Goal: Navigation & Orientation: Find specific page/section

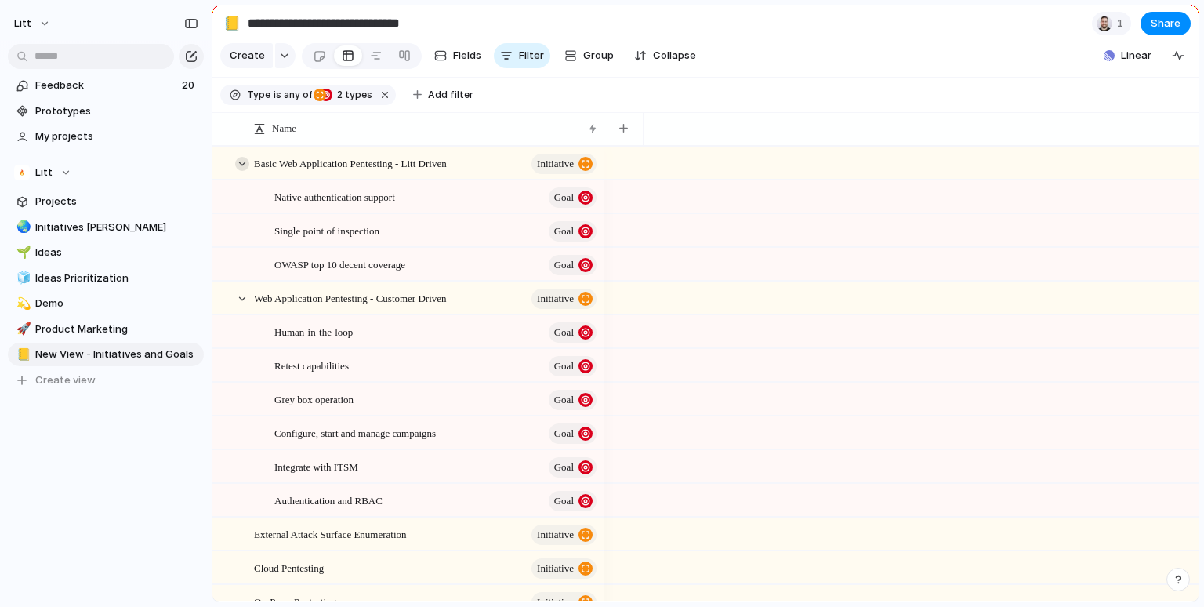
click at [241, 164] on div at bounding box center [242, 164] width 14 height 14
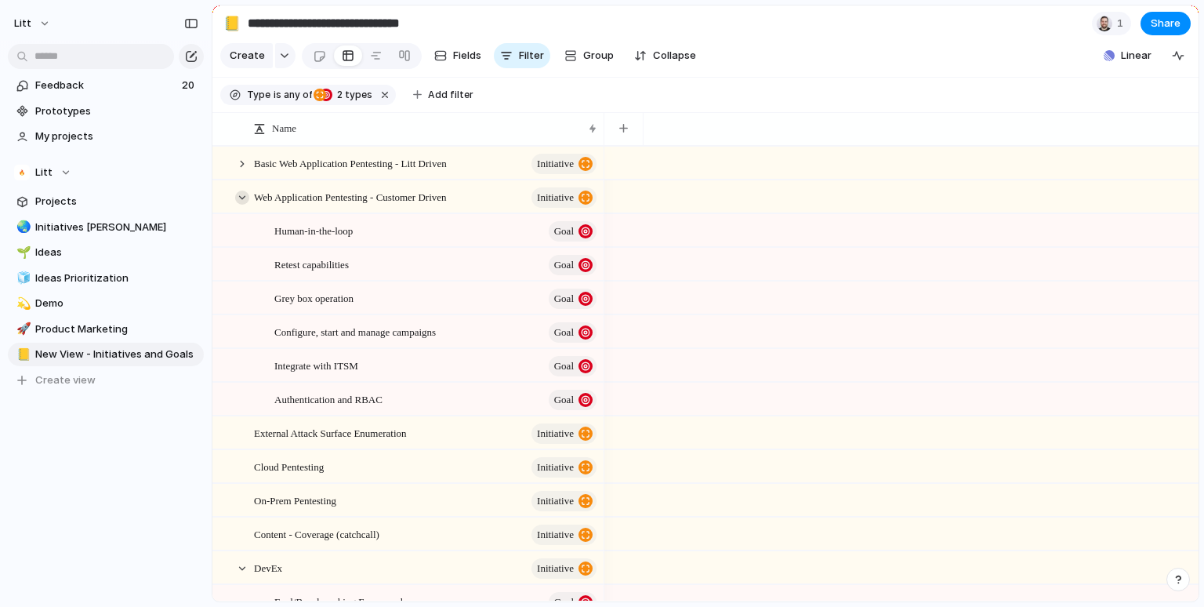
click at [245, 199] on div at bounding box center [242, 197] width 14 height 14
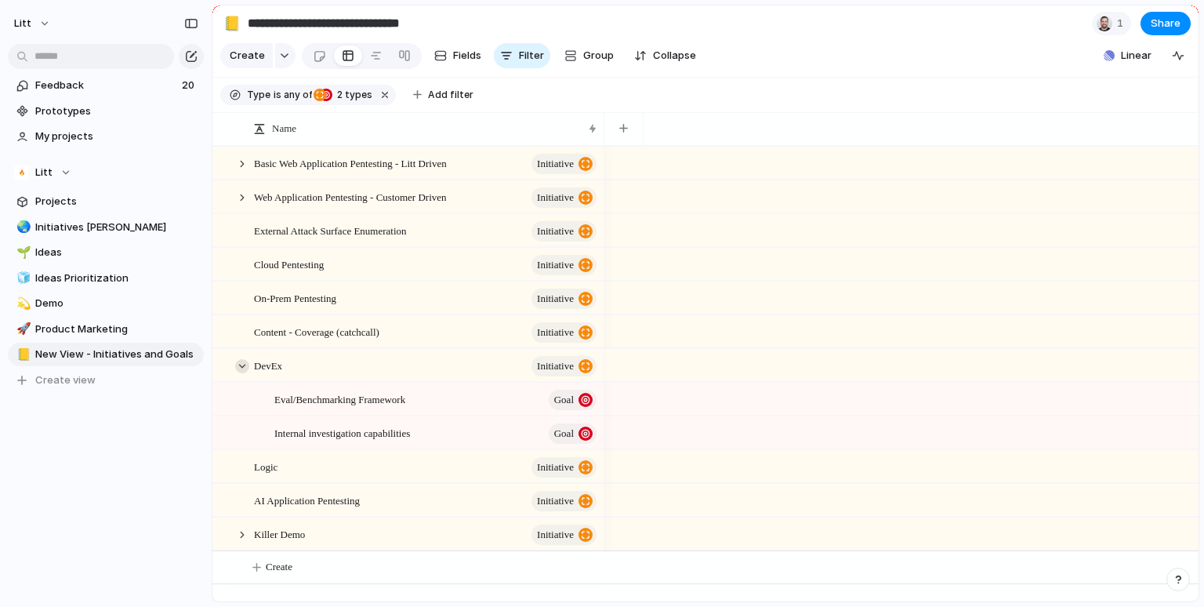
click at [241, 361] on div at bounding box center [242, 366] width 14 height 14
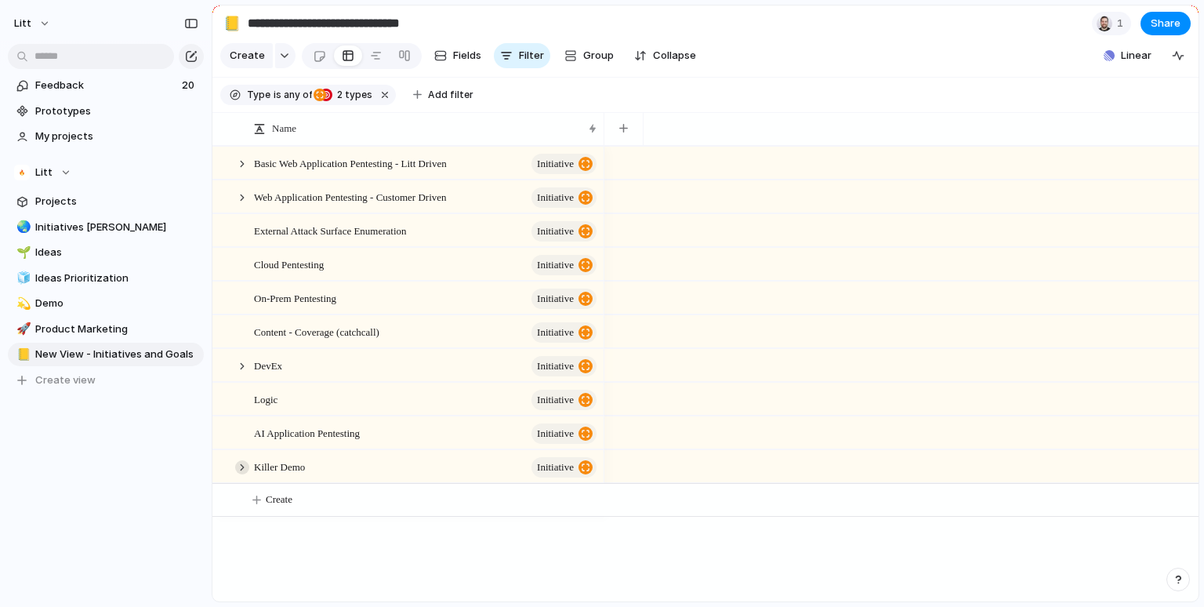
click at [243, 469] on div at bounding box center [242, 467] width 14 height 14
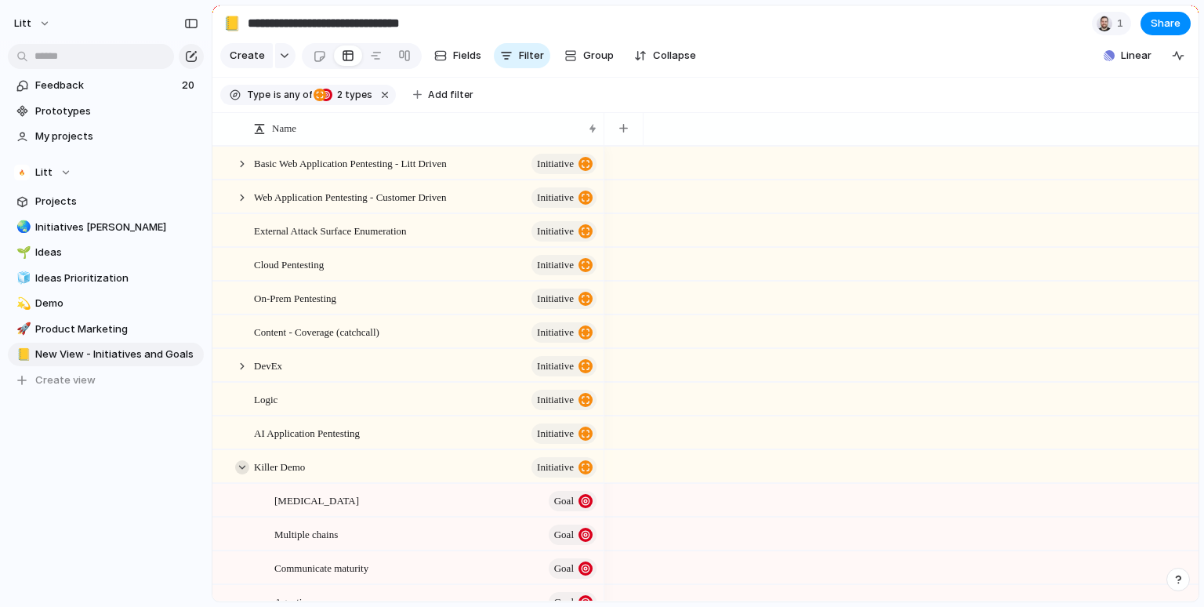
scroll to position [50, 0]
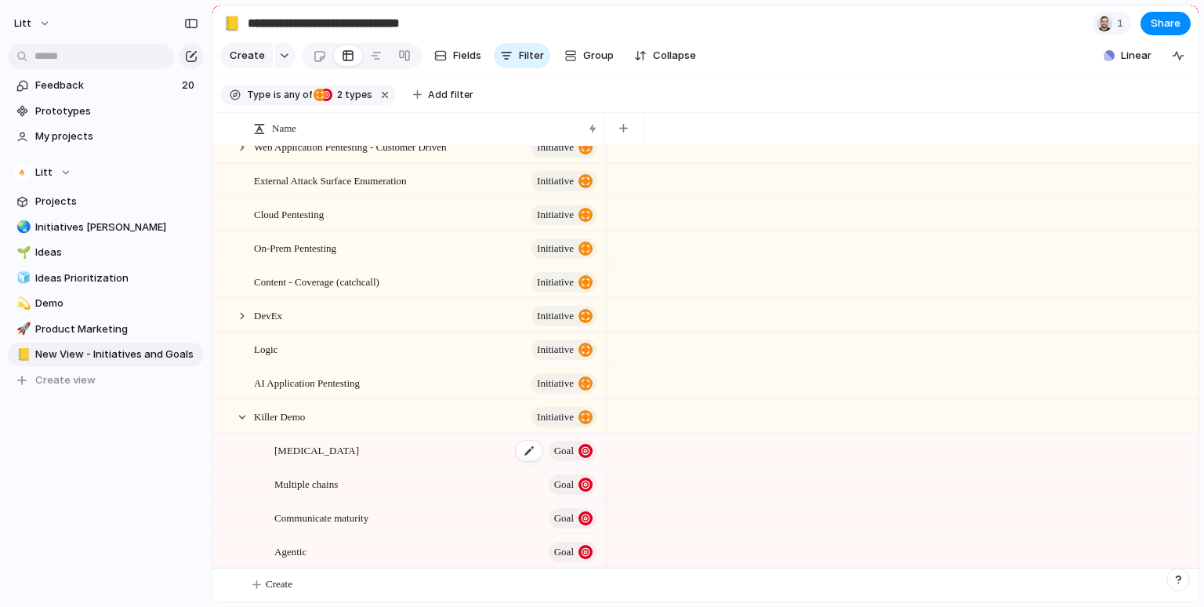
click at [397, 450] on div "[MEDICAL_DATA] Goal" at bounding box center [436, 450] width 325 height 32
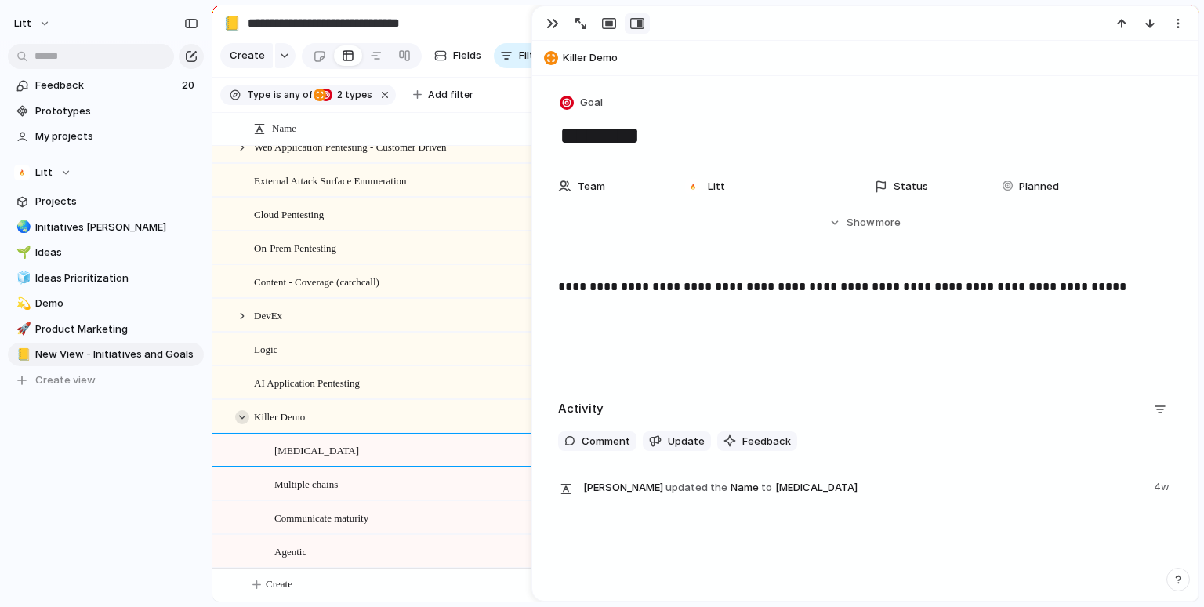
click at [237, 412] on div at bounding box center [242, 417] width 14 height 14
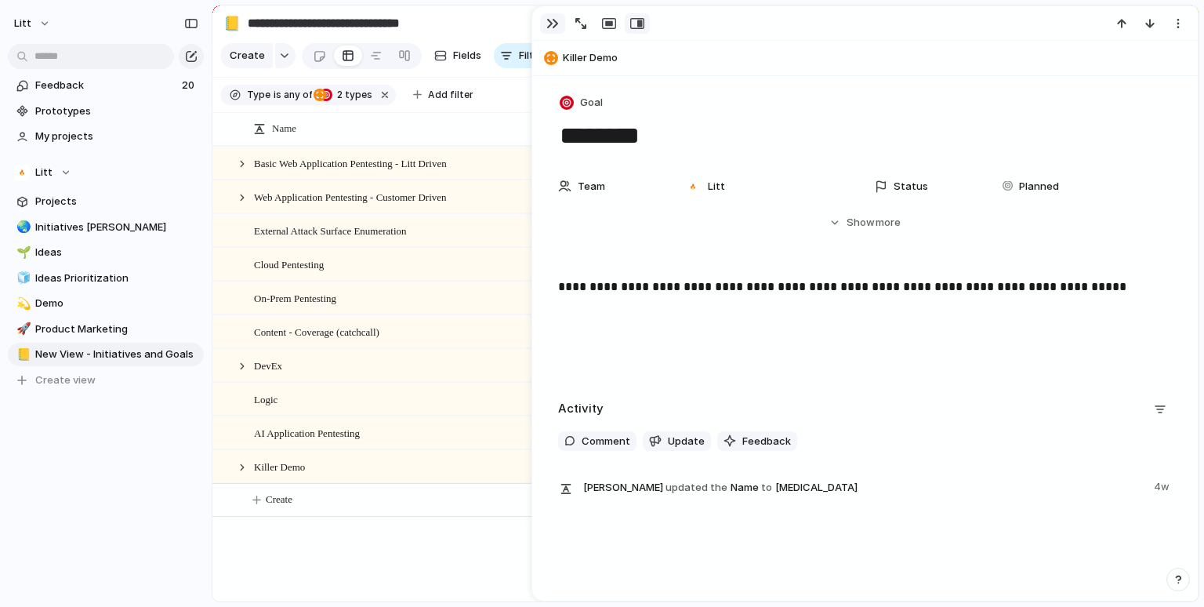
click at [549, 23] on div "button" at bounding box center [552, 23] width 13 height 13
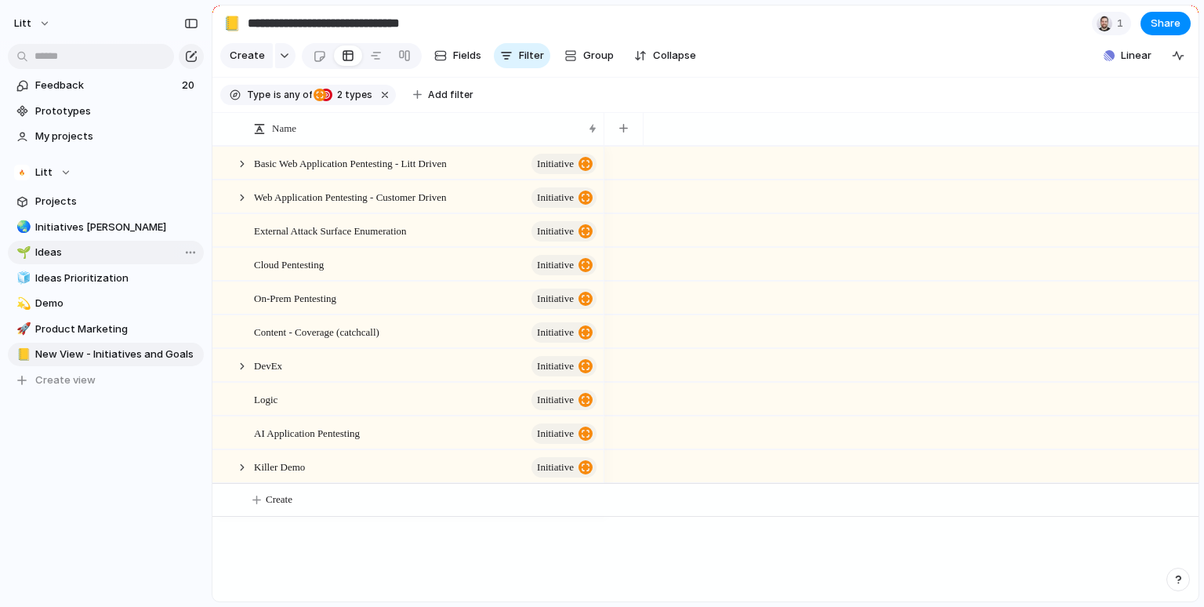
click at [61, 252] on span "Ideas" at bounding box center [116, 253] width 163 height 16
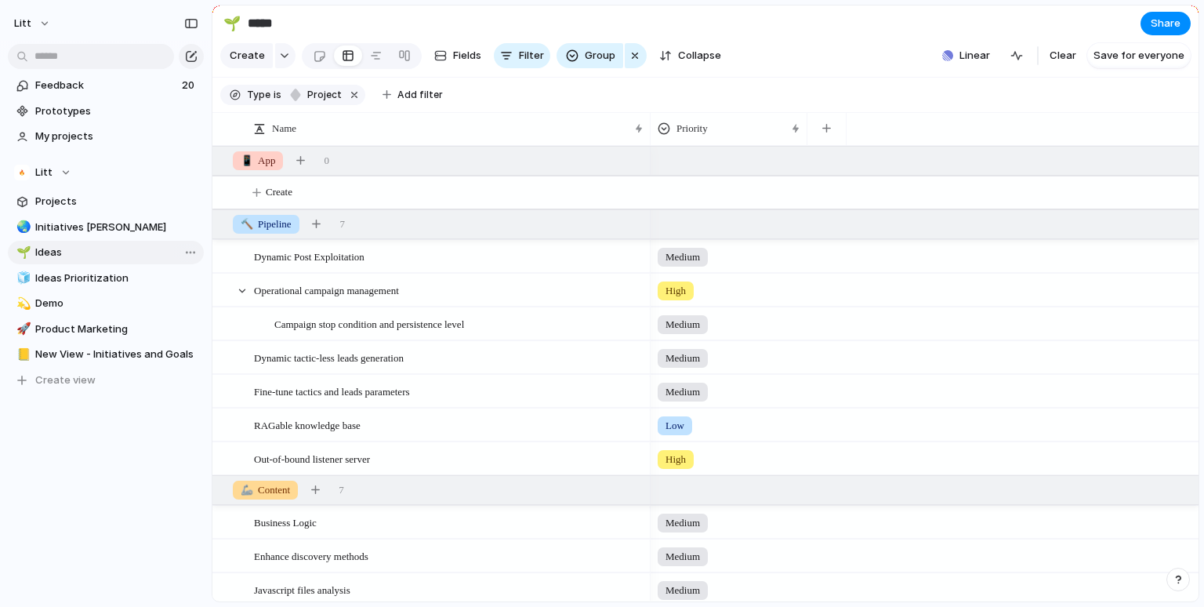
type input "*****"
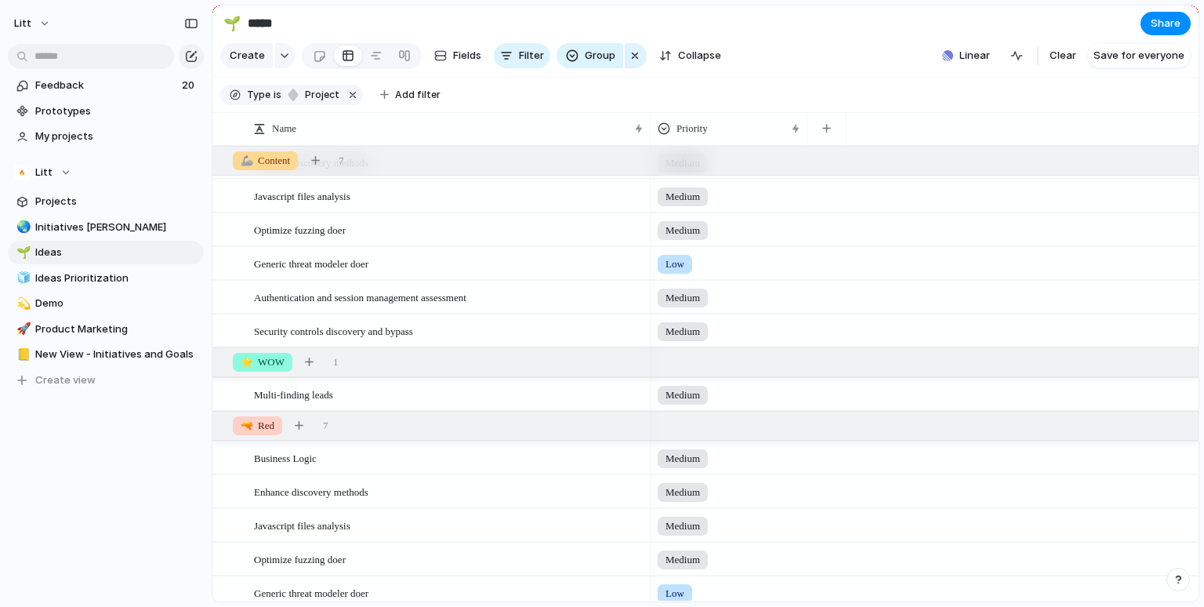
scroll to position [470, 0]
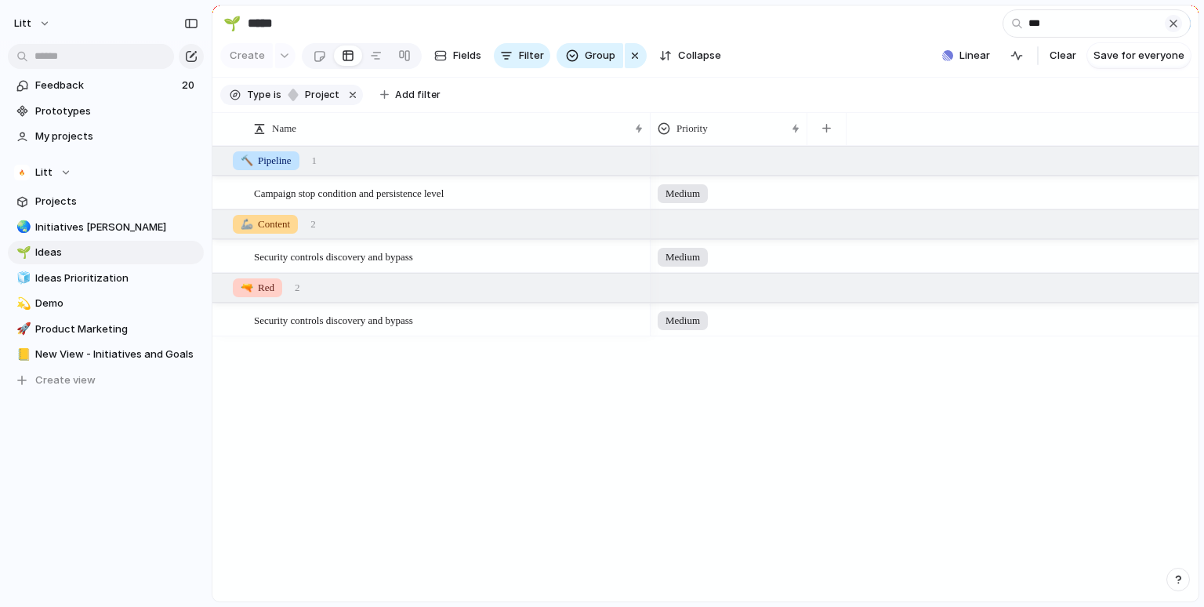
type input "***"
click at [1178, 23] on div "button" at bounding box center [1173, 23] width 13 height 13
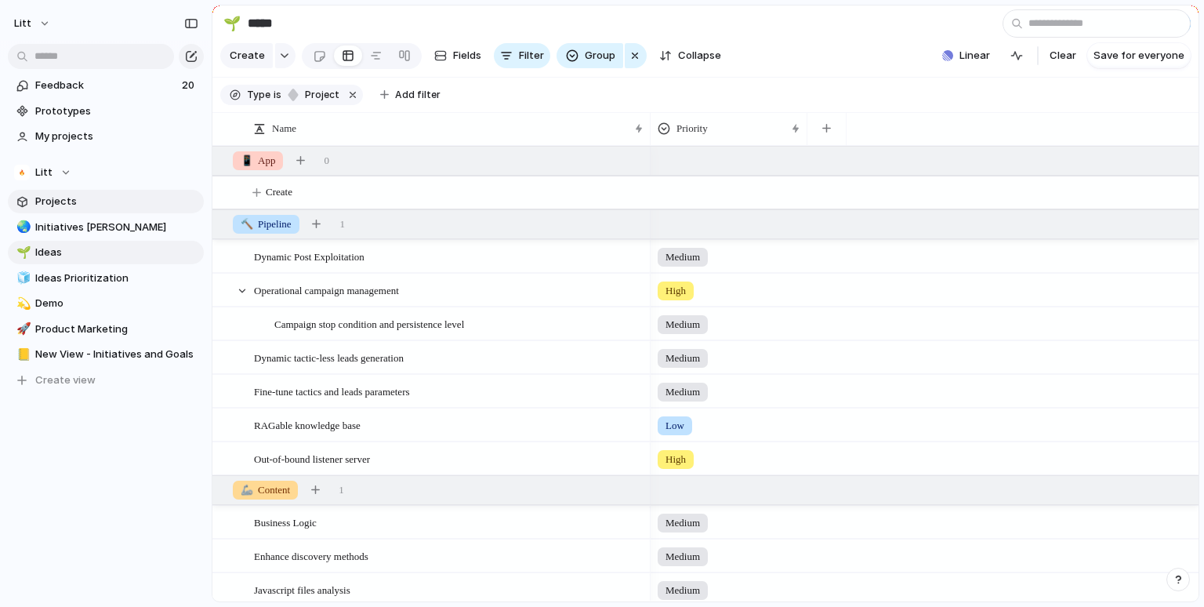
click at [82, 209] on link "Projects" at bounding box center [106, 202] width 196 height 24
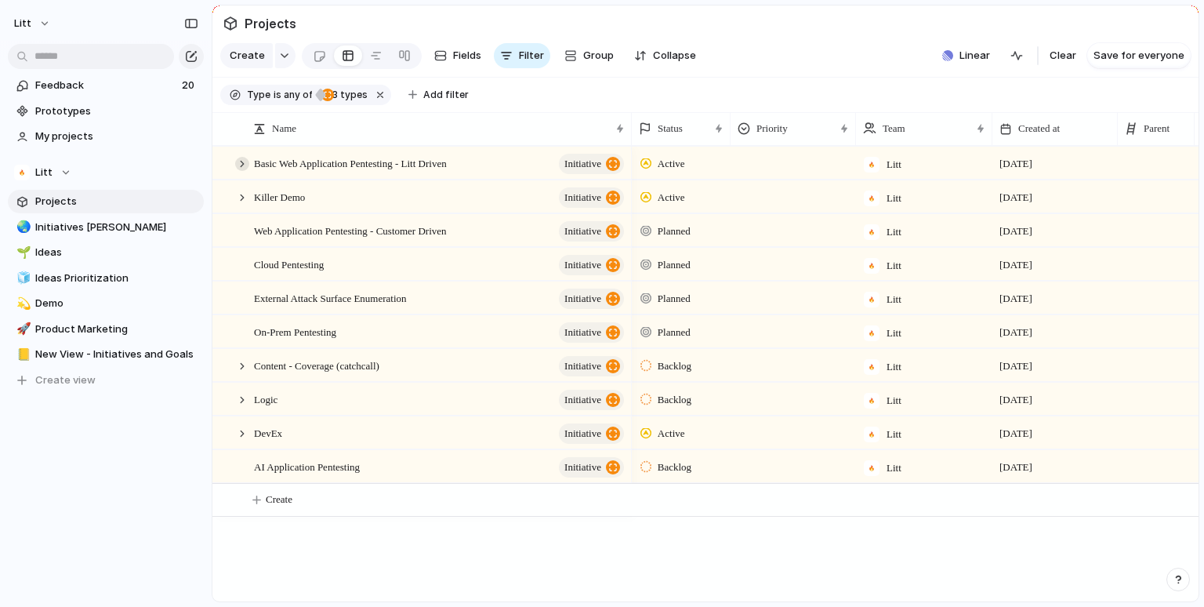
click at [239, 160] on div at bounding box center [242, 164] width 14 height 14
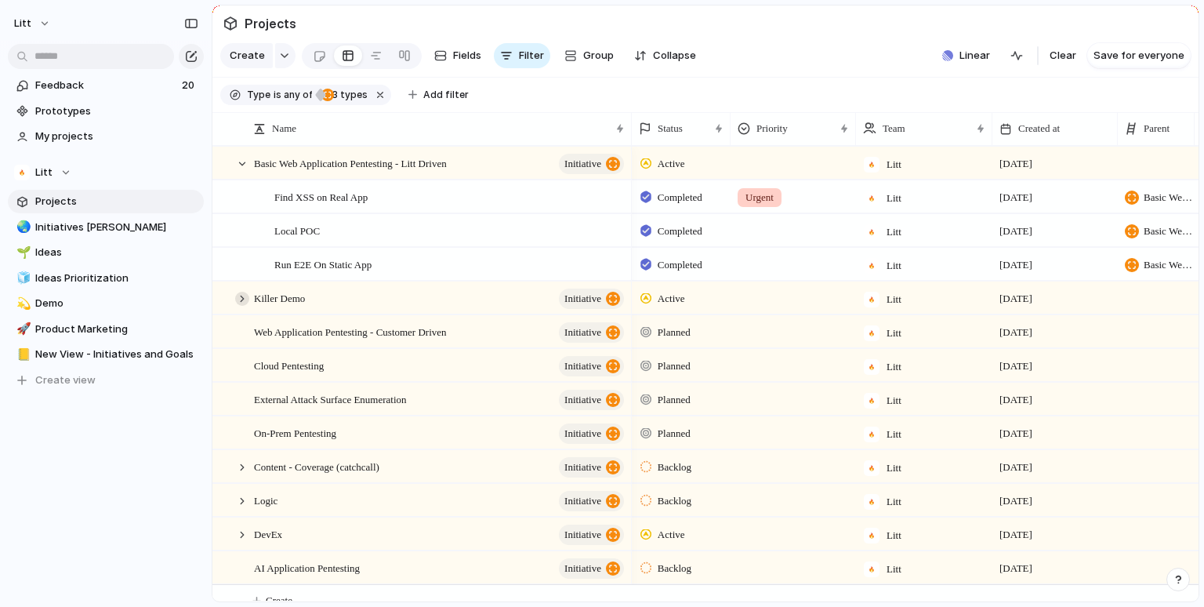
click at [238, 296] on div at bounding box center [242, 299] width 14 height 14
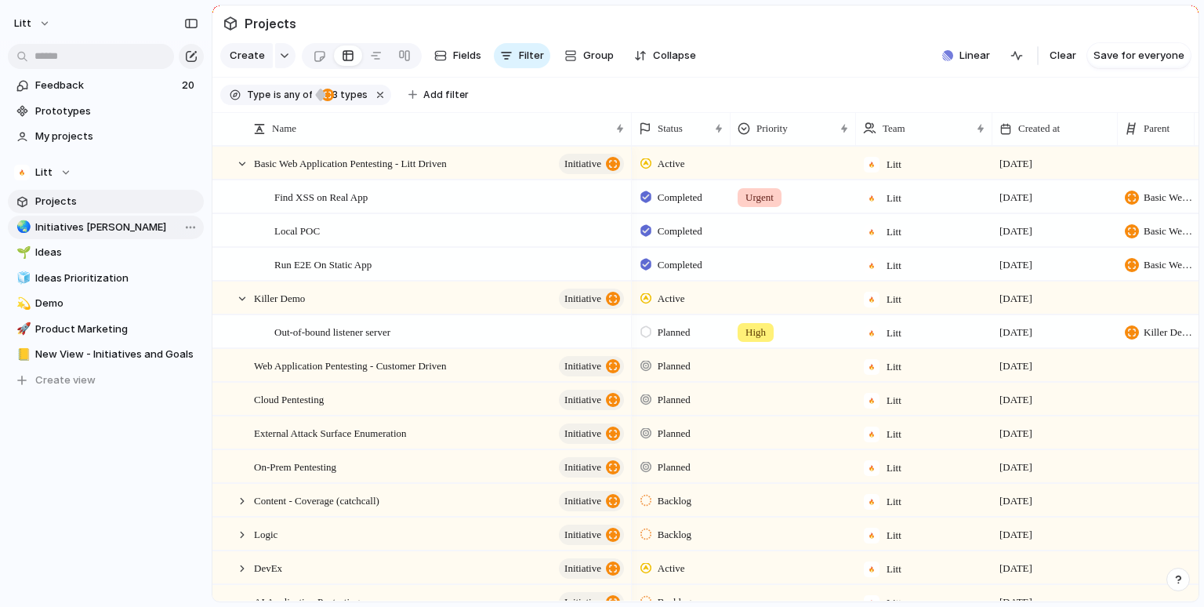
click at [106, 227] on span "Initiatives [PERSON_NAME]" at bounding box center [116, 227] width 163 height 16
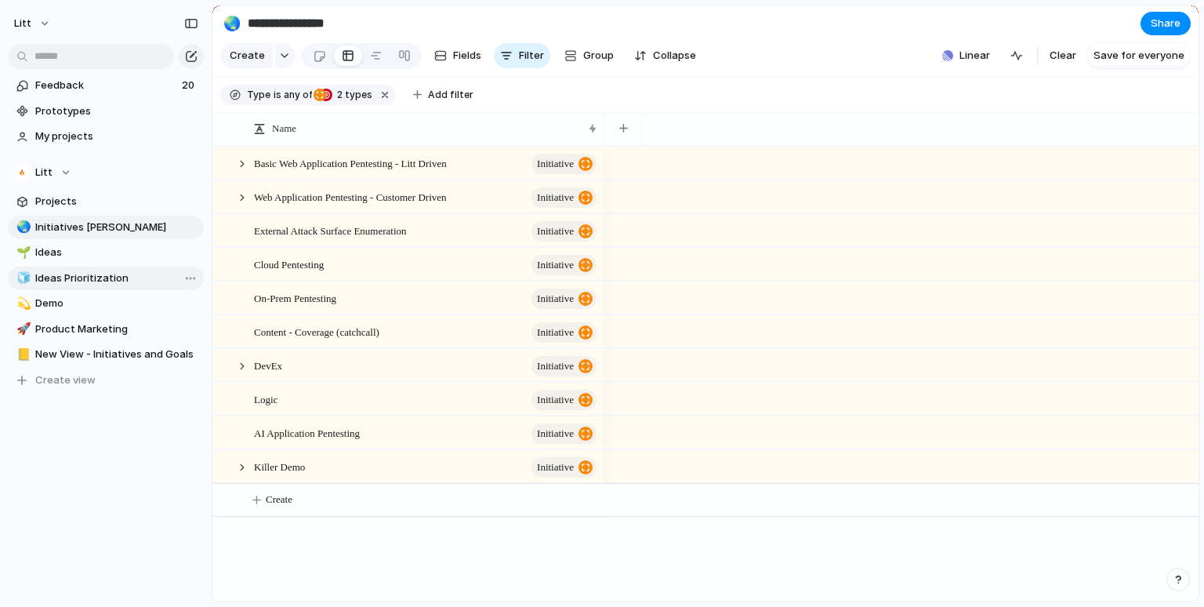
click at [100, 275] on span "Ideas Prioritization" at bounding box center [116, 278] width 163 height 16
type input "**********"
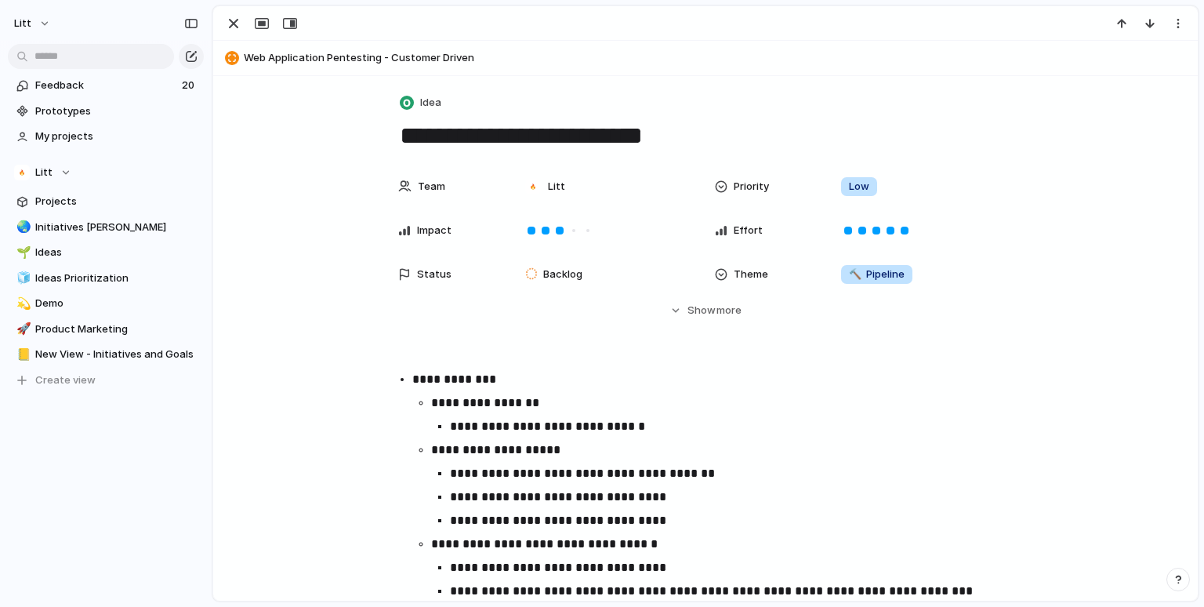
click at [292, 56] on span "Web Application Pentesting - Customer Driven" at bounding box center [717, 58] width 947 height 16
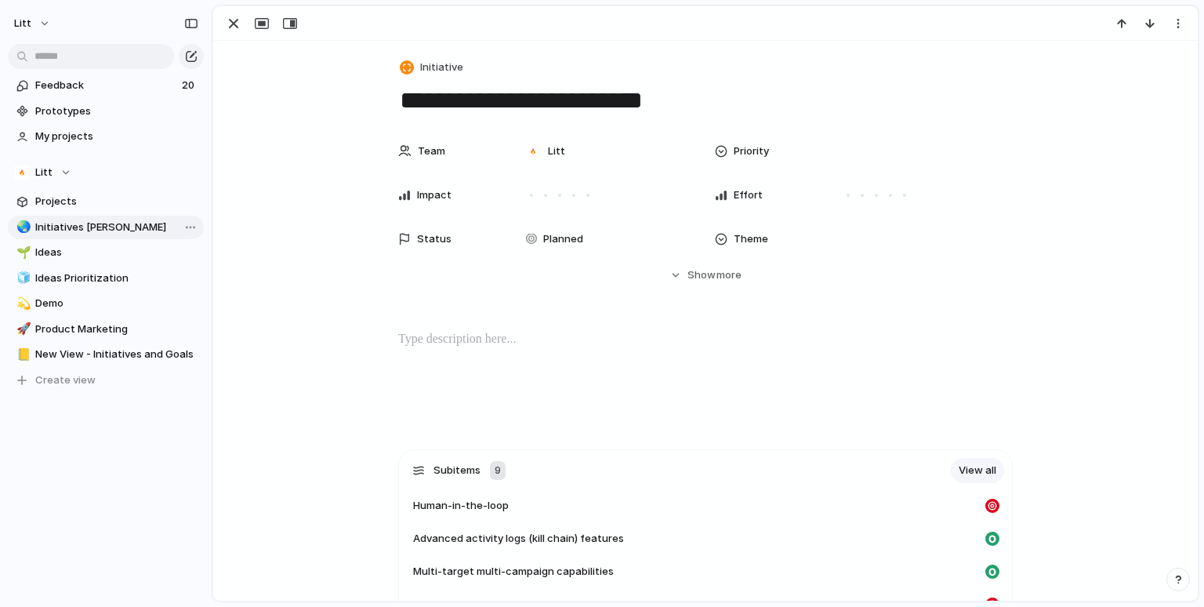
click at [96, 238] on link "🌏 Initiatives [PERSON_NAME]" at bounding box center [106, 228] width 196 height 24
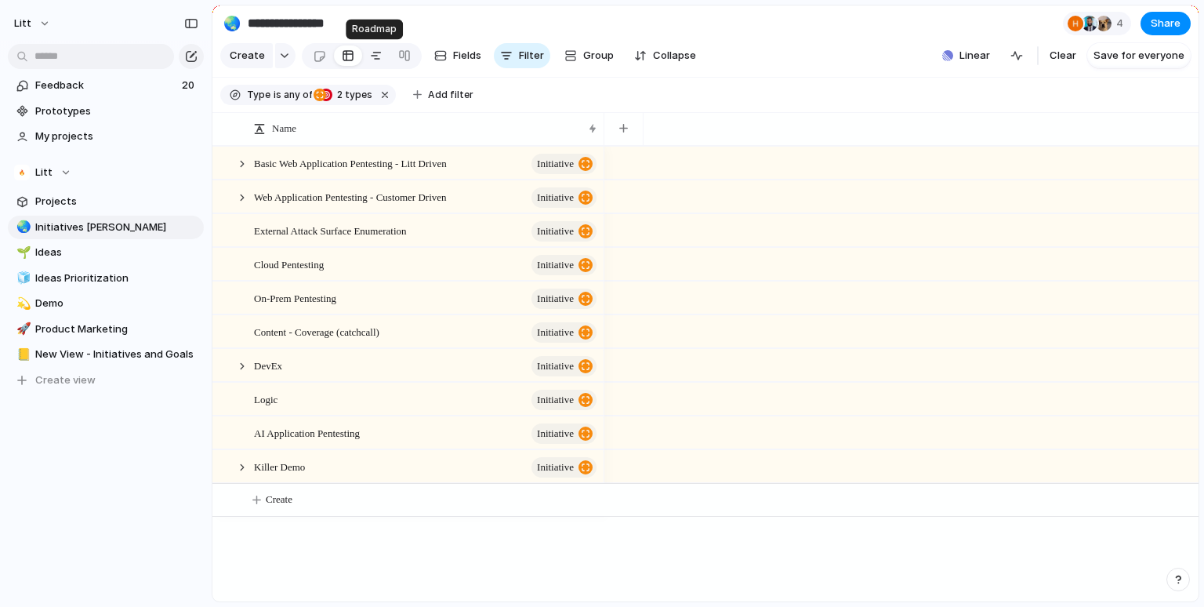
click at [373, 56] on div at bounding box center [376, 55] width 13 height 25
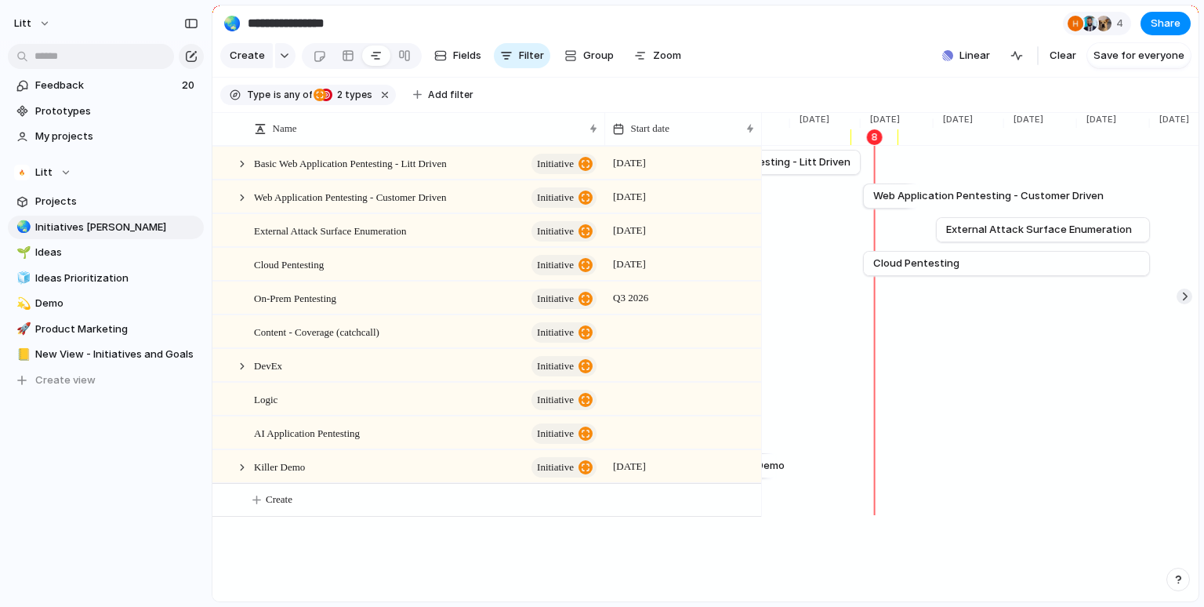
scroll to position [0, 2478]
click at [1128, 57] on span "Save for everyone" at bounding box center [1138, 56] width 91 height 16
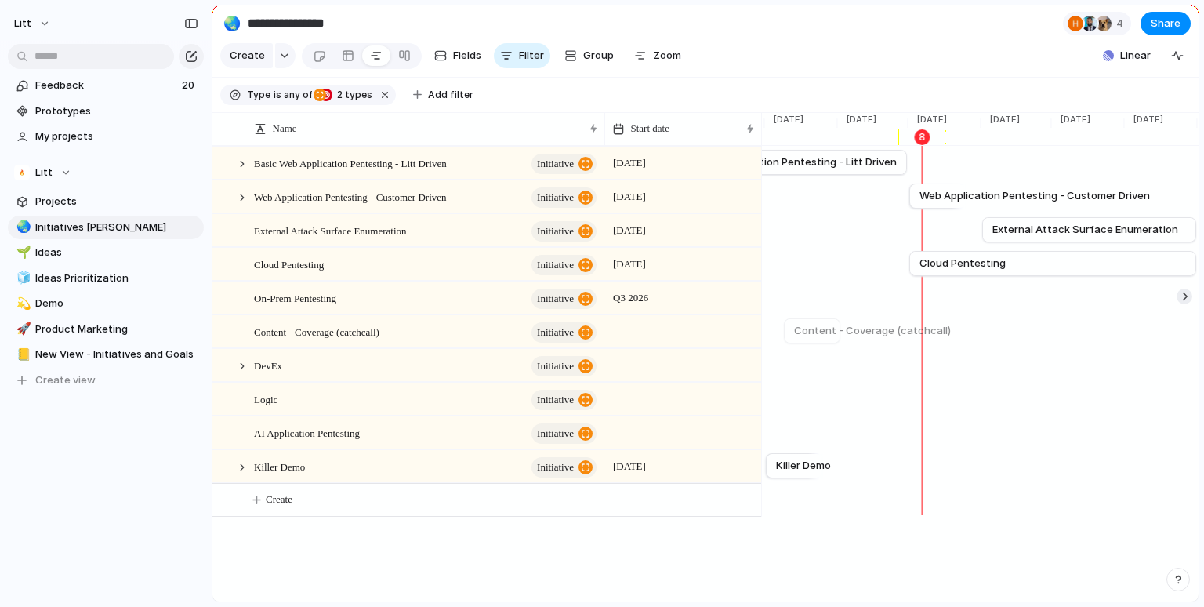
scroll to position [0, 2428]
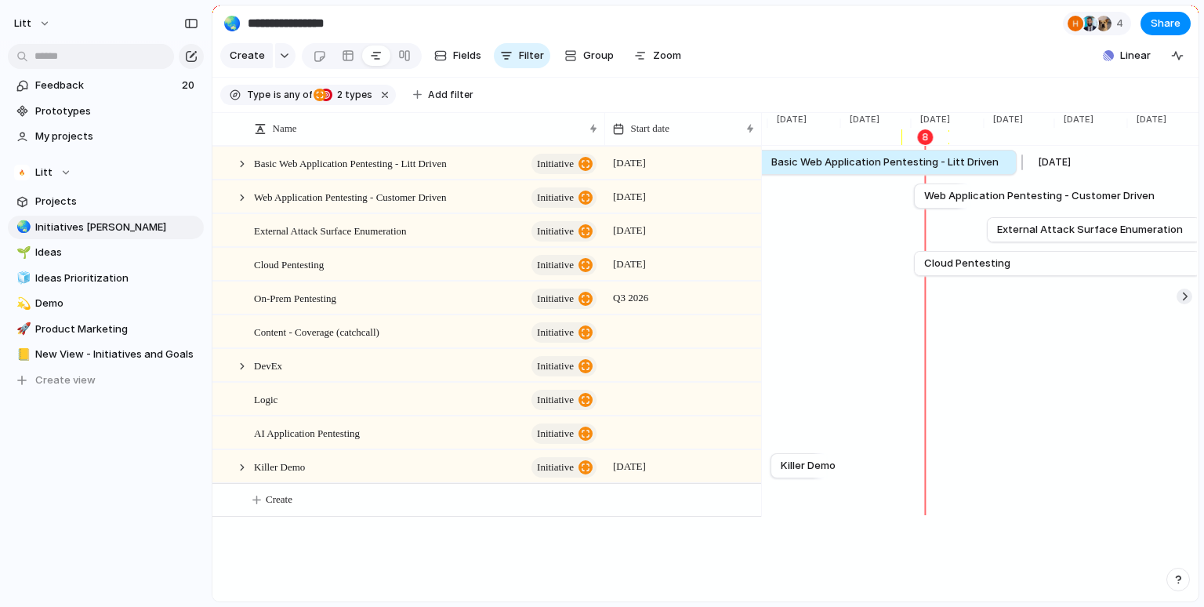
drag, startPoint x: 909, startPoint y: 162, endPoint x: 1014, endPoint y: 152, distance: 105.5
click at [1014, 153] on div at bounding box center [1019, 162] width 19 height 25
click at [1014, 152] on div at bounding box center [1018, 162] width 19 height 25
click at [1024, 161] on div at bounding box center [1023, 162] width 19 height 25
click at [909, 194] on div at bounding box center [912, 195] width 19 height 25
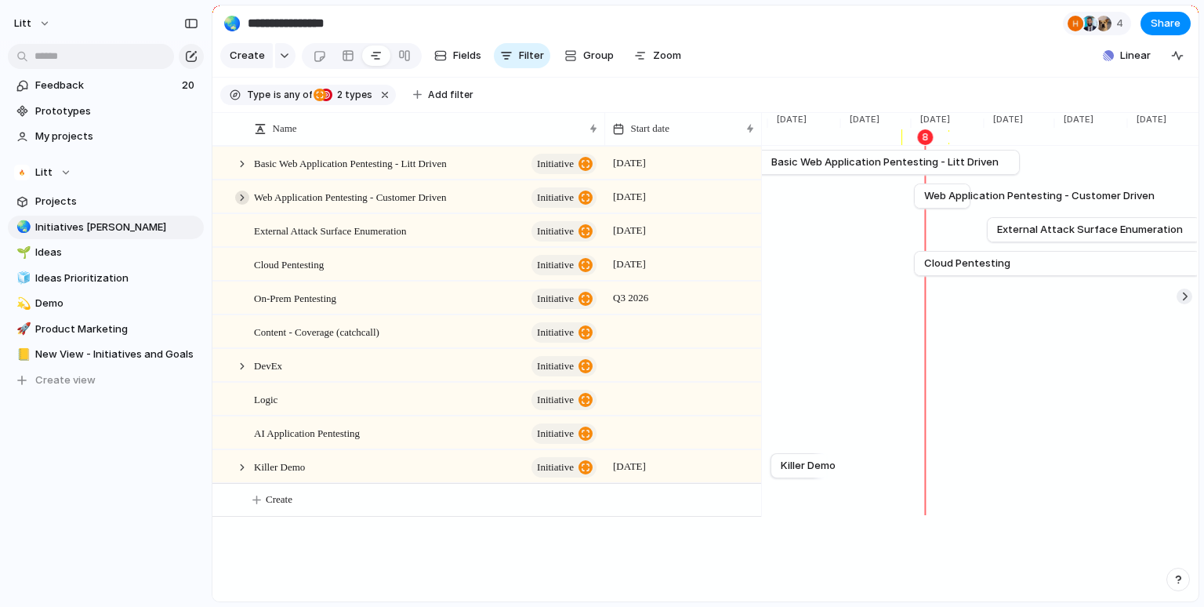
click at [244, 194] on div at bounding box center [242, 197] width 14 height 14
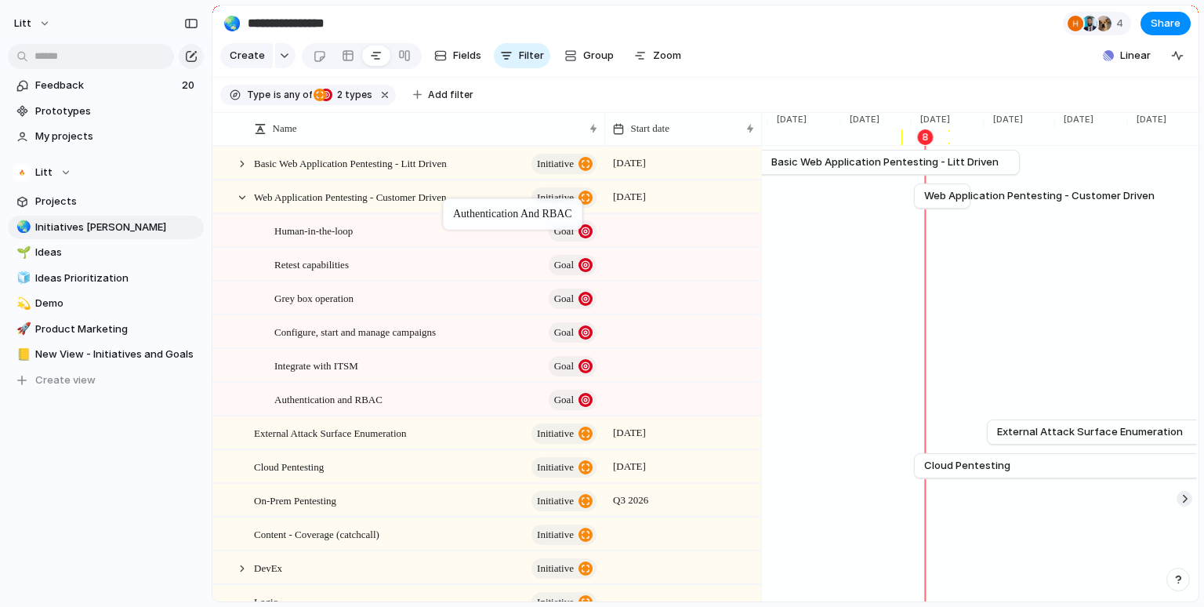
drag, startPoint x: 468, startPoint y: 389, endPoint x: 448, endPoint y: 201, distance: 188.4
drag, startPoint x: 391, startPoint y: 401, endPoint x: 317, endPoint y: 213, distance: 202.0
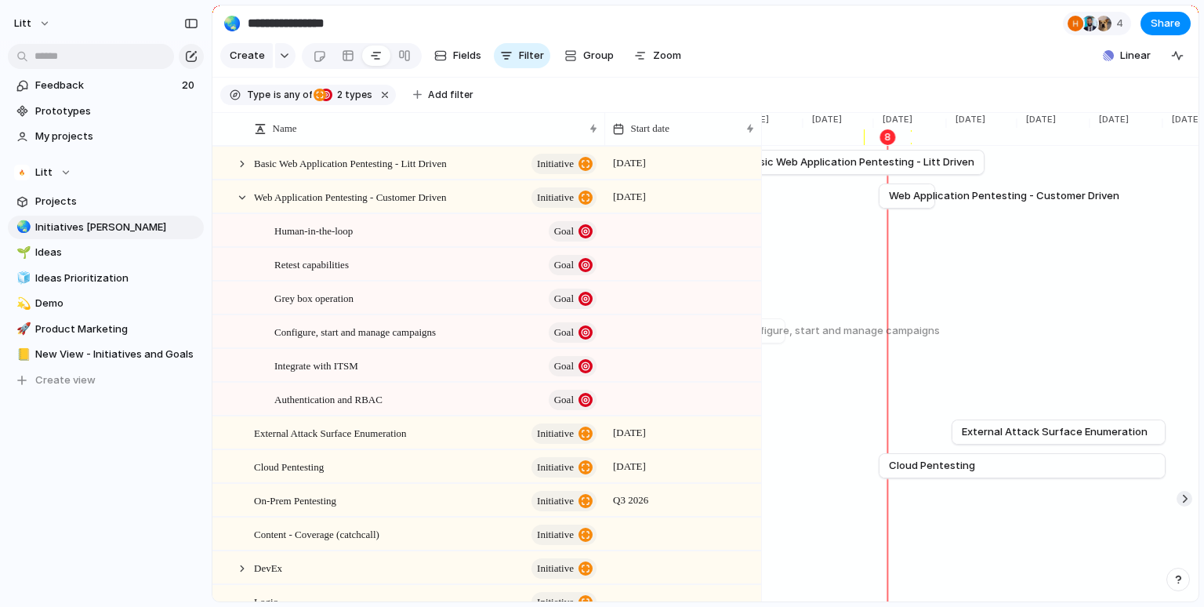
scroll to position [0, 2467]
drag, startPoint x: 419, startPoint y: 295, endPoint x: 339, endPoint y: 202, distance: 122.8
drag, startPoint x: 366, startPoint y: 263, endPoint x: 338, endPoint y: 200, distance: 69.5
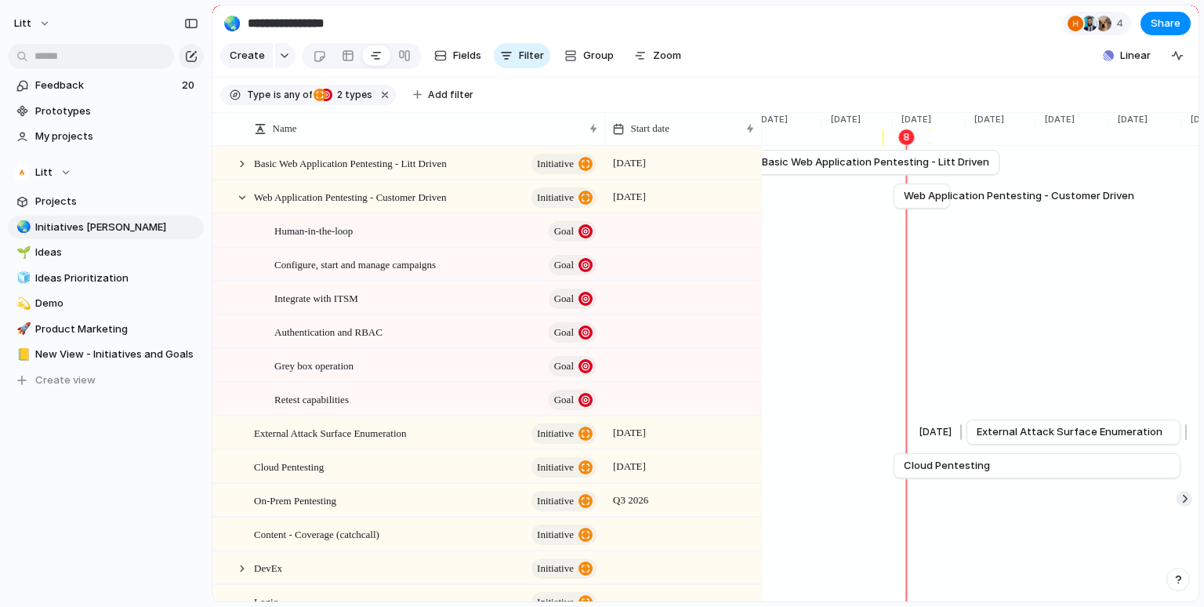
scroll to position [0, 2442]
click at [190, 22] on div "button" at bounding box center [191, 23] width 14 height 11
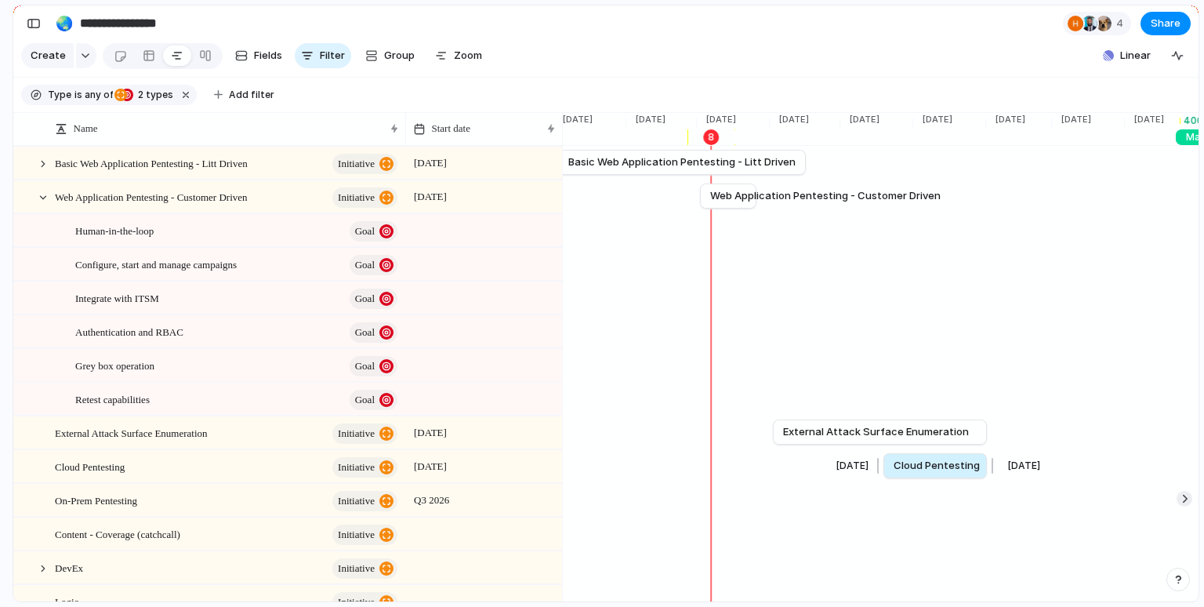
drag, startPoint x: 699, startPoint y: 466, endPoint x: 882, endPoint y: 459, distance: 182.8
click at [882, 459] on div at bounding box center [880, 465] width 19 height 25
click at [238, 462] on div "Cloud Pentesting initiative" at bounding box center [227, 467] width 345 height 32
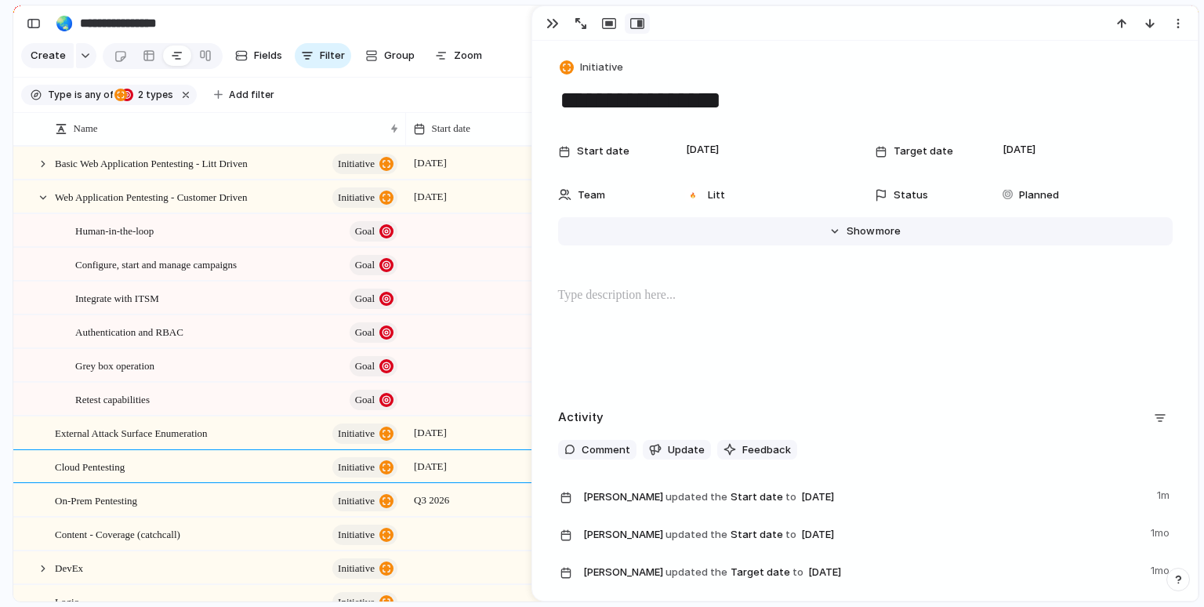
click at [849, 239] on button "Hide Show more" at bounding box center [865, 231] width 615 height 28
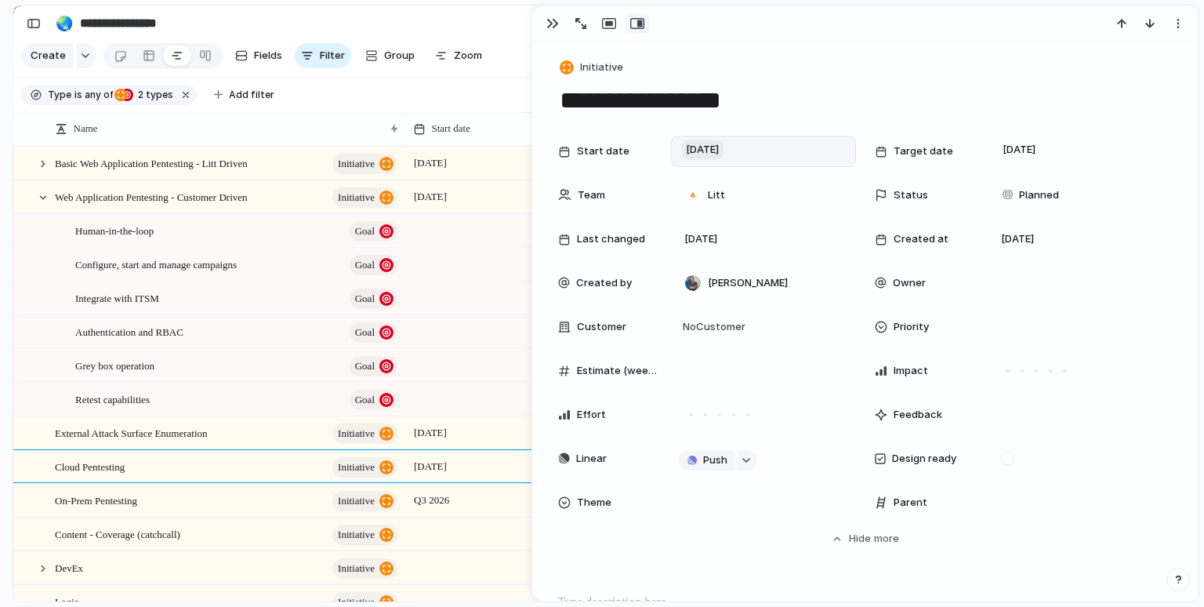
click at [716, 148] on span "17 December" at bounding box center [703, 149] width 42 height 19
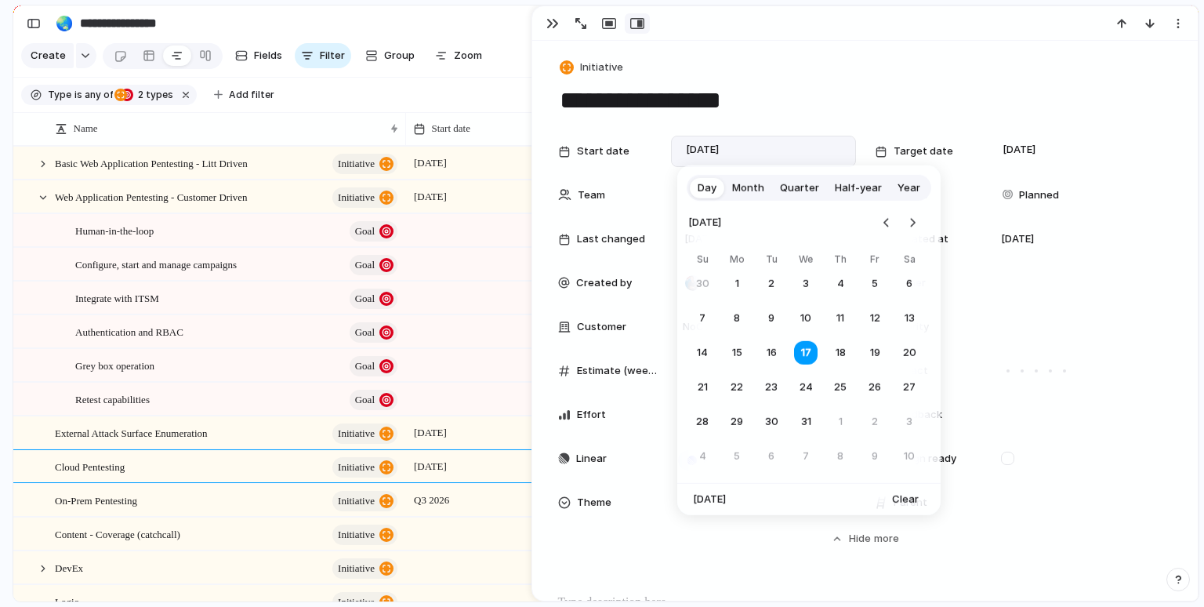
click at [782, 191] on span "Quarter" at bounding box center [799, 188] width 39 height 16
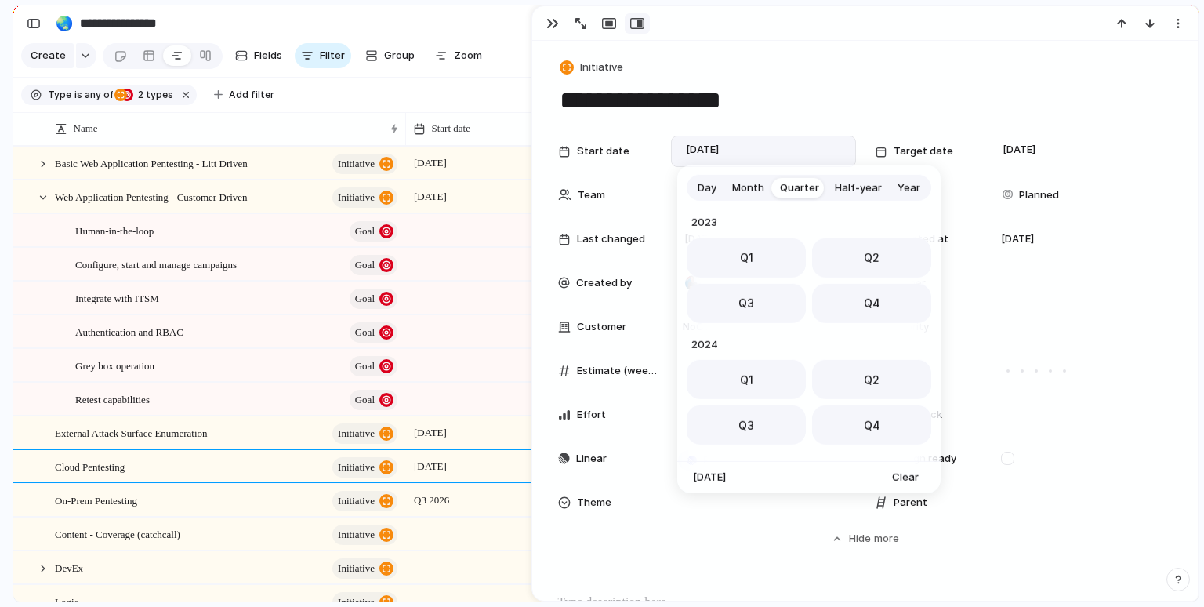
scroll to position [248, 0]
click at [849, 380] on button "Q2" at bounding box center [871, 374] width 119 height 39
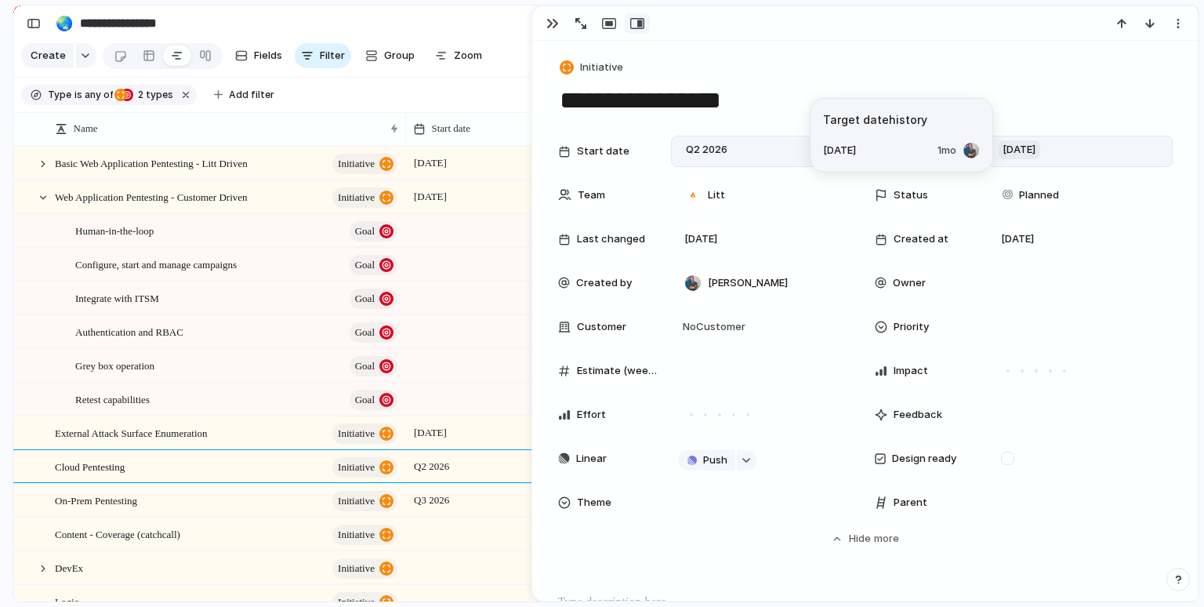
click at [1038, 147] on span "1 February 2026" at bounding box center [1020, 149] width 42 height 19
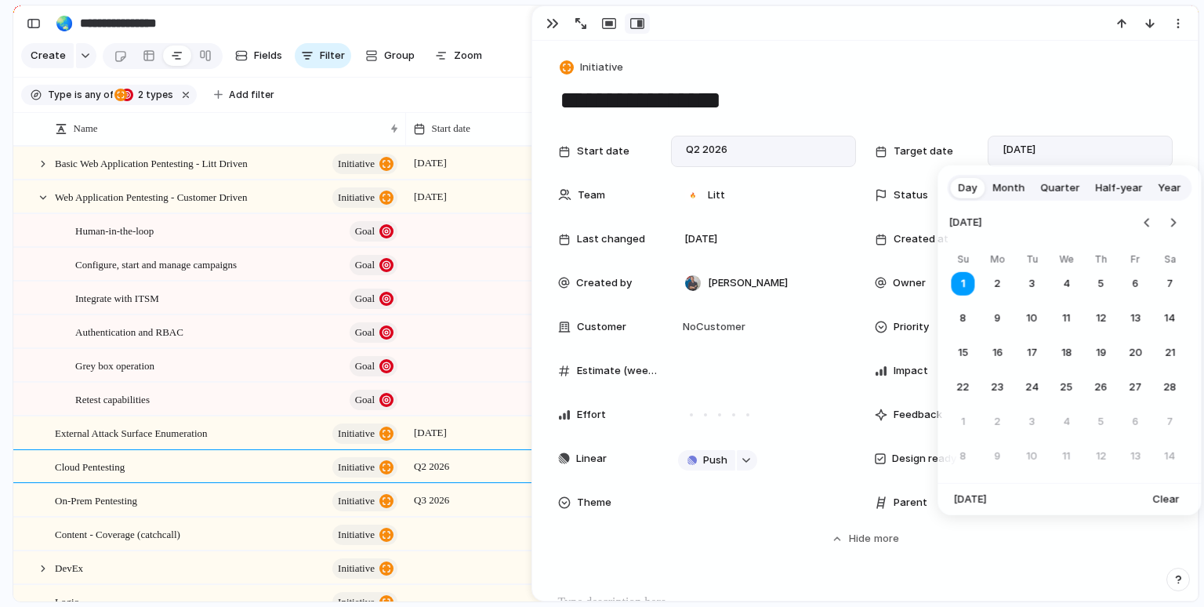
click at [1056, 185] on span "Quarter" at bounding box center [1059, 188] width 39 height 16
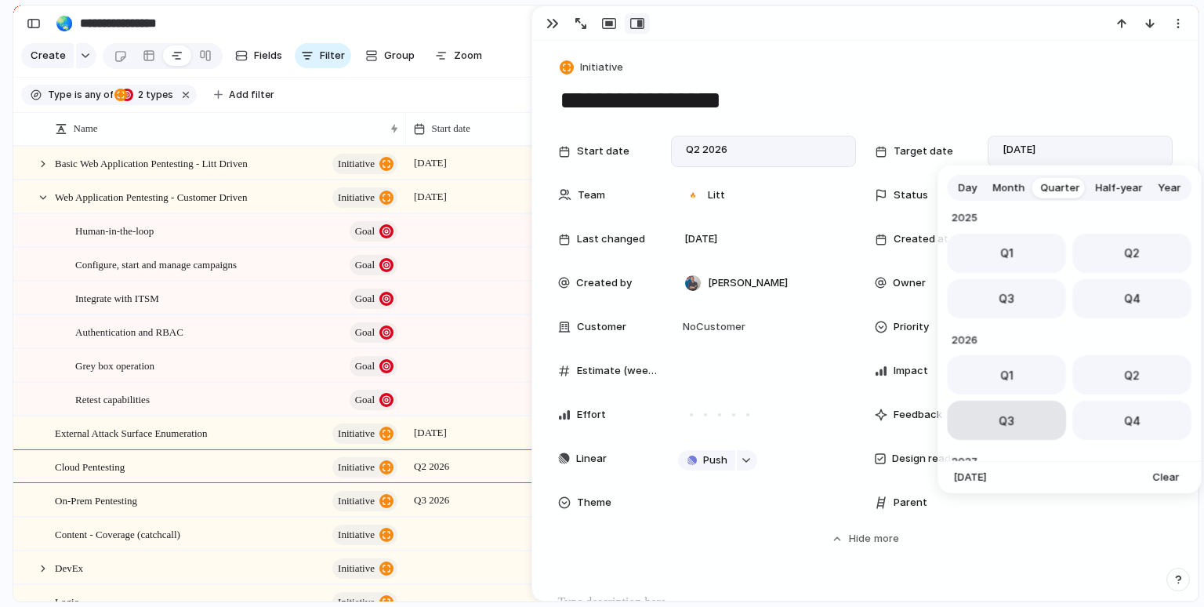
click at [1013, 425] on button "Q3" at bounding box center [1006, 420] width 119 height 39
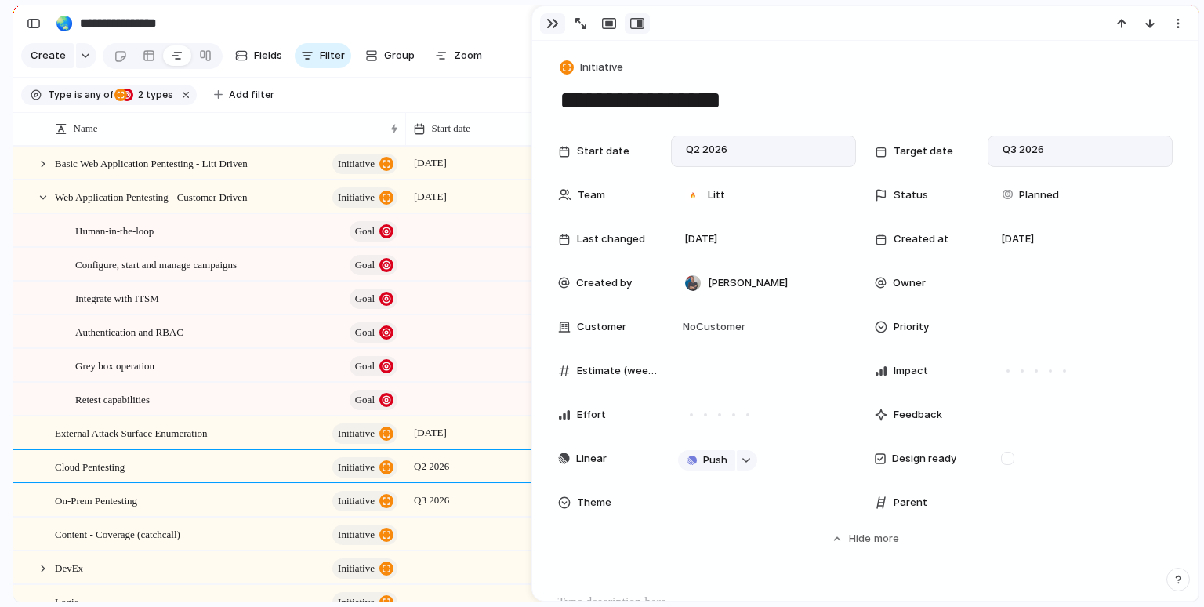
click at [546, 23] on div "button" at bounding box center [552, 23] width 13 height 13
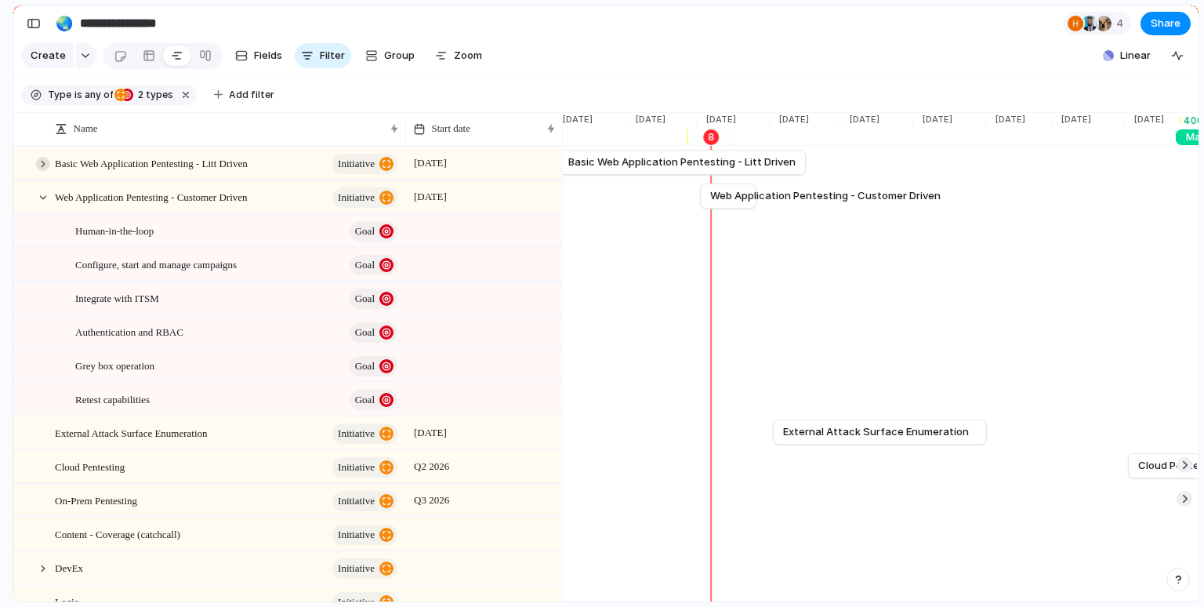
click at [45, 165] on div at bounding box center [43, 164] width 14 height 14
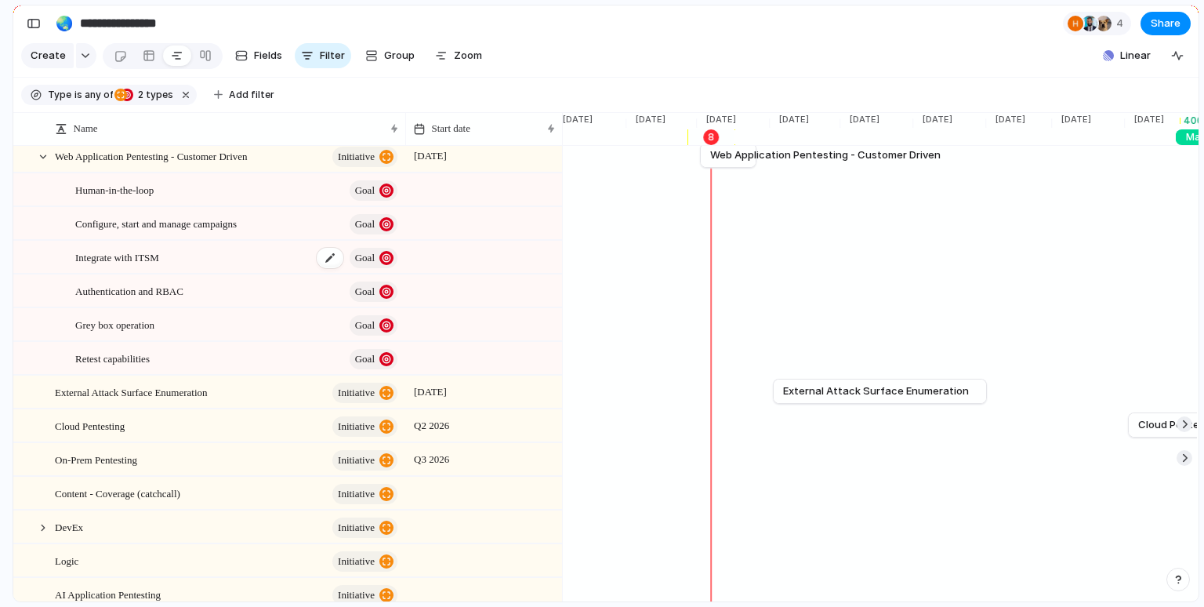
scroll to position [143, 0]
click at [273, 487] on div "Content - Coverage (catchcall) initiative" at bounding box center [227, 492] width 345 height 32
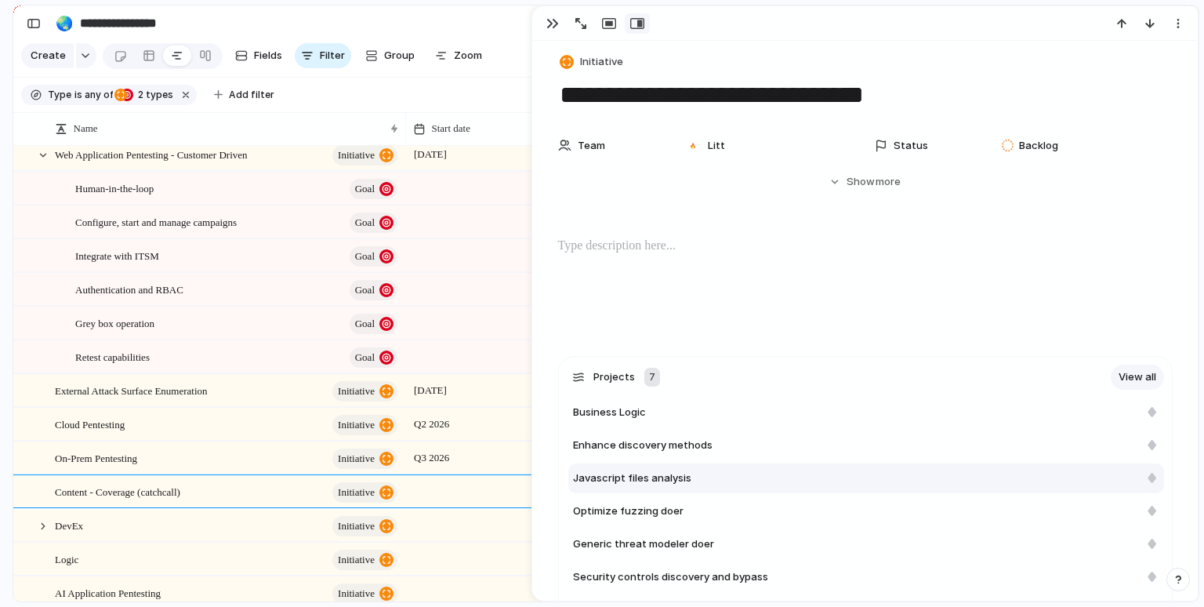
scroll to position [4, 0]
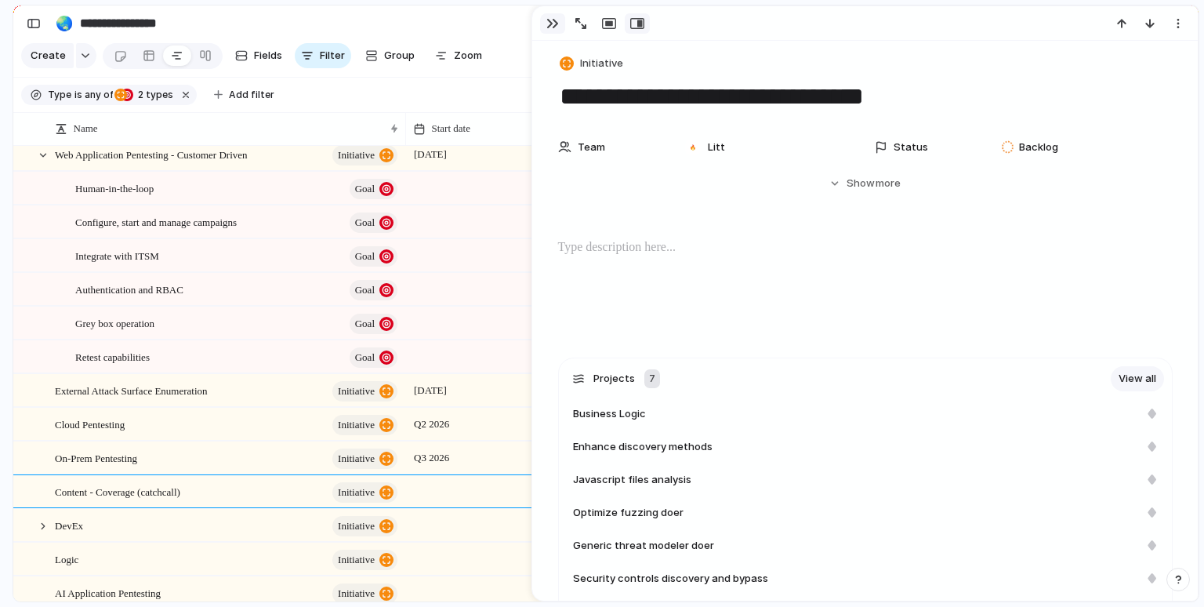
click at [552, 26] on div "button" at bounding box center [552, 23] width 13 height 13
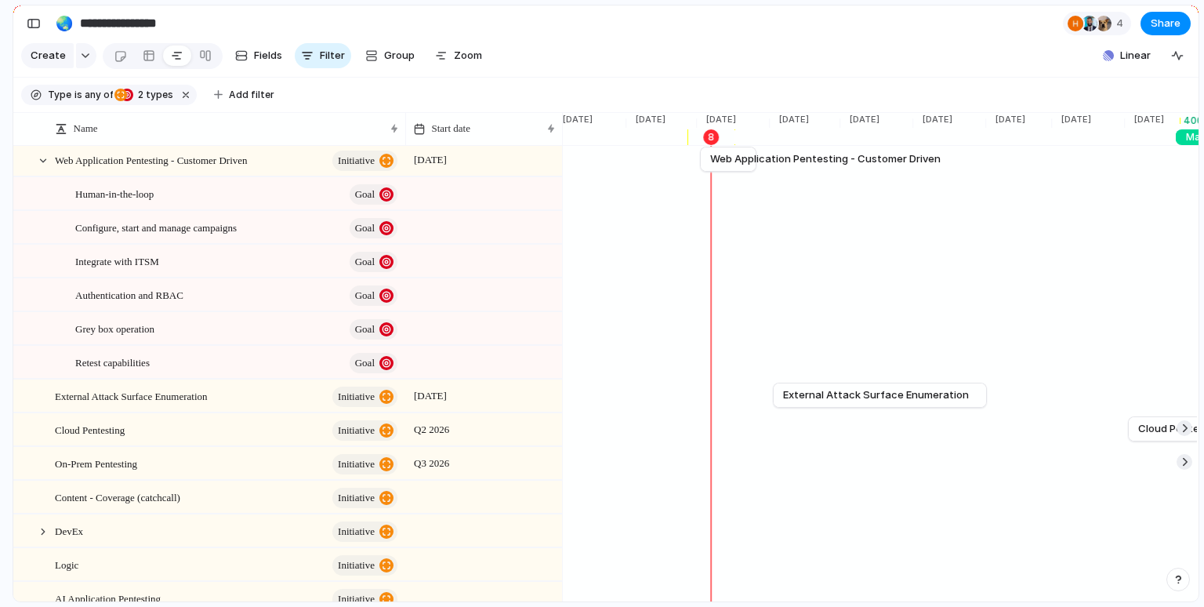
scroll to position [144, 0]
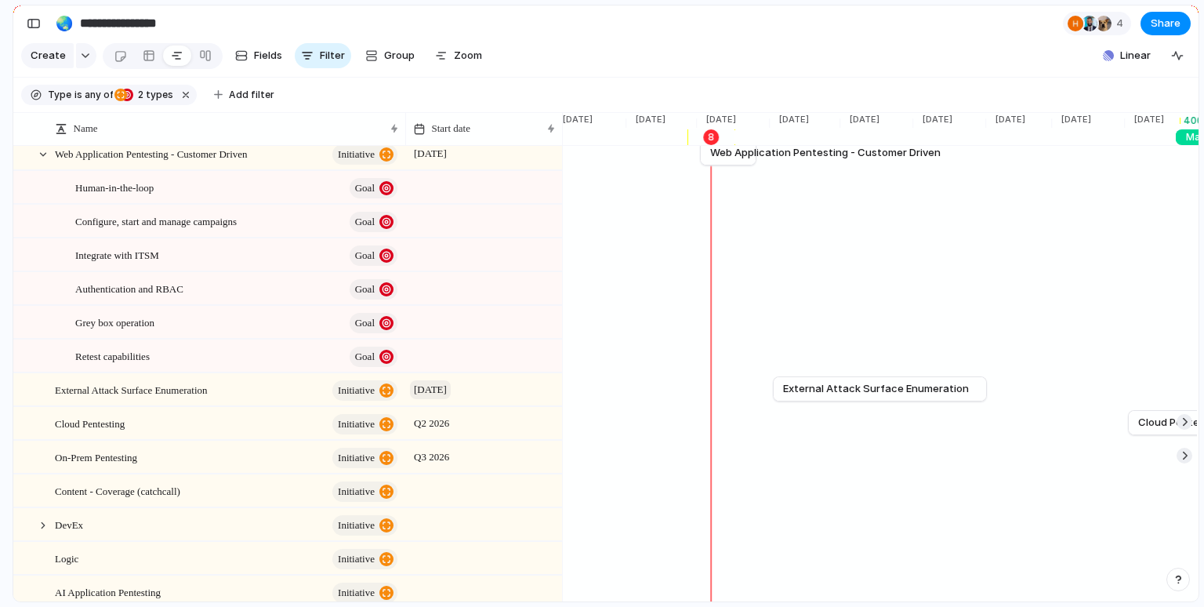
click at [451, 387] on span "November 2025" at bounding box center [430, 389] width 41 height 19
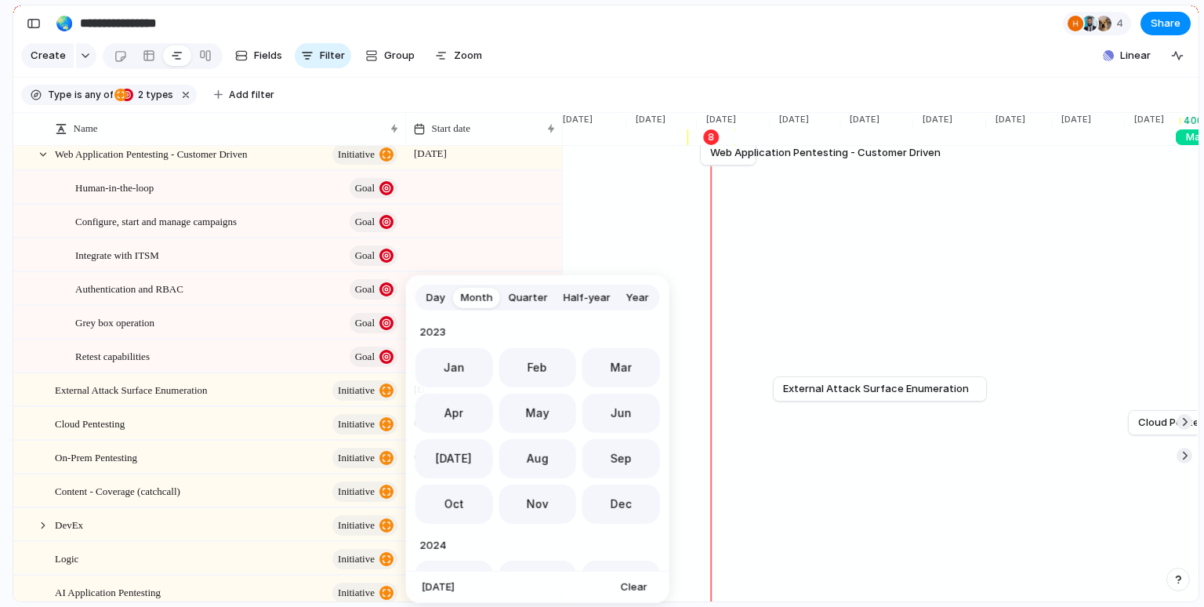
scroll to position [430, 0]
click at [622, 583] on span "Clear" at bounding box center [634, 587] width 27 height 16
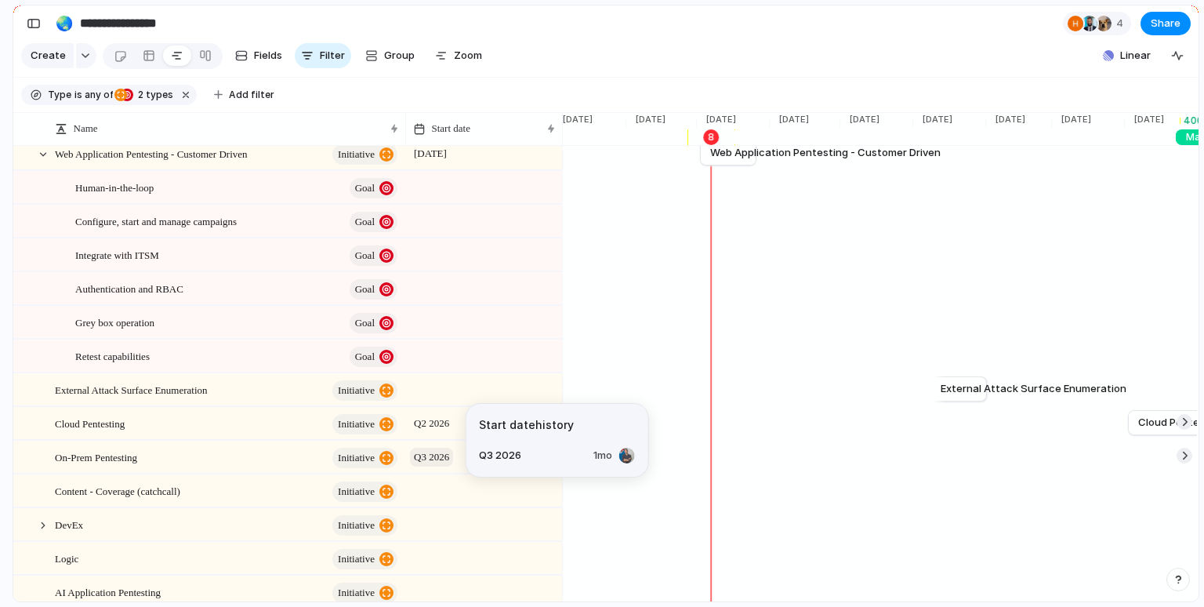
click at [452, 458] on span "Q3 2026" at bounding box center [431, 457] width 43 height 19
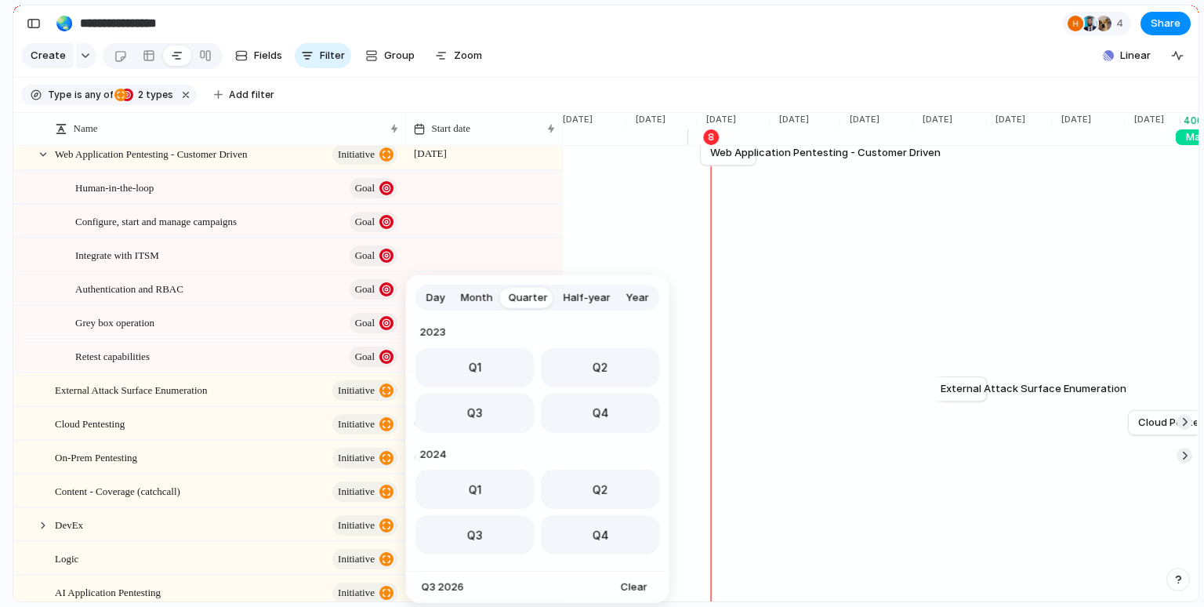
scroll to position [248, 0]
click at [624, 582] on span "Clear" at bounding box center [634, 587] width 27 height 16
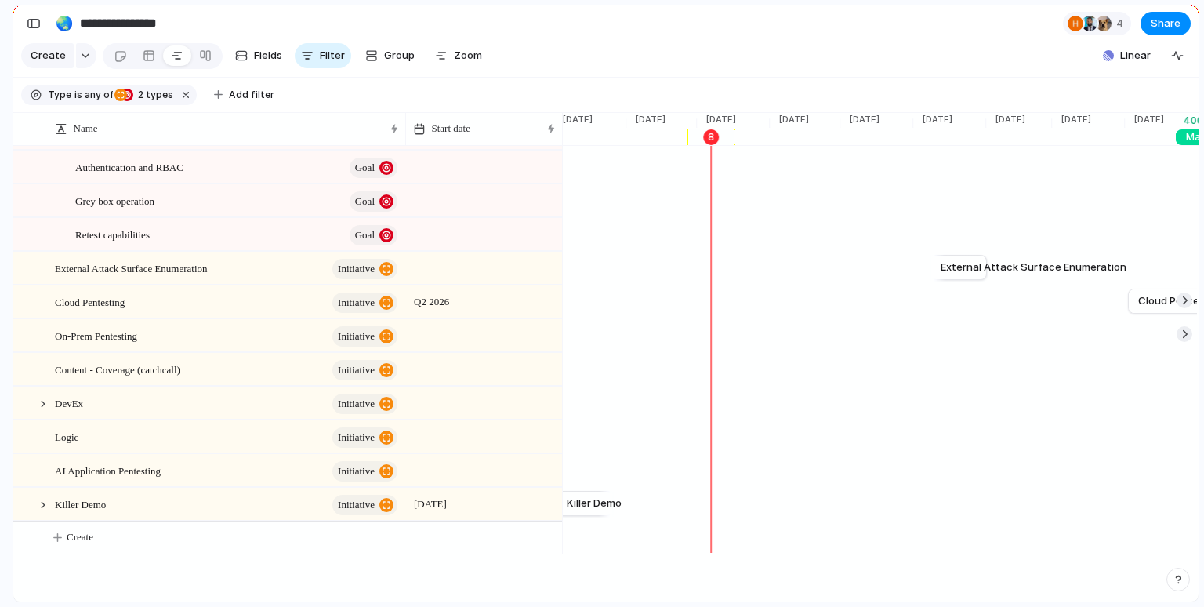
scroll to position [268, 0]
click at [433, 330] on div at bounding box center [483, 333] width 157 height 32
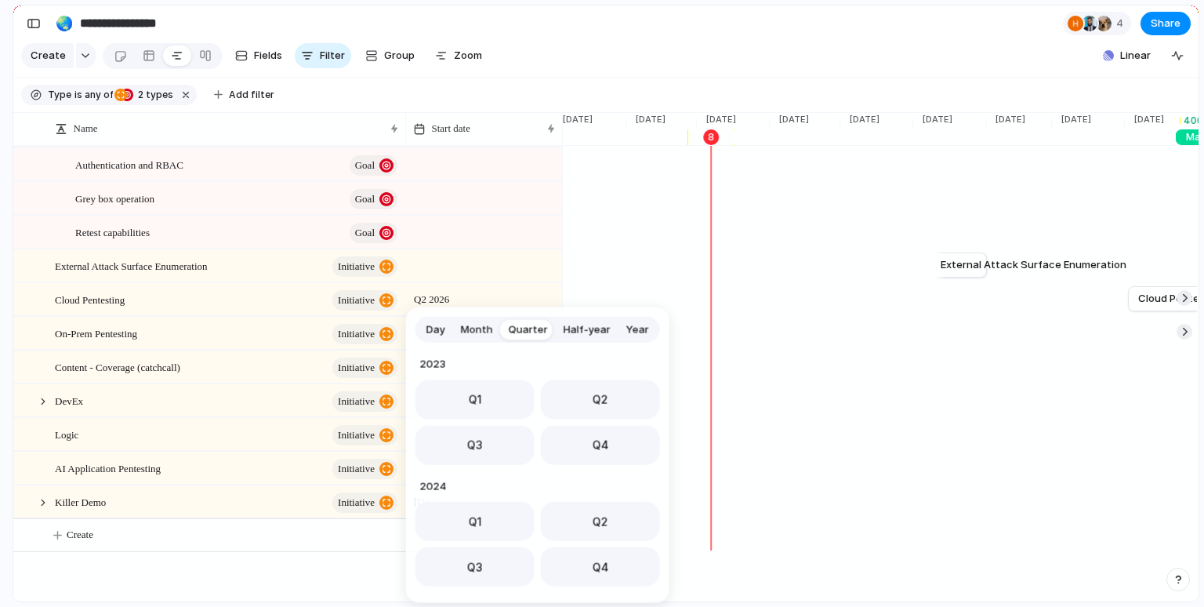
scroll to position [248, 0]
click at [626, 328] on span "Year" at bounding box center [637, 329] width 23 height 16
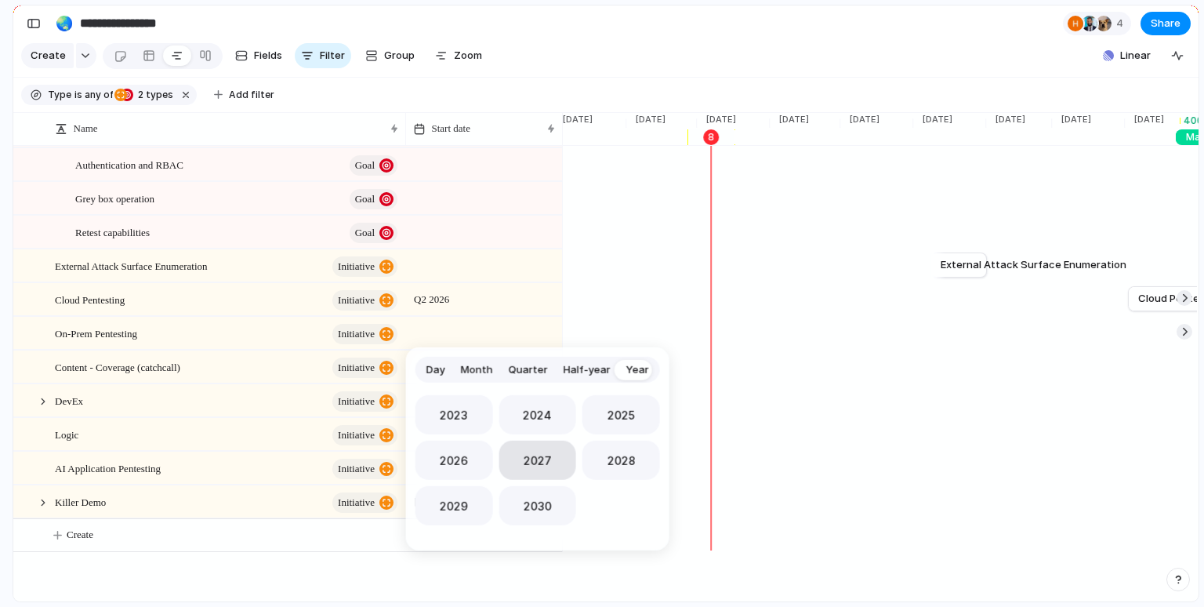
click at [529, 458] on span "2027" at bounding box center [538, 460] width 28 height 16
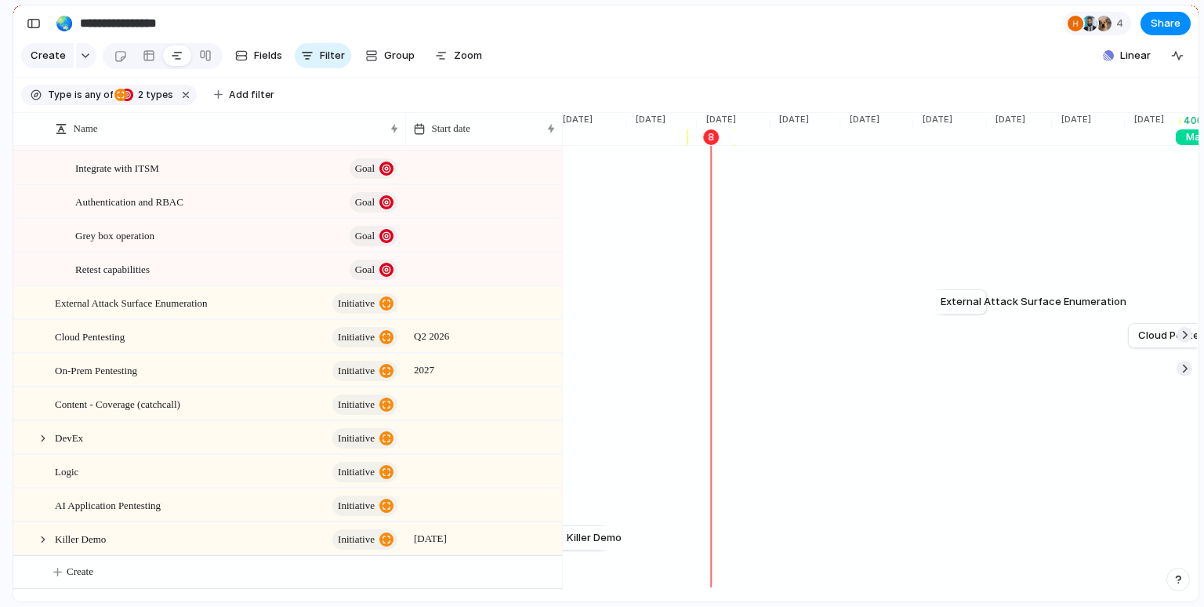
scroll to position [229, 0]
click at [259, 468] on div "Logic initiative" at bounding box center [227, 474] width 345 height 32
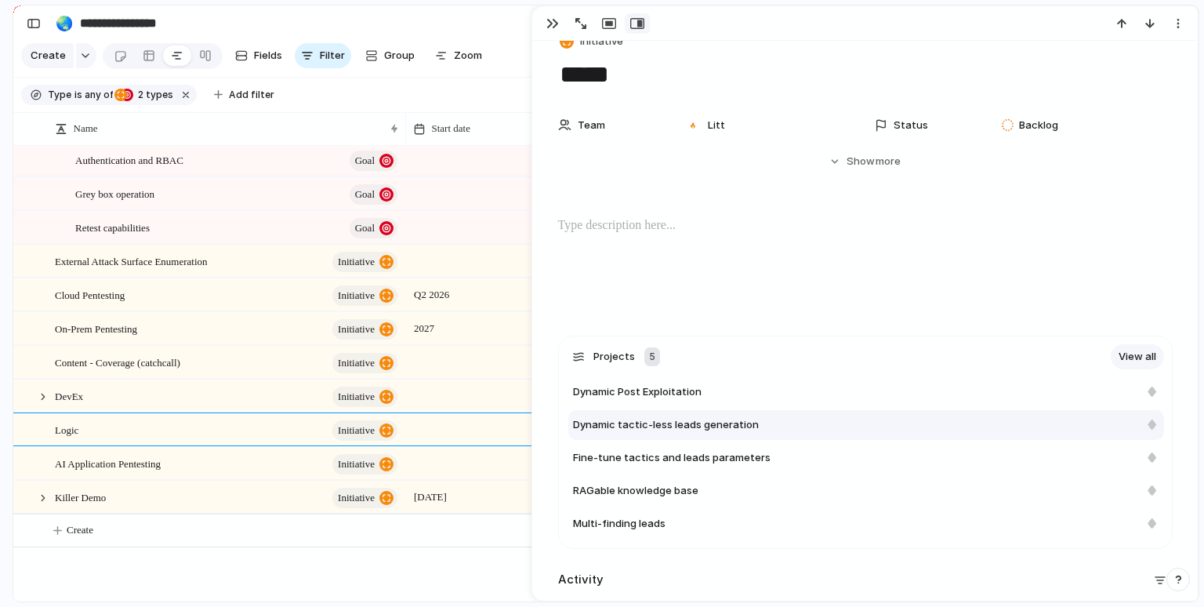
scroll to position [39, 0]
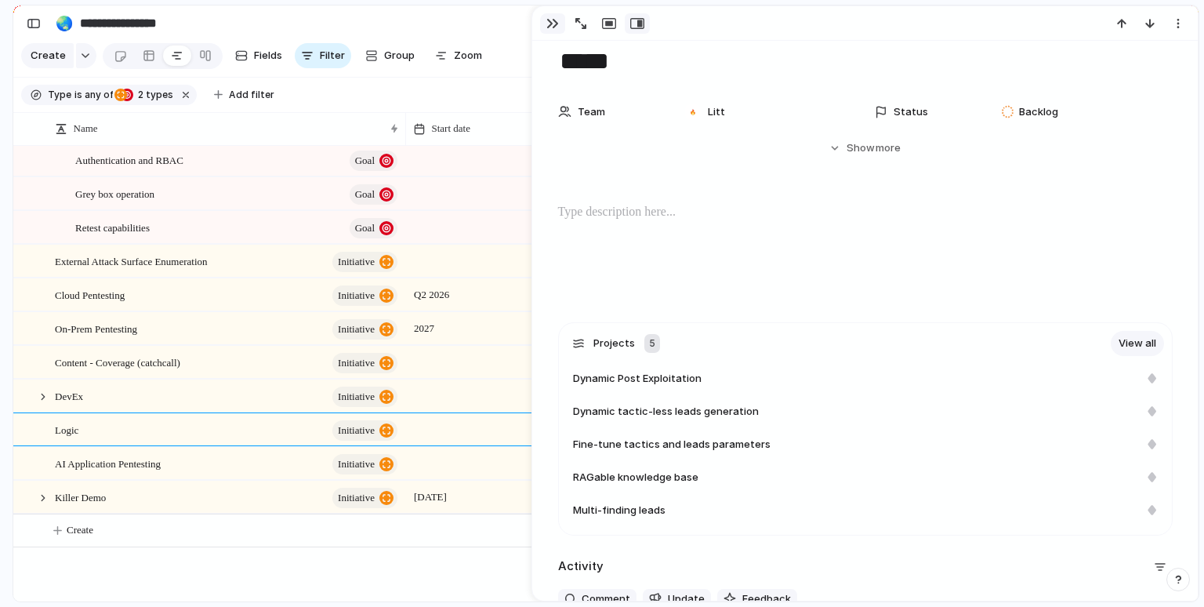
click at [553, 26] on div "button" at bounding box center [552, 23] width 13 height 13
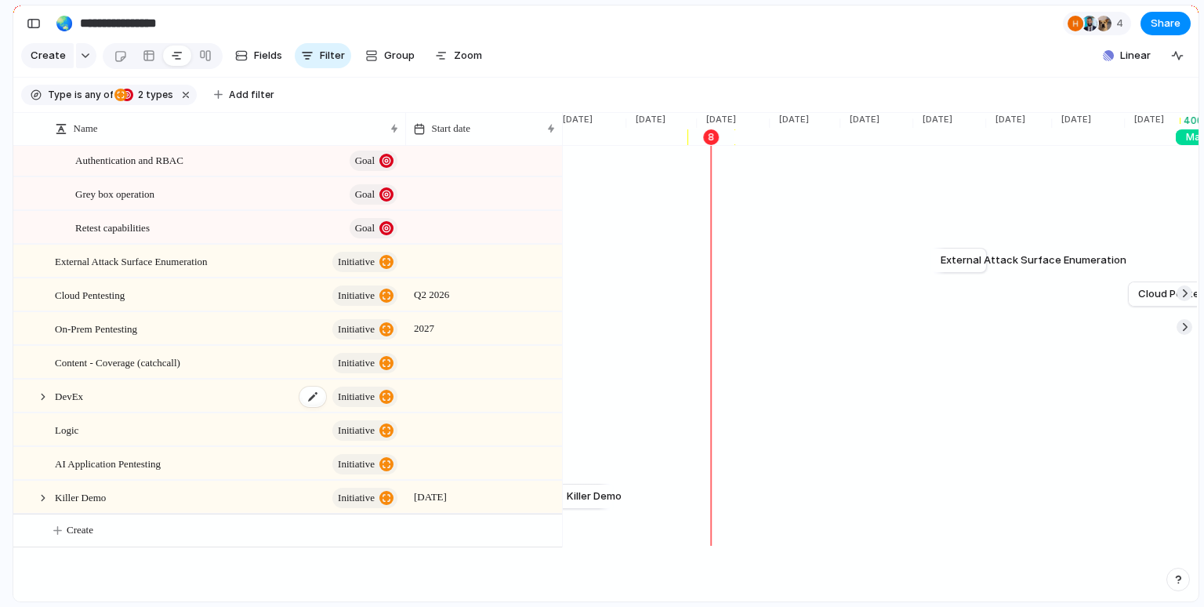
click at [115, 397] on div "DevEx initiative" at bounding box center [227, 396] width 345 height 32
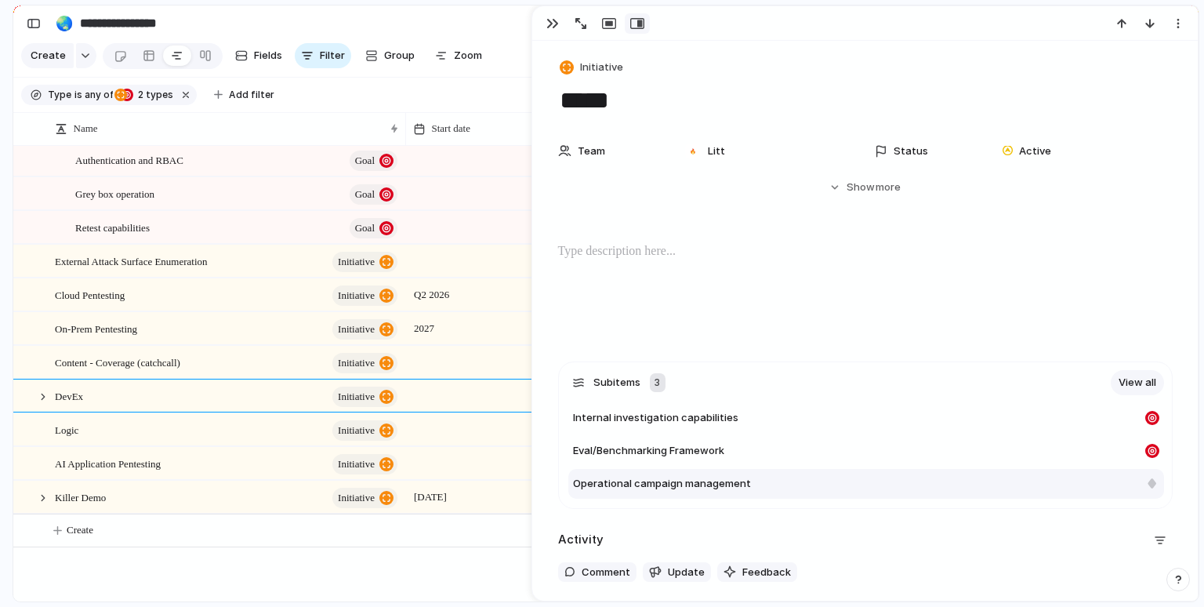
click at [1079, 488] on div "Operational campaign management" at bounding box center [856, 484] width 566 height 16
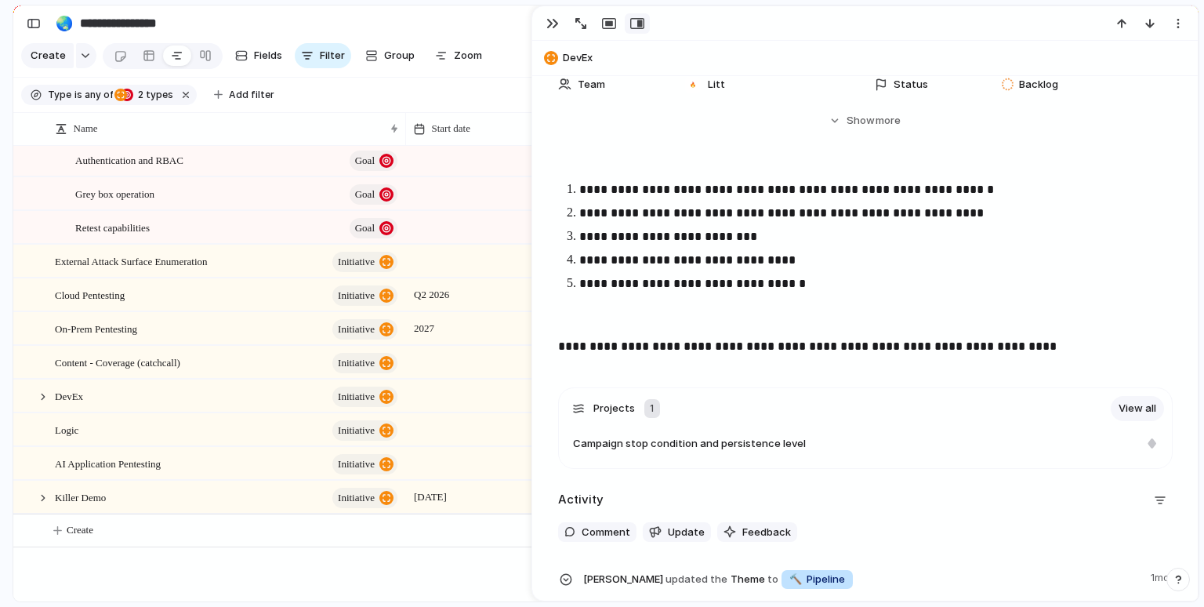
scroll to position [103, 0]
click at [553, 21] on div "button" at bounding box center [552, 23] width 13 height 13
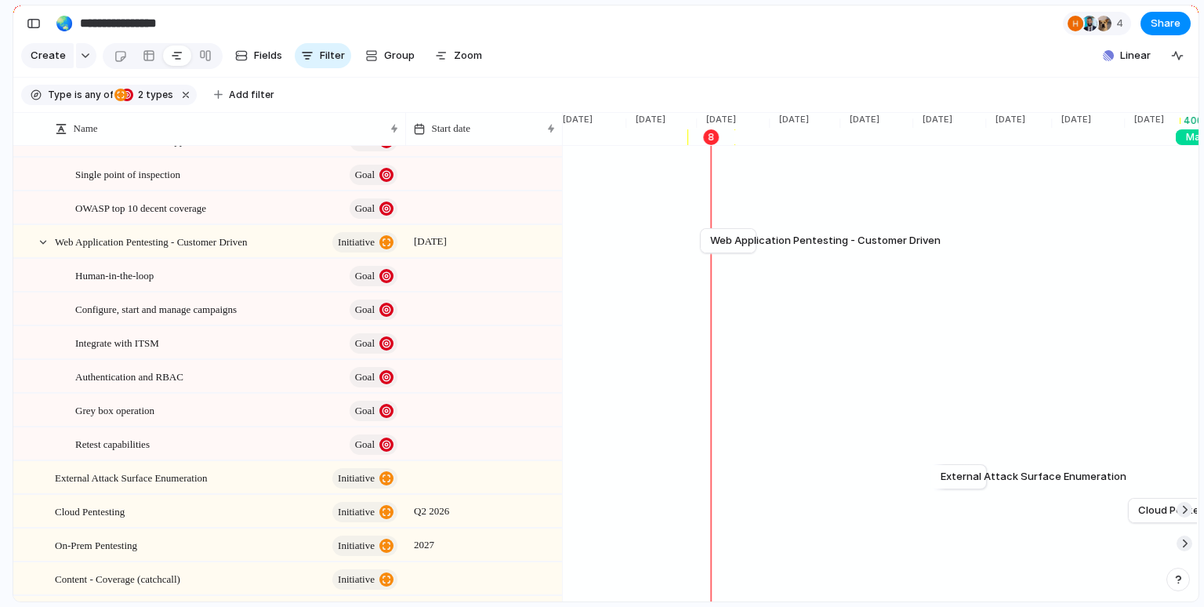
scroll to position [47, 0]
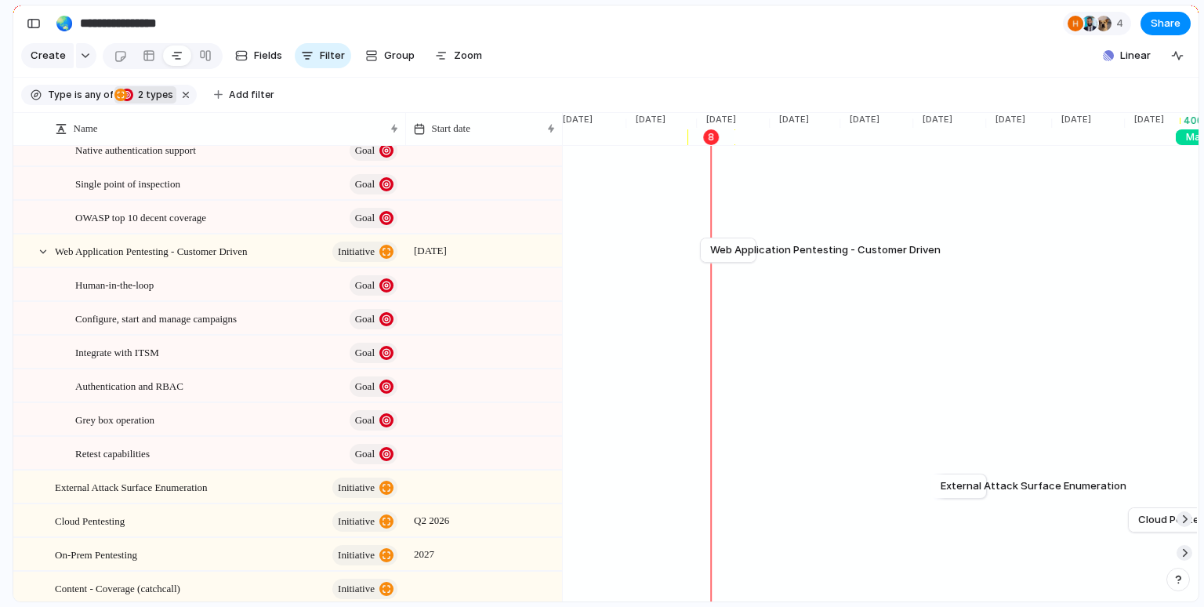
click at [147, 96] on span "2 types" at bounding box center [153, 95] width 40 height 14
click at [165, 172] on div at bounding box center [163, 176] width 13 height 13
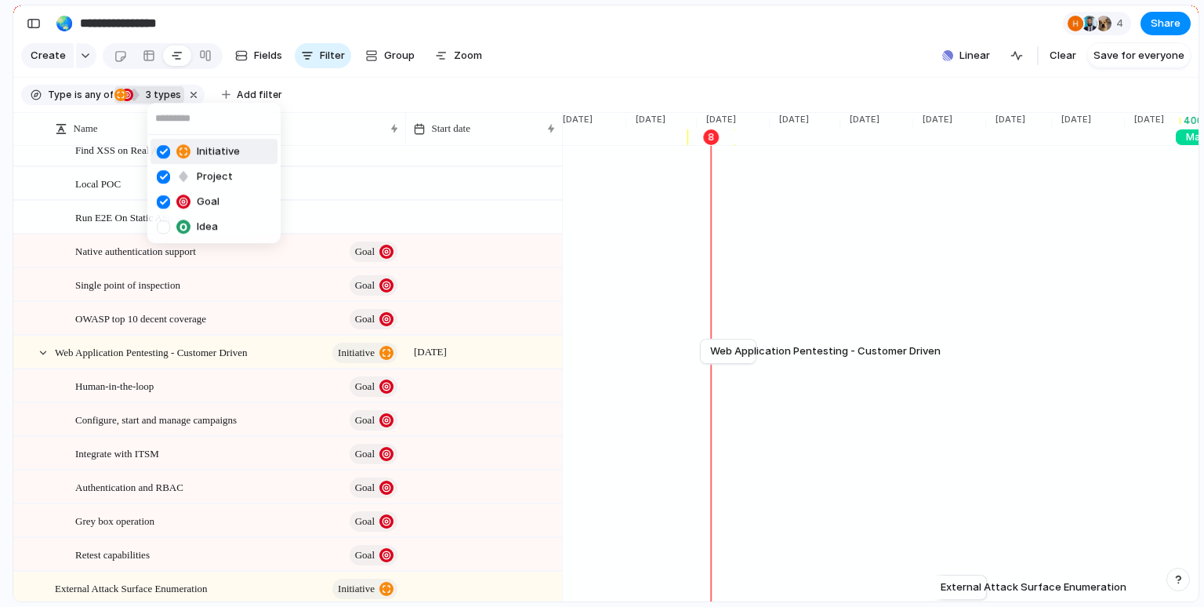
click at [397, 93] on div "Initiative Project Goal Idea" at bounding box center [602, 303] width 1204 height 607
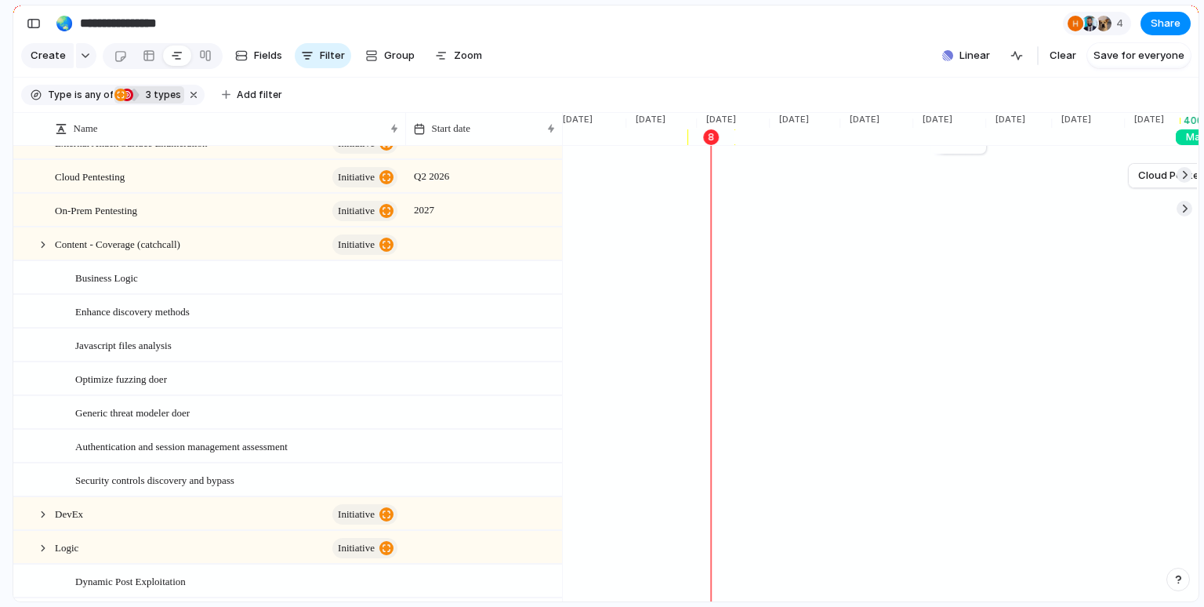
scroll to position [495, 0]
click at [246, 309] on div "Enhance discovery methods" at bounding box center [237, 309] width 325 height 32
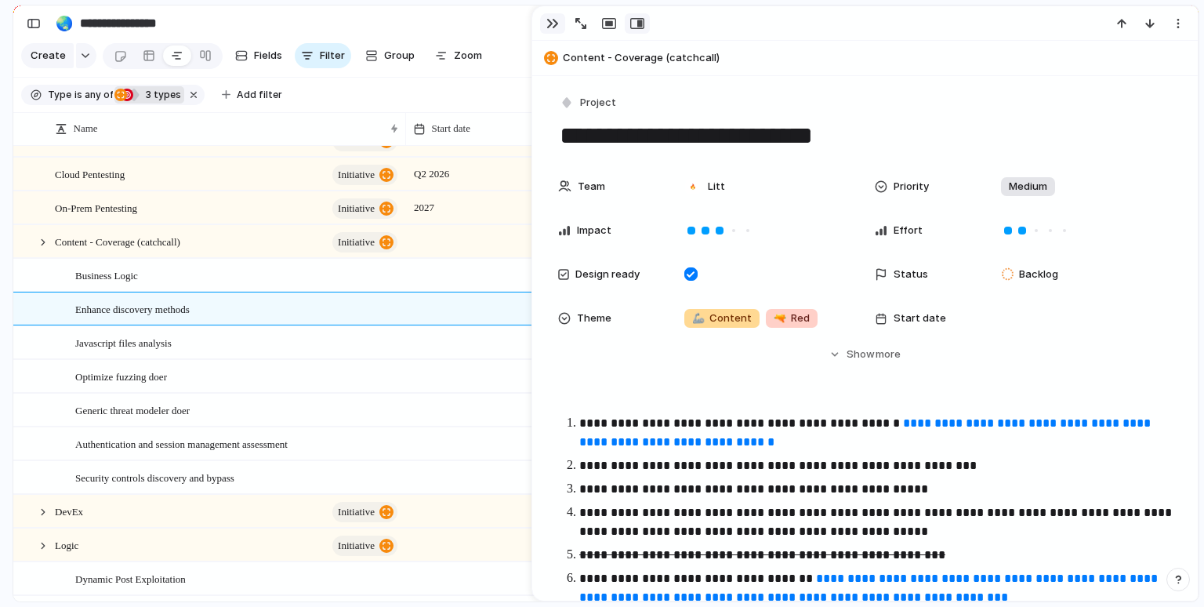
click at [547, 27] on div "button" at bounding box center [552, 23] width 13 height 13
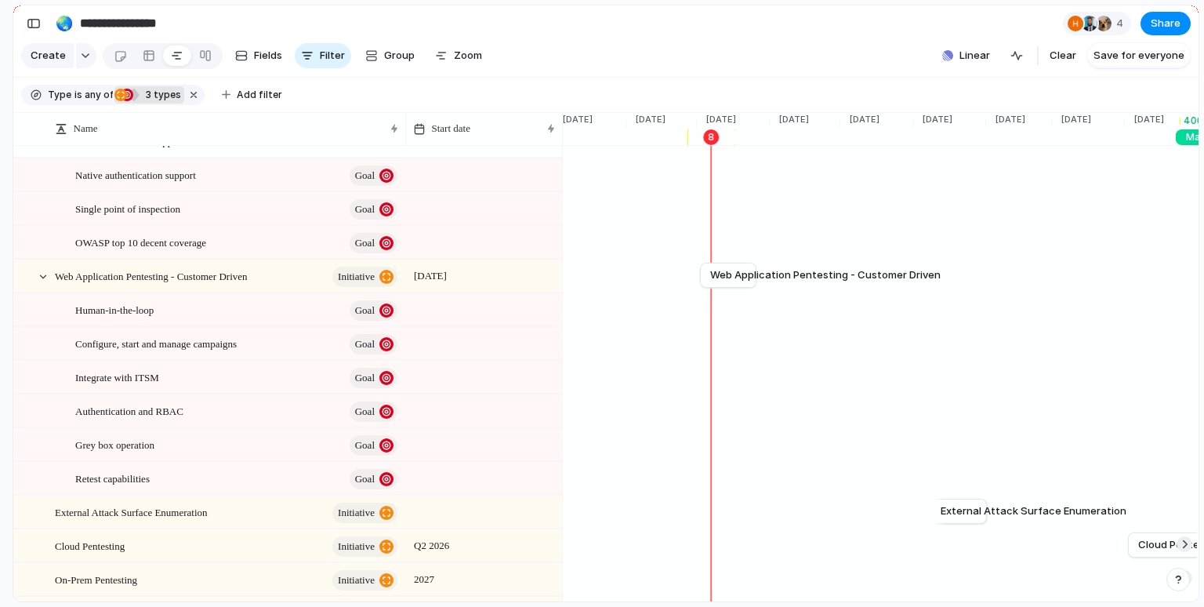
scroll to position [122, 0]
click at [45, 277] on div at bounding box center [43, 277] width 14 height 14
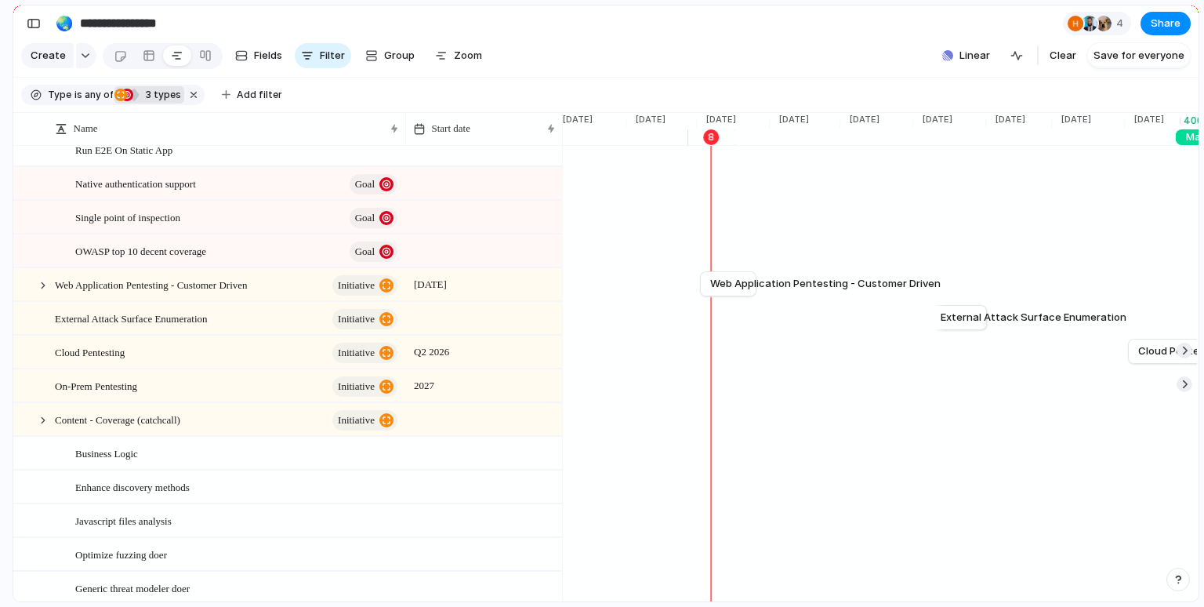
scroll to position [60, 0]
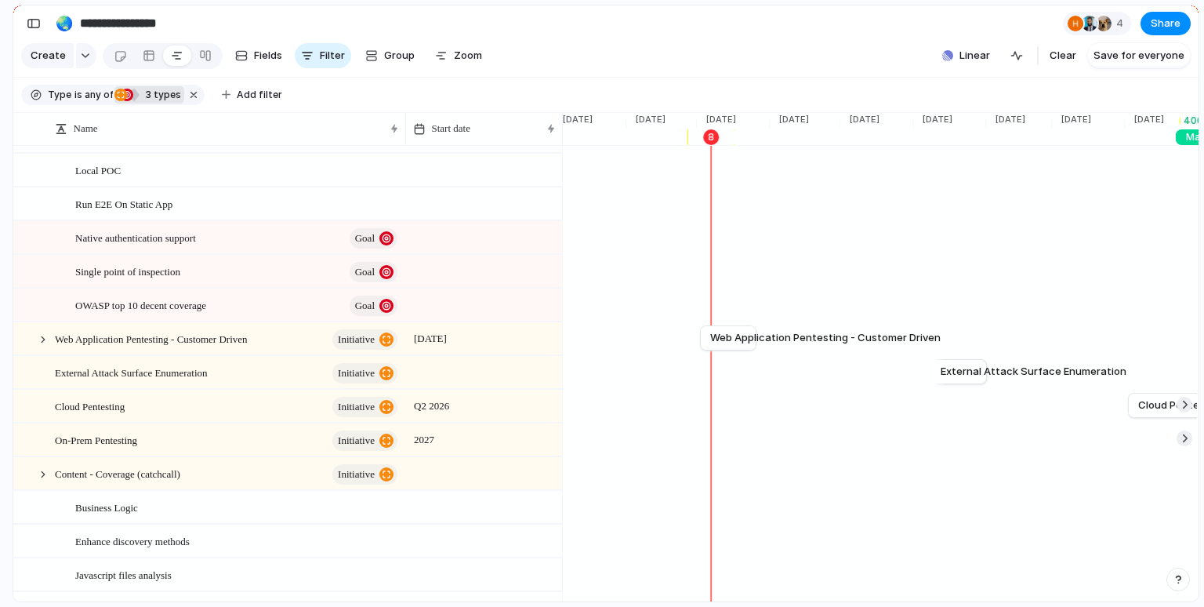
click at [162, 96] on span "3 types" at bounding box center [161, 95] width 40 height 14
click at [179, 179] on div at bounding box center [178, 176] width 13 height 13
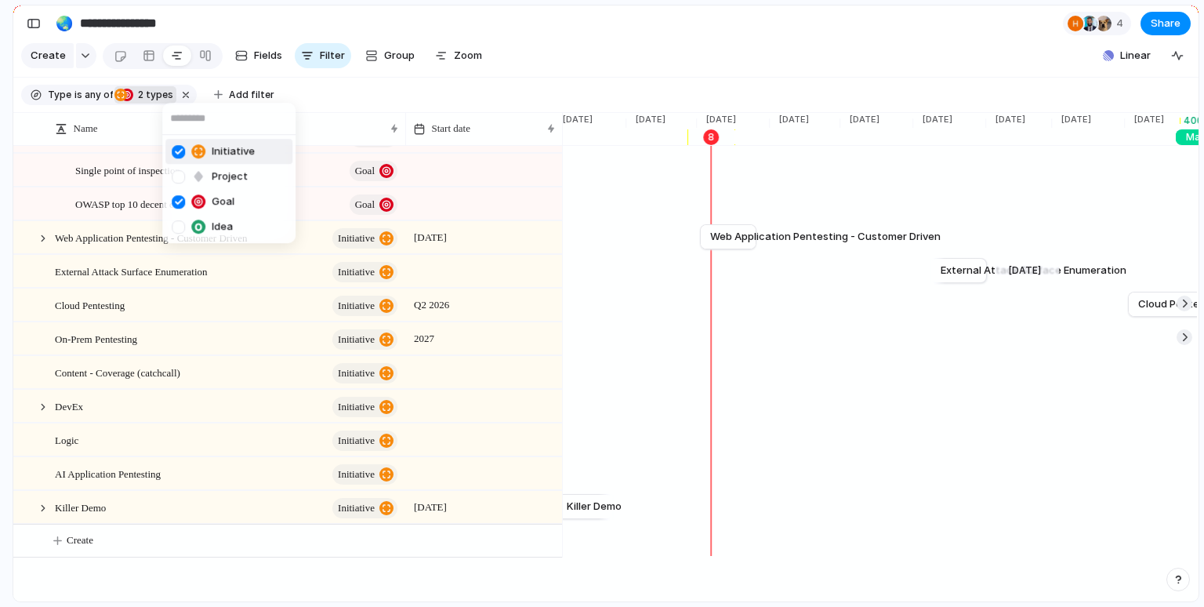
click at [342, 93] on div "Initiative Project Goal Idea" at bounding box center [602, 303] width 1204 height 607
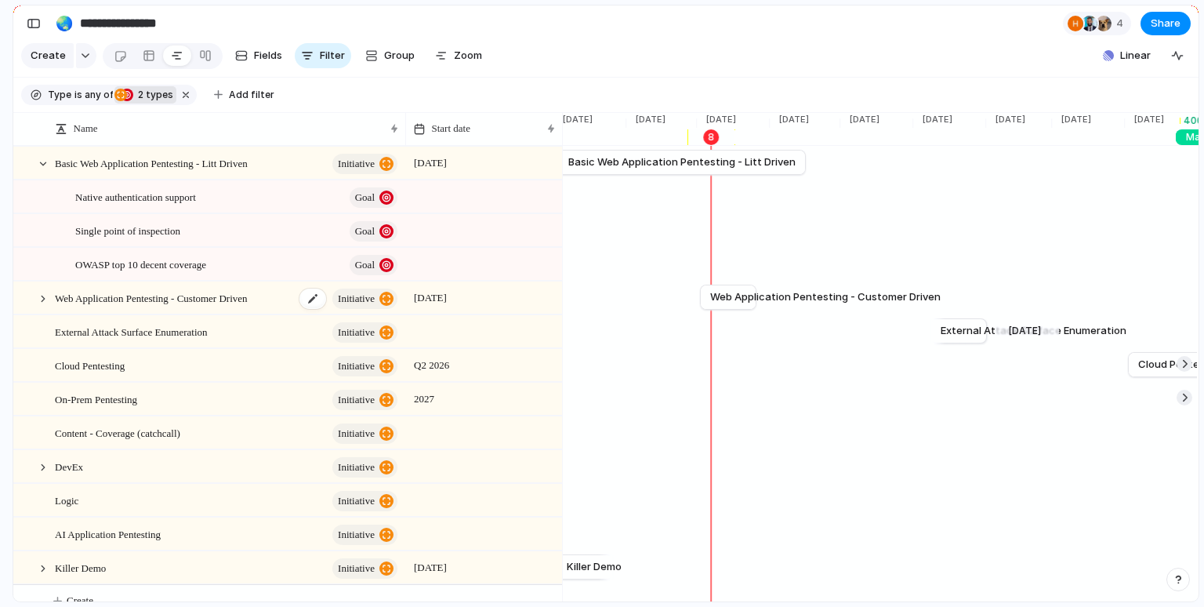
scroll to position [0, 0]
click at [40, 296] on div at bounding box center [43, 299] width 14 height 14
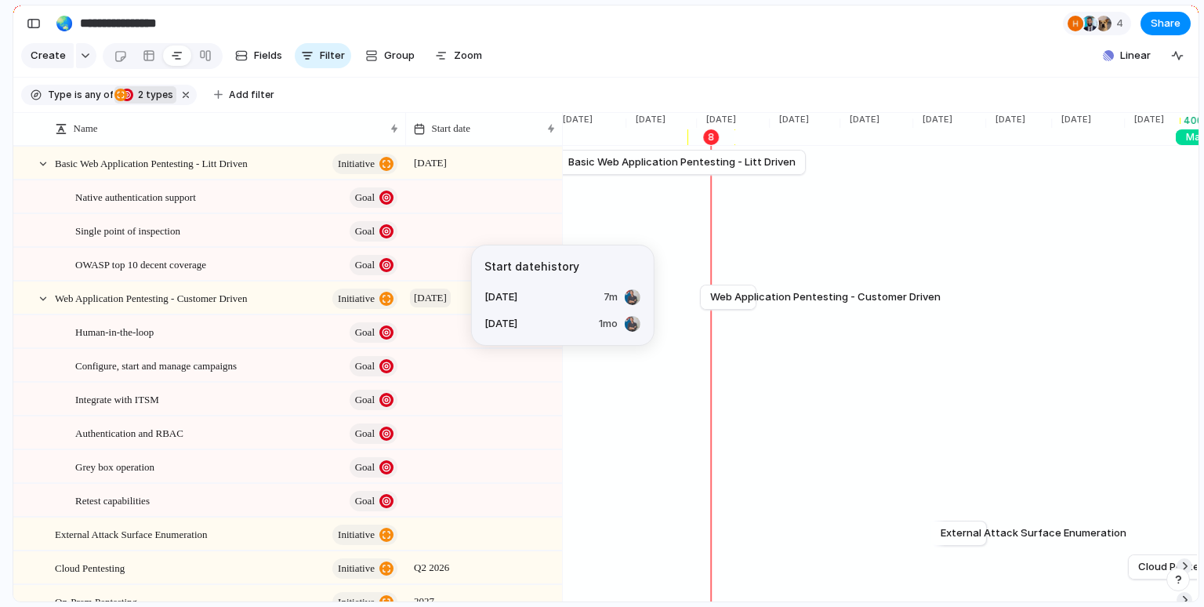
click at [438, 300] on span "1 October" at bounding box center [430, 297] width 41 height 19
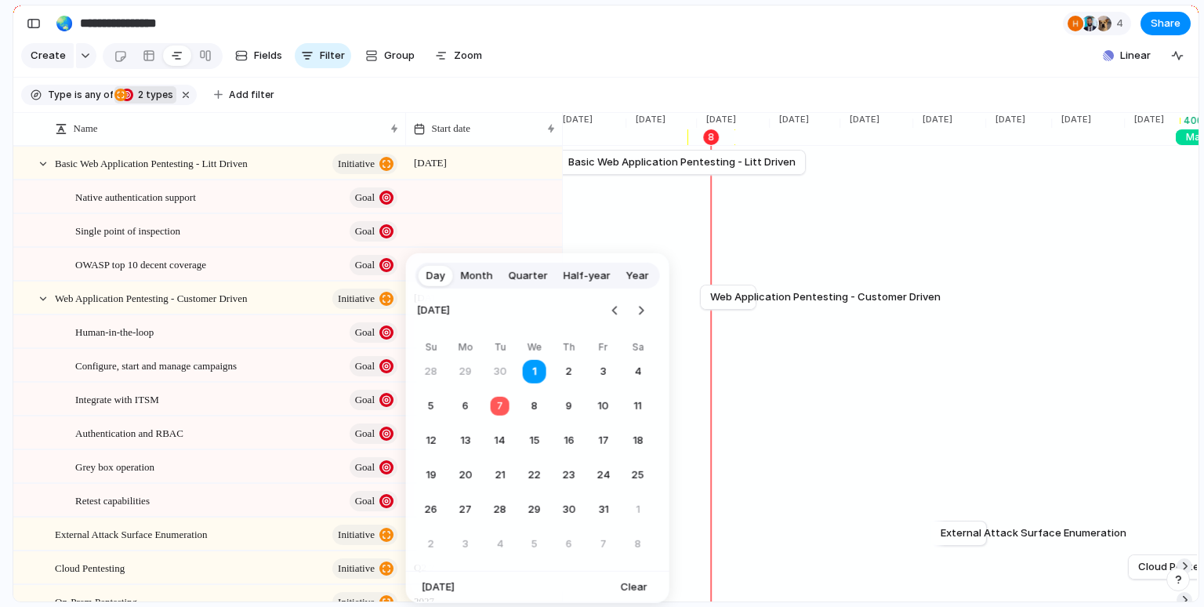
click at [524, 277] on span "Quarter" at bounding box center [528, 276] width 39 height 16
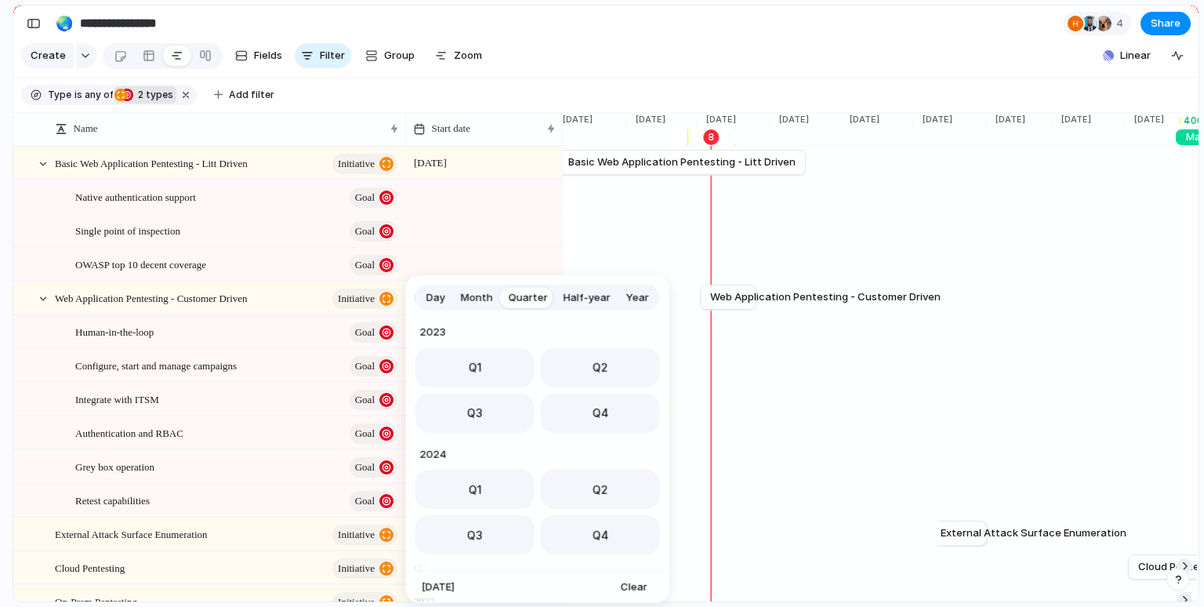
scroll to position [248, 0]
click at [582, 410] on button "Q4" at bounding box center [600, 407] width 119 height 39
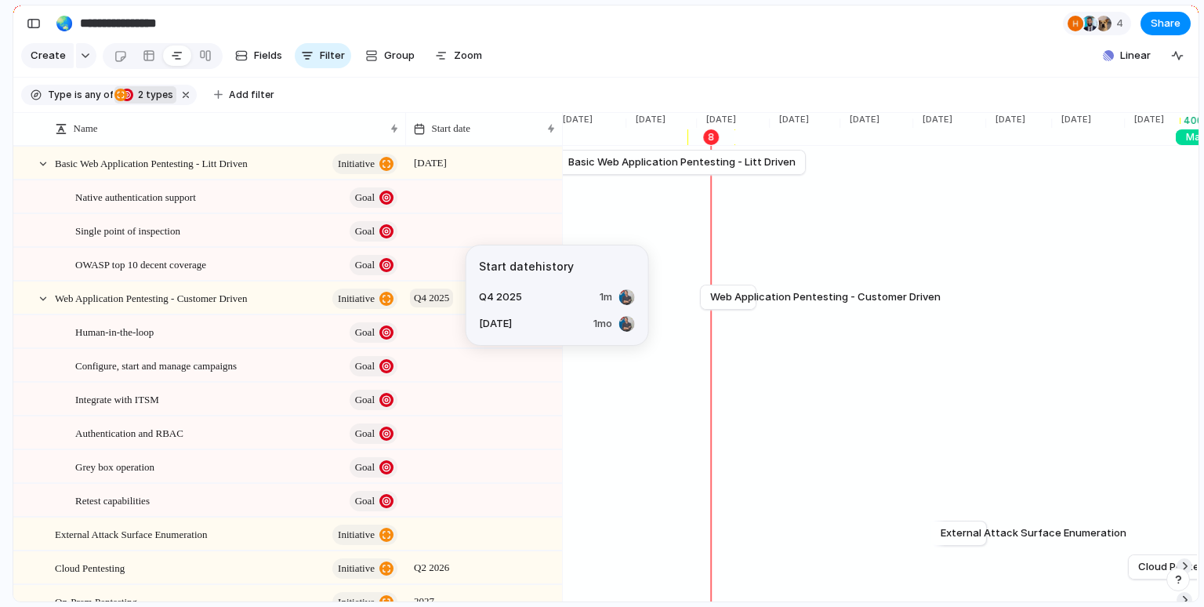
click at [453, 300] on span "Q4 2025" at bounding box center [431, 297] width 43 height 19
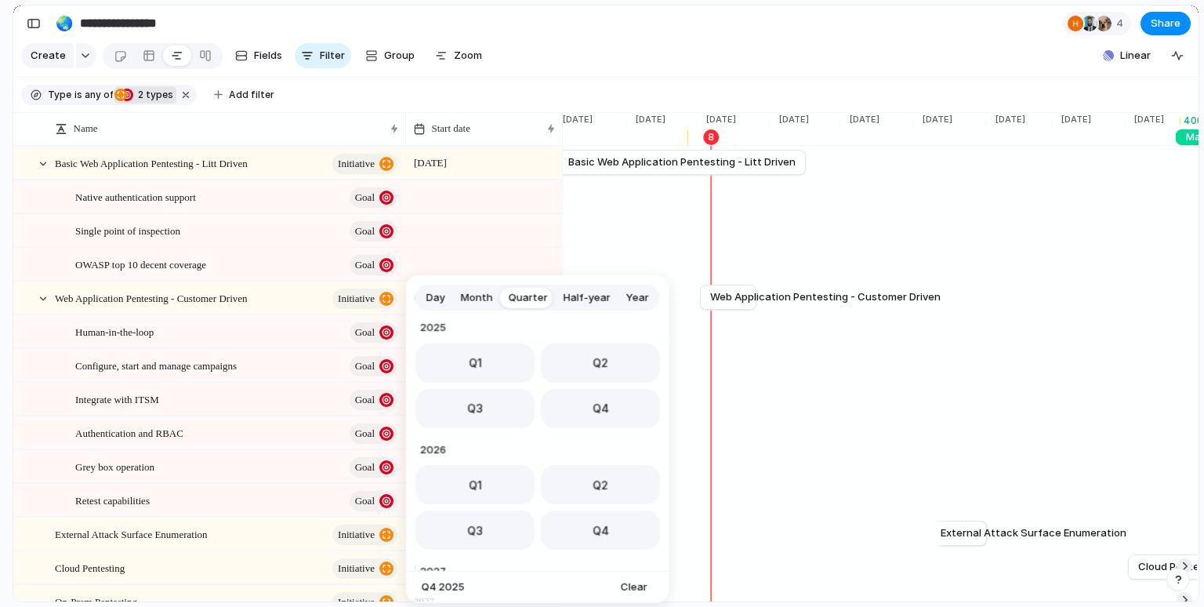
click at [591, 17] on div "Day Month Quarter Half-year Year 2023 Q1 Q2 Q3 Q4 2024 Q1 Q2 Q3 Q4 2025 Q1 Q2 Q…" at bounding box center [602, 303] width 1204 height 607
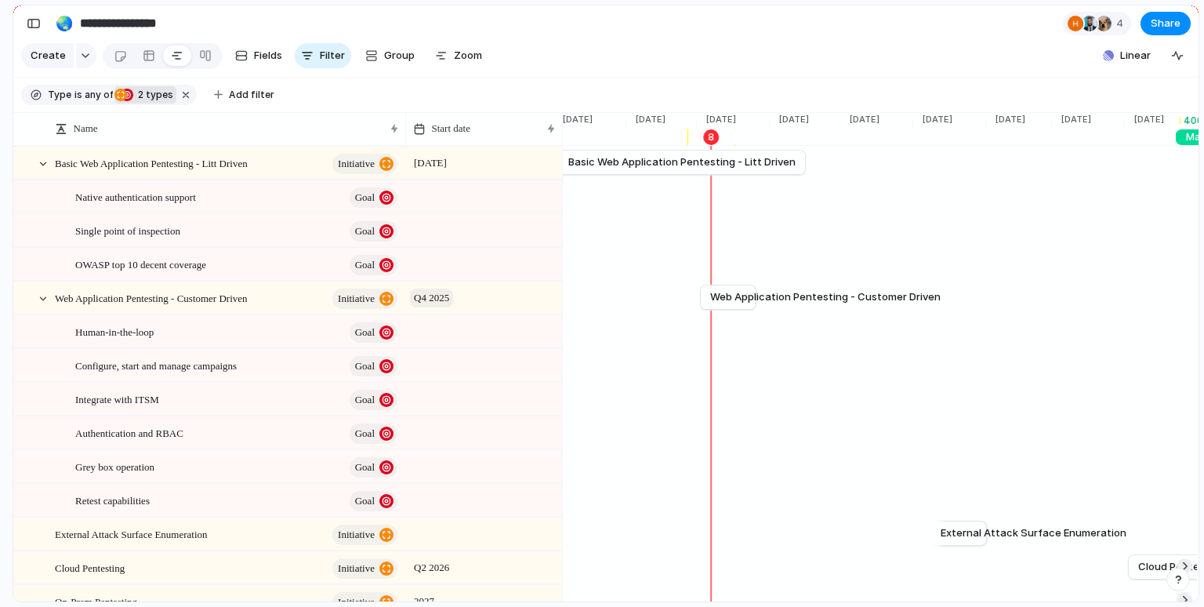
click at [453, 291] on span "Q4 2025" at bounding box center [431, 297] width 43 height 19
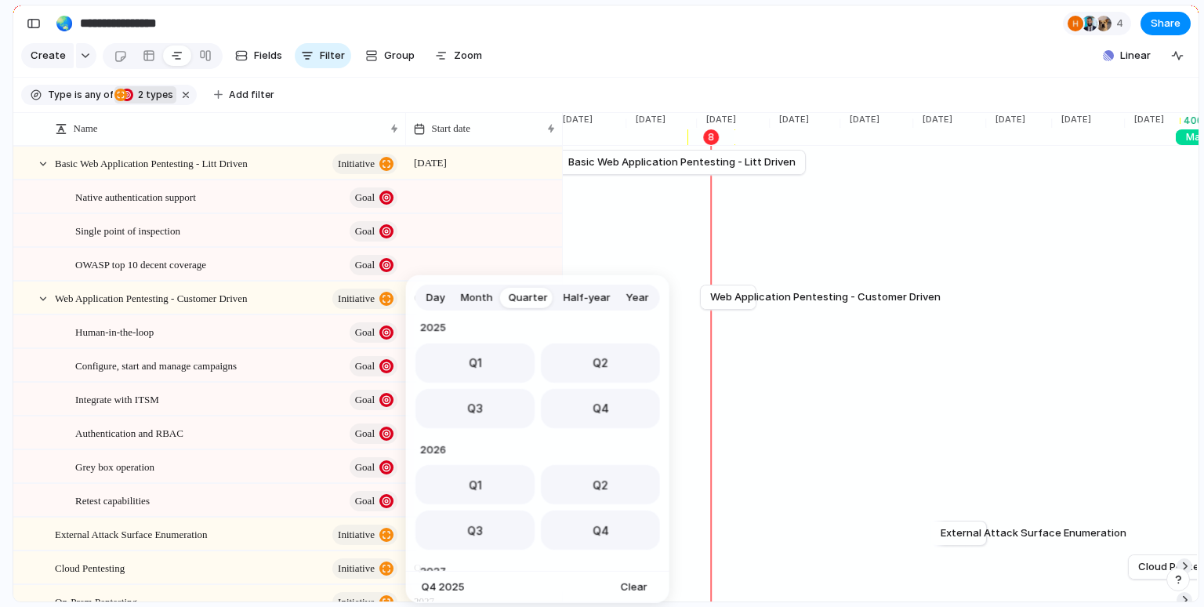
click at [539, 47] on div "Day Month Quarter Half-year Year 2023 Q1 Q2 Q3 Q4 2024 Q1 Q2 Q3 Q4 2025 Q1 Q2 Q…" at bounding box center [602, 303] width 1204 height 607
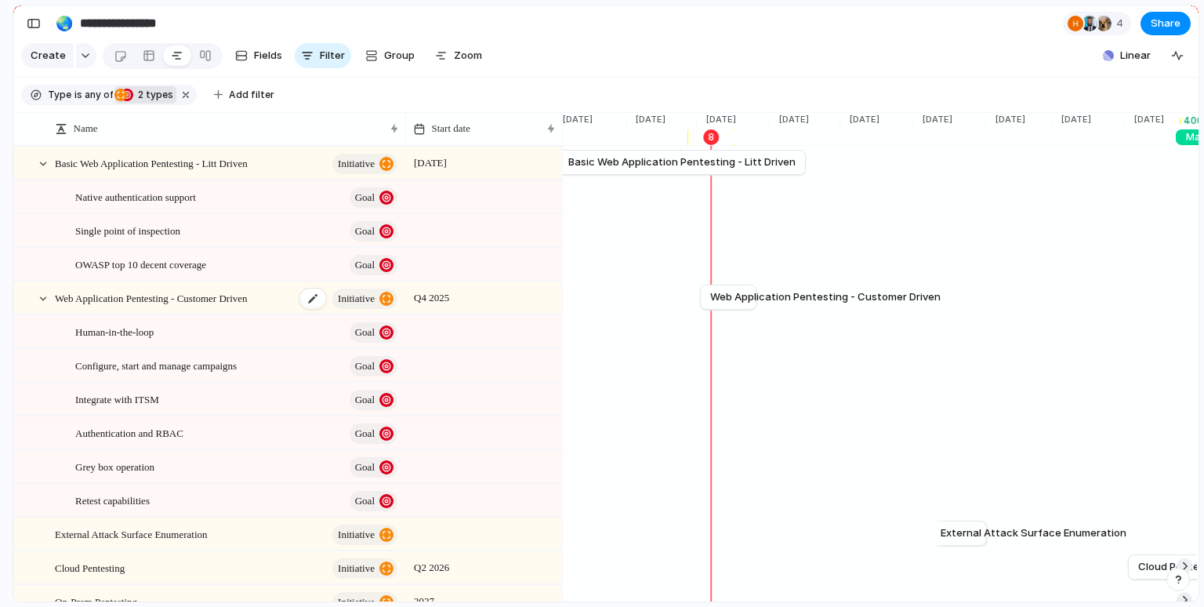
click at [247, 299] on span "Web Application Pentesting - Customer Driven" at bounding box center [151, 297] width 193 height 18
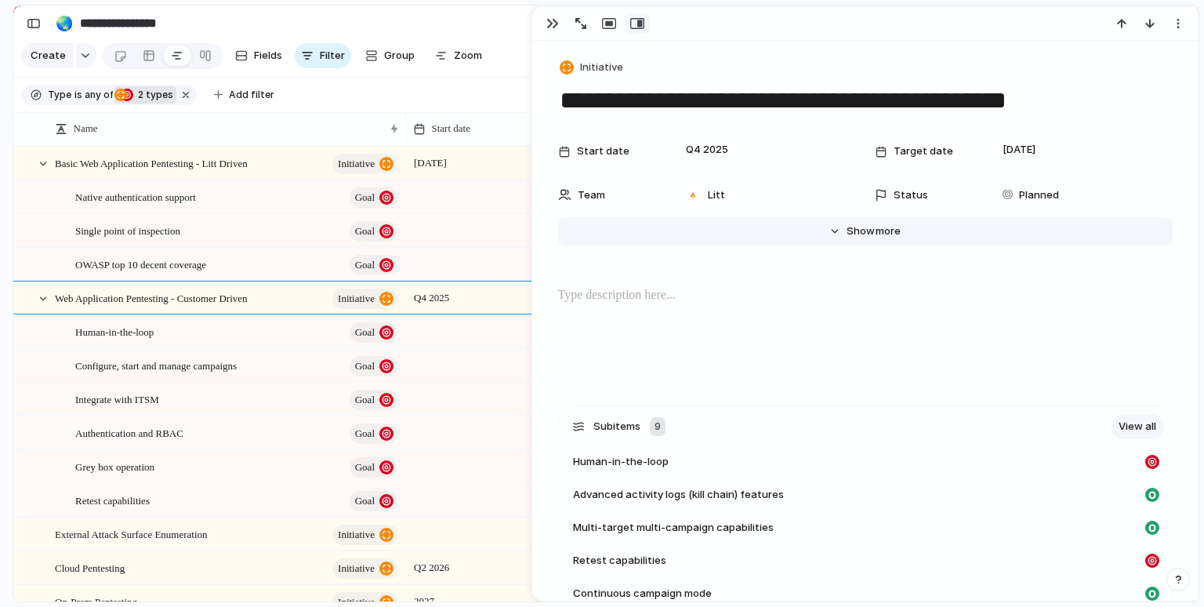
click at [864, 232] on span "Show" at bounding box center [861, 231] width 28 height 16
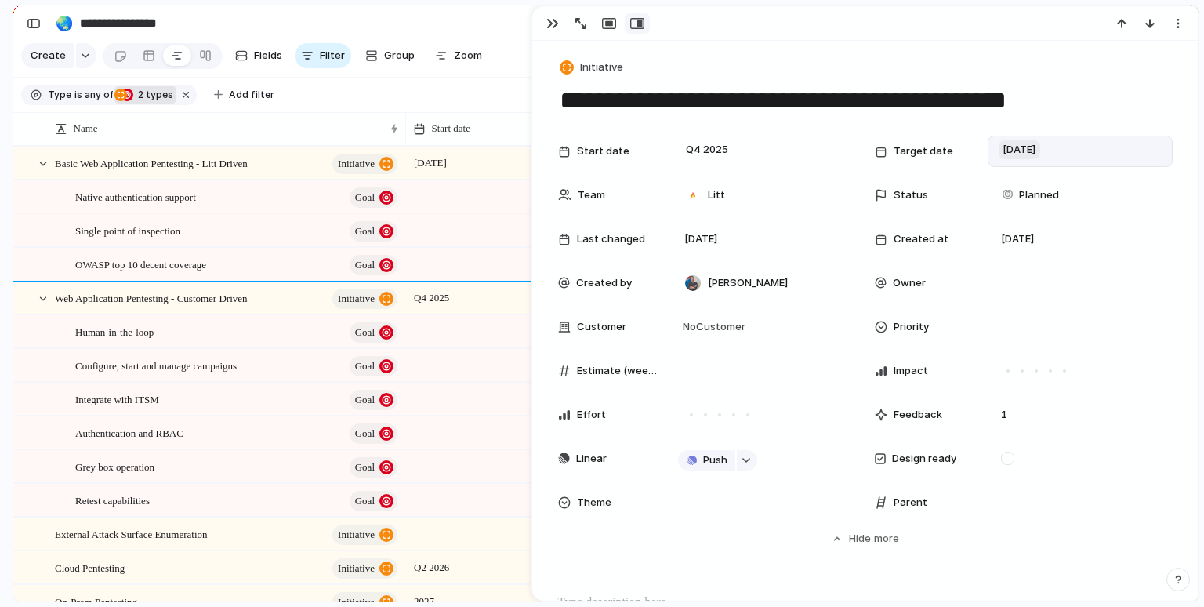
click at [1040, 157] on span "25 October" at bounding box center [1020, 149] width 42 height 19
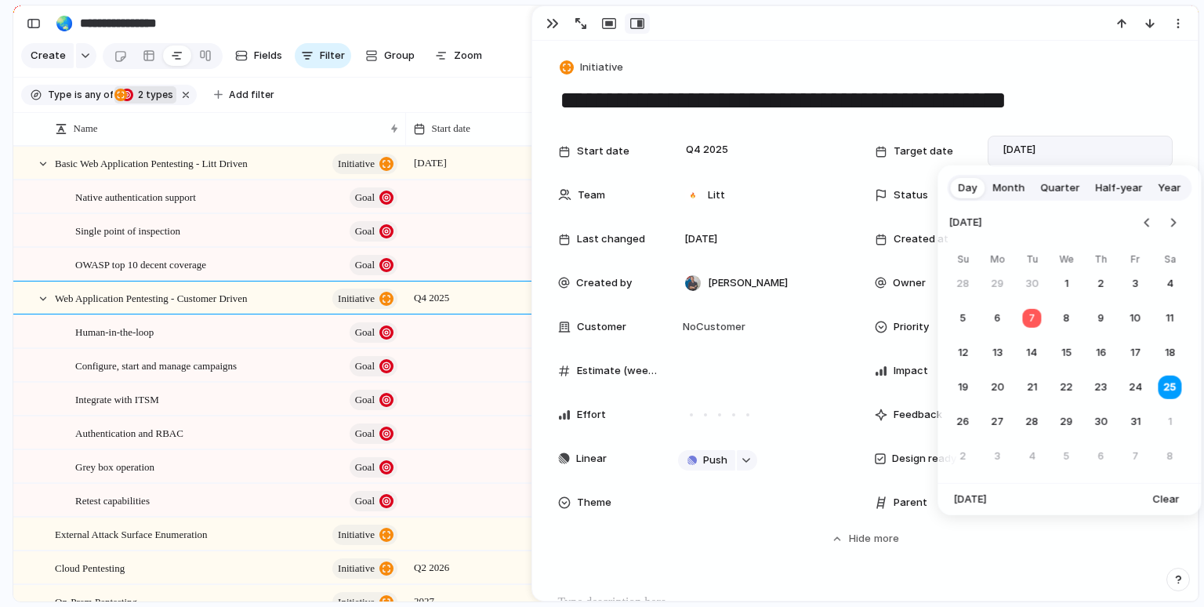
click at [1008, 194] on span "Month" at bounding box center [1008, 188] width 32 height 16
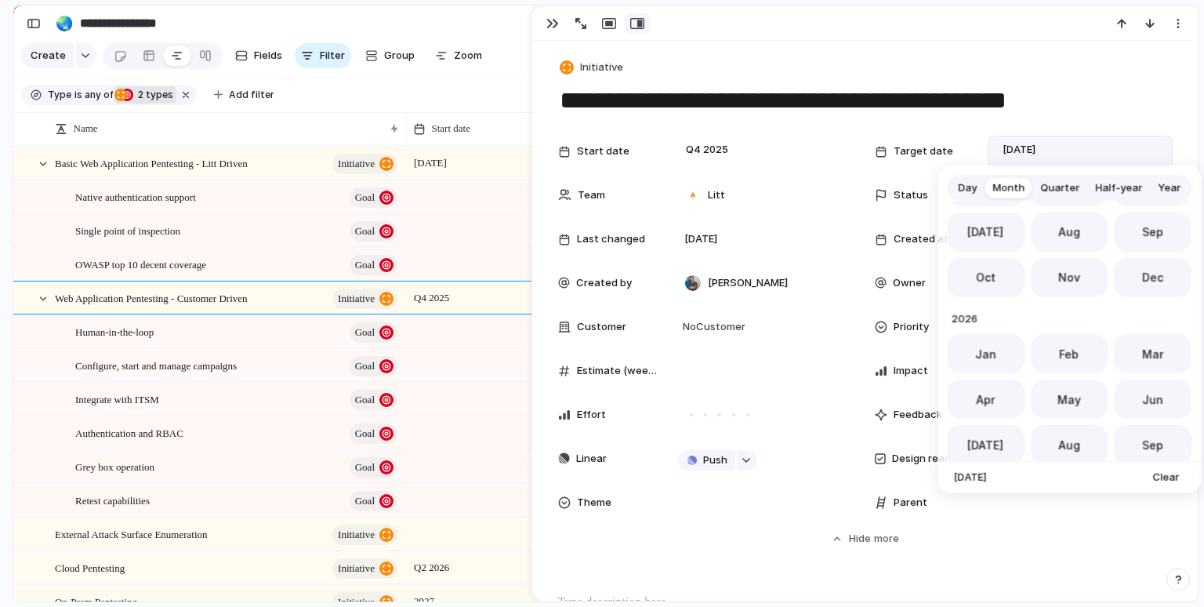
scroll to position [546, 0]
click at [1061, 194] on span "Quarter" at bounding box center [1059, 188] width 39 height 16
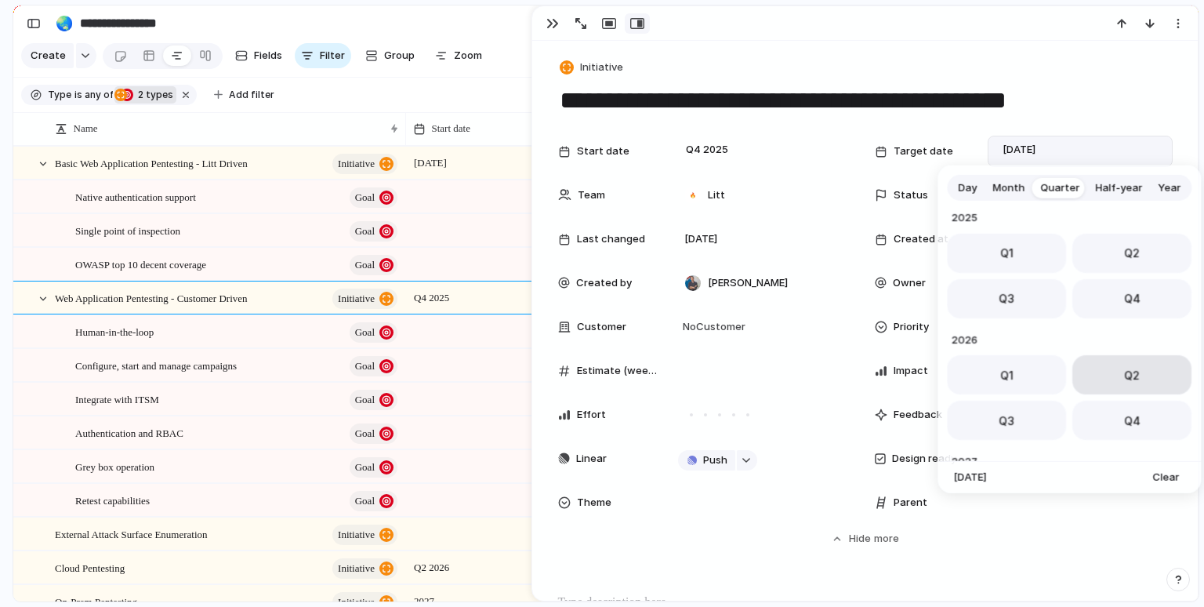
click at [1110, 364] on button "Q2" at bounding box center [1131, 374] width 119 height 39
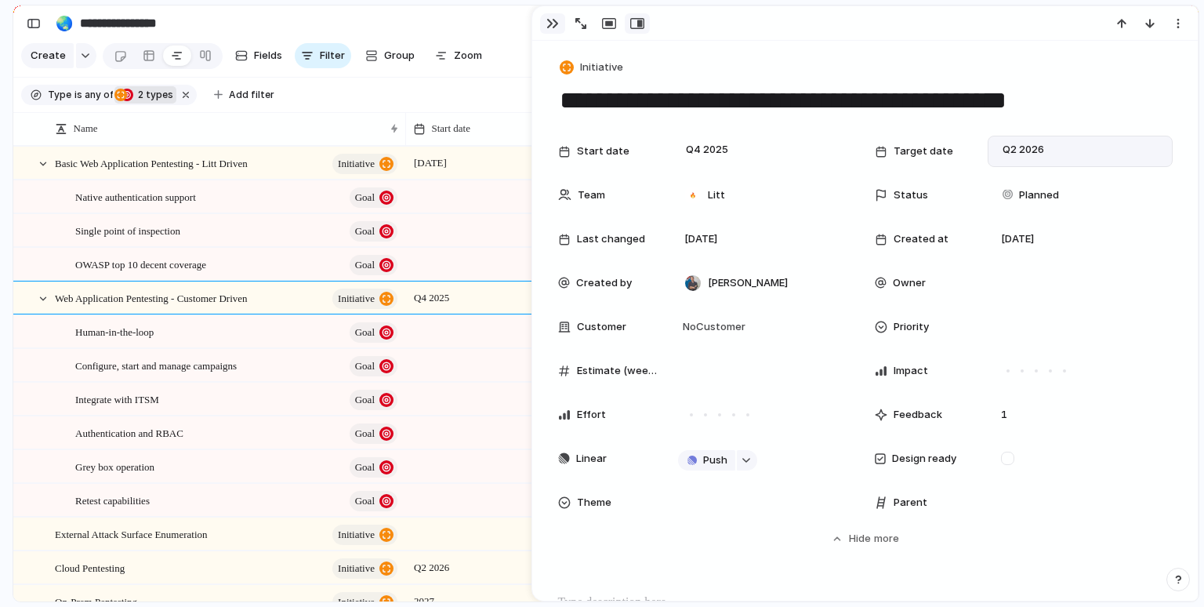
click at [552, 24] on div "button" at bounding box center [552, 23] width 13 height 13
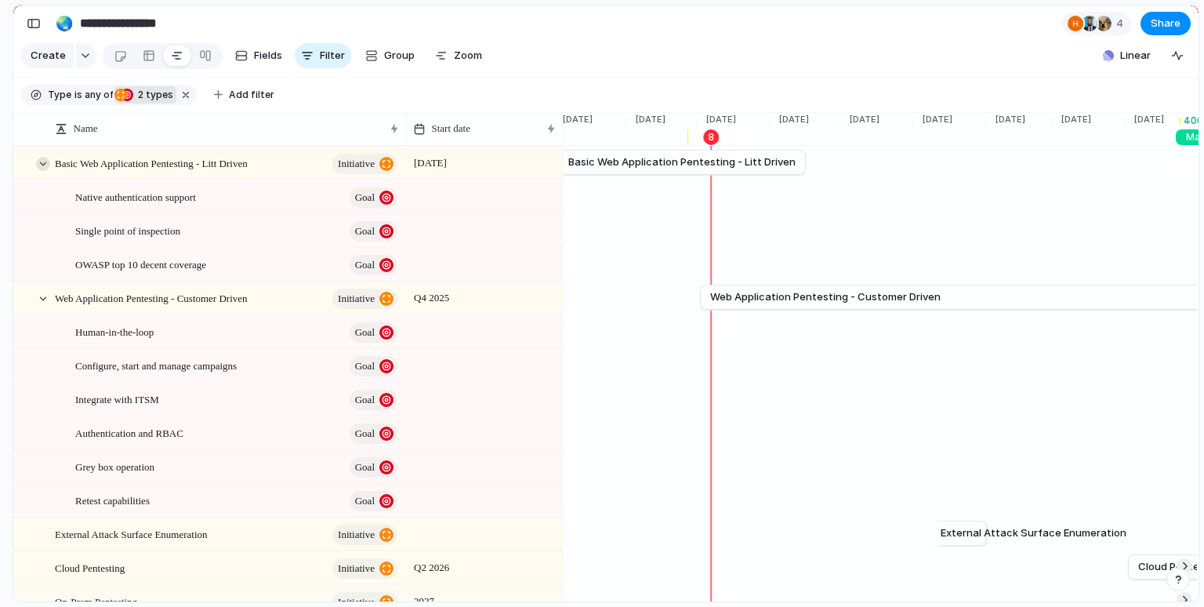
click at [45, 161] on div at bounding box center [43, 164] width 14 height 14
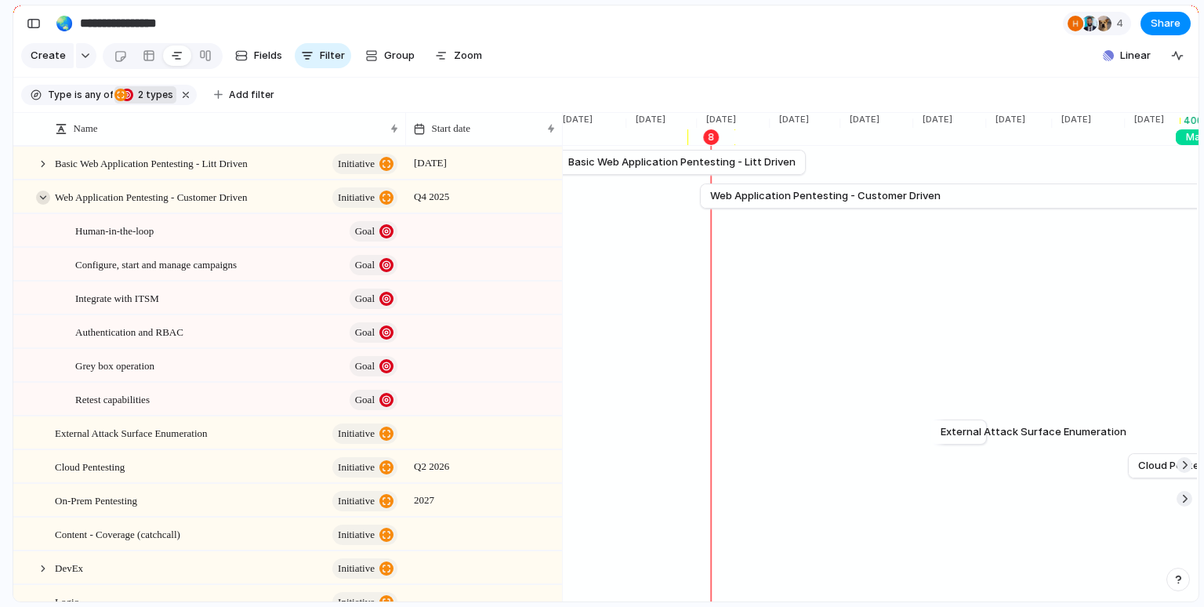
click at [45, 198] on div at bounding box center [43, 197] width 14 height 14
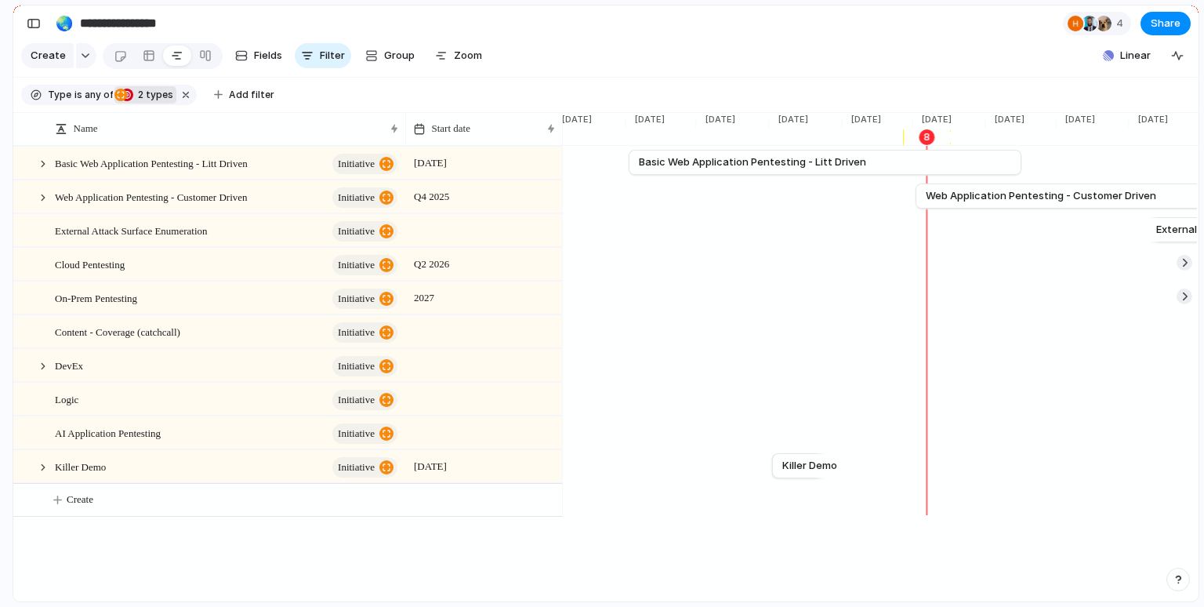
scroll to position [0, 2225]
click at [426, 428] on div at bounding box center [483, 432] width 157 height 32
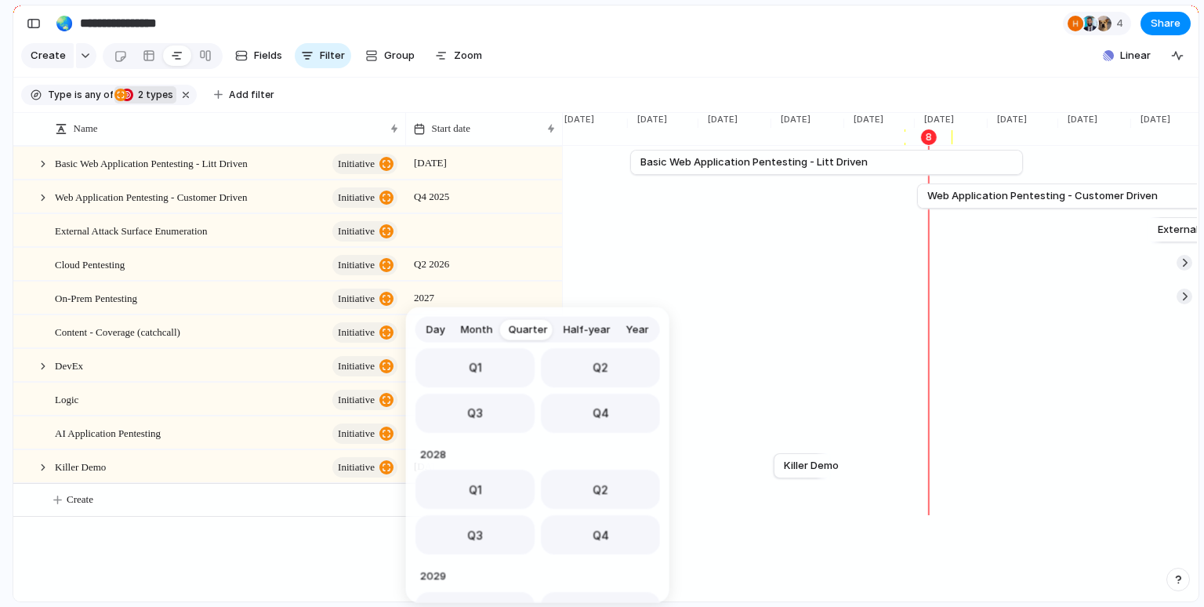
scroll to position [494, 0]
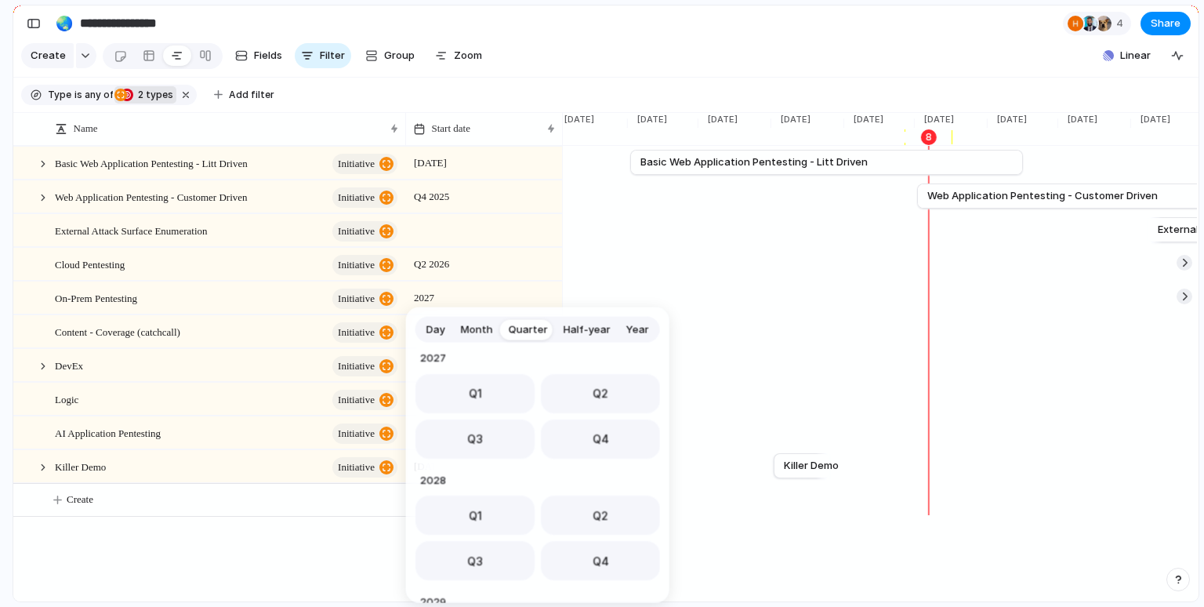
click at [245, 558] on div "Day Month Quarter Half-year Year 2023 Q1 Q2 Q3 Q4 2024 Q1 Q2 Q3 Q4 2025 Q1 Q2 Q…" at bounding box center [602, 303] width 1204 height 607
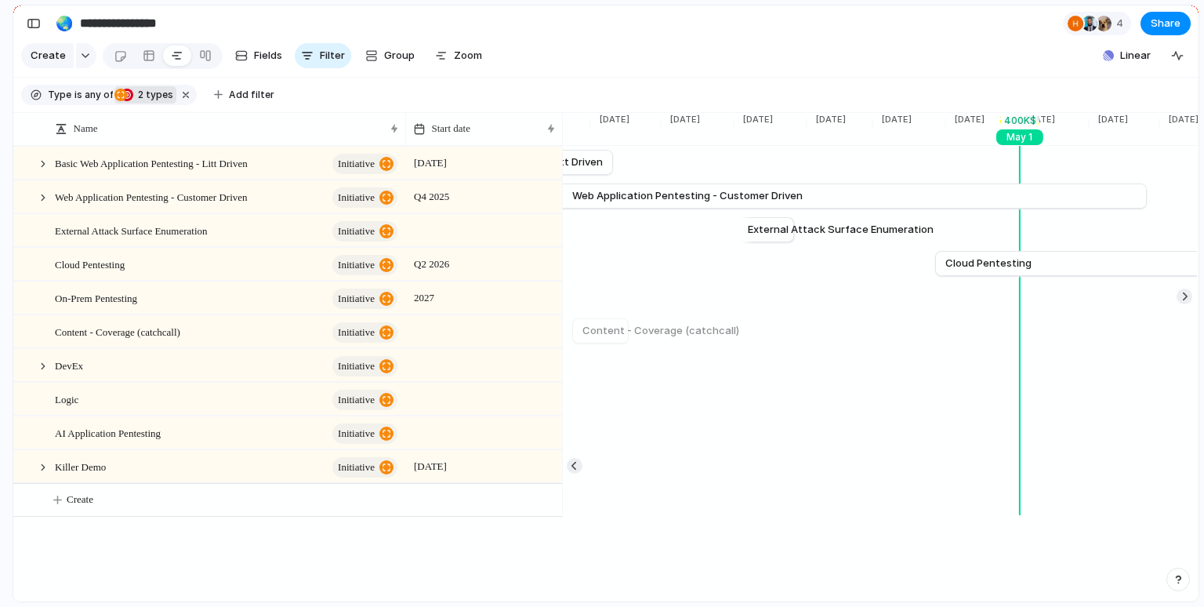
scroll to position [0, 2642]
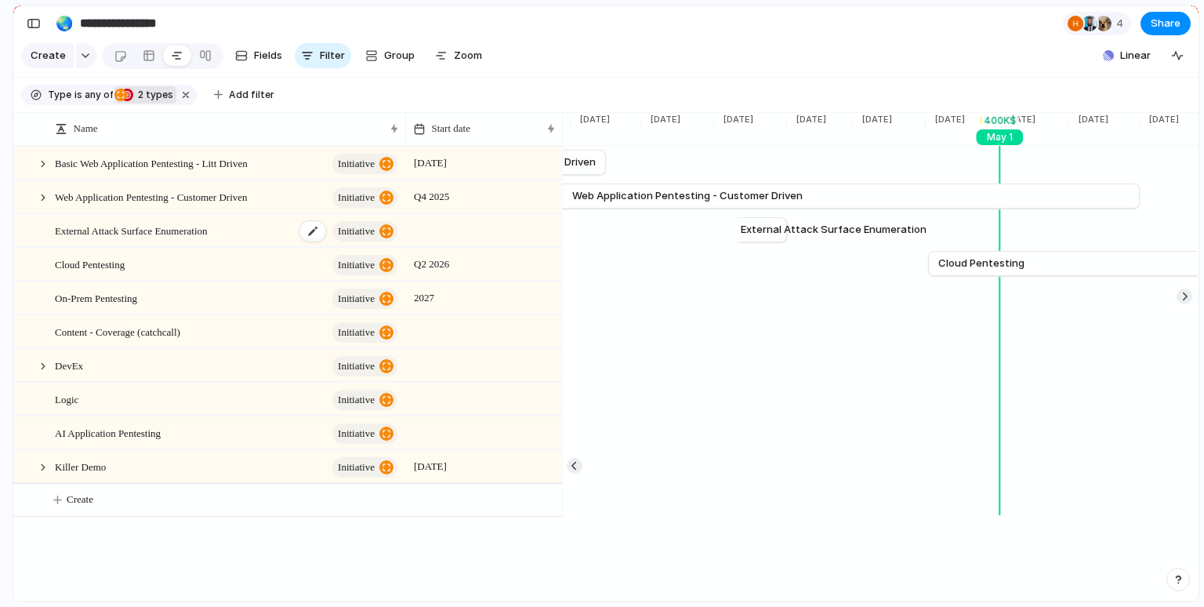
click at [182, 230] on span "External Attack Surface Enumeration" at bounding box center [131, 230] width 153 height 18
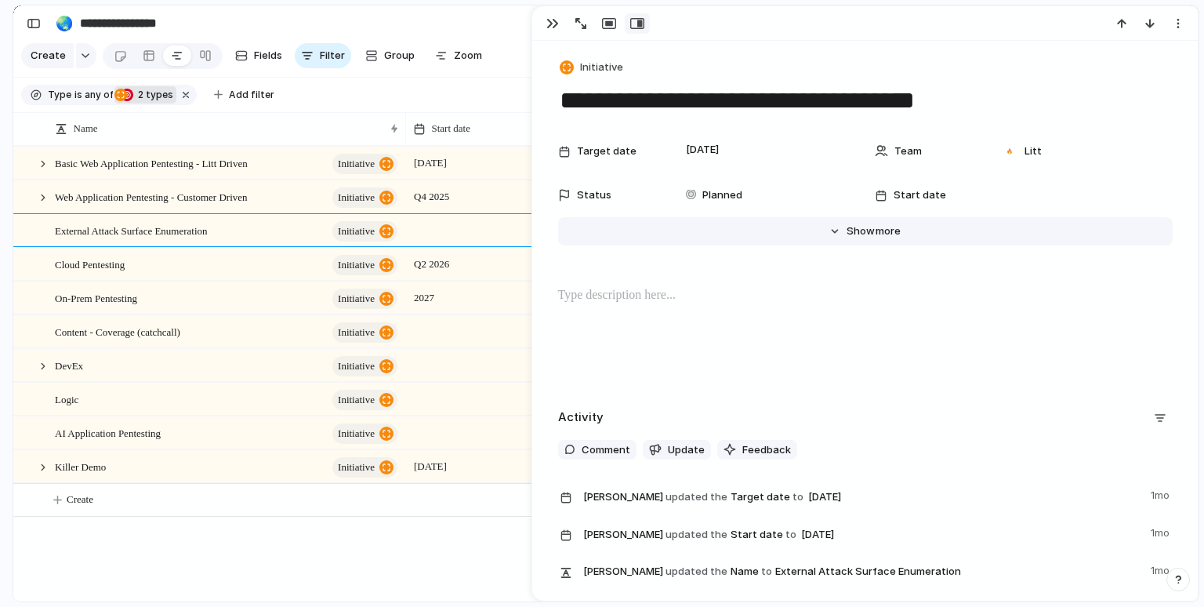
click at [875, 222] on button "Hide Show more" at bounding box center [865, 231] width 615 height 28
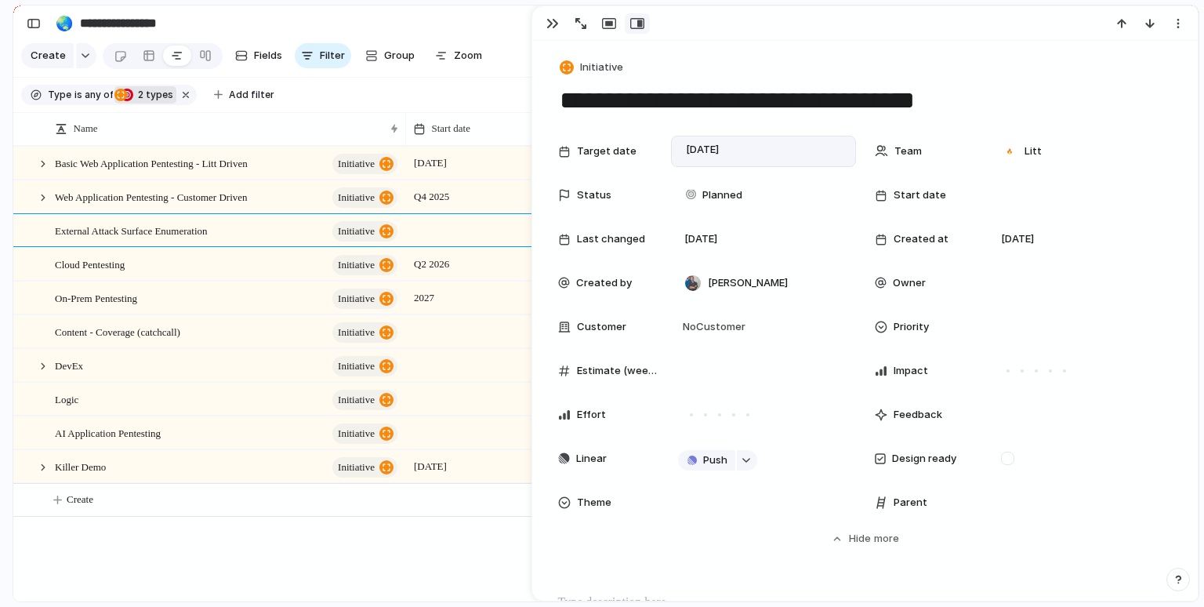
click at [730, 148] on div "January 2026" at bounding box center [704, 151] width 52 height 16
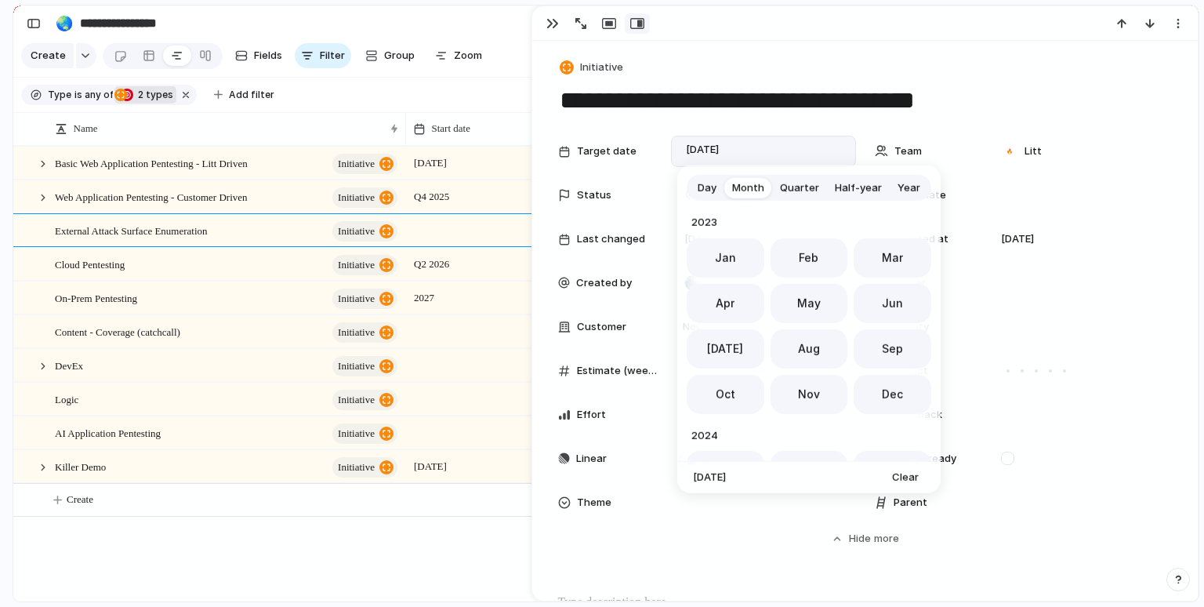
scroll to position [430, 0]
click at [900, 478] on span "Clear" at bounding box center [905, 478] width 27 height 16
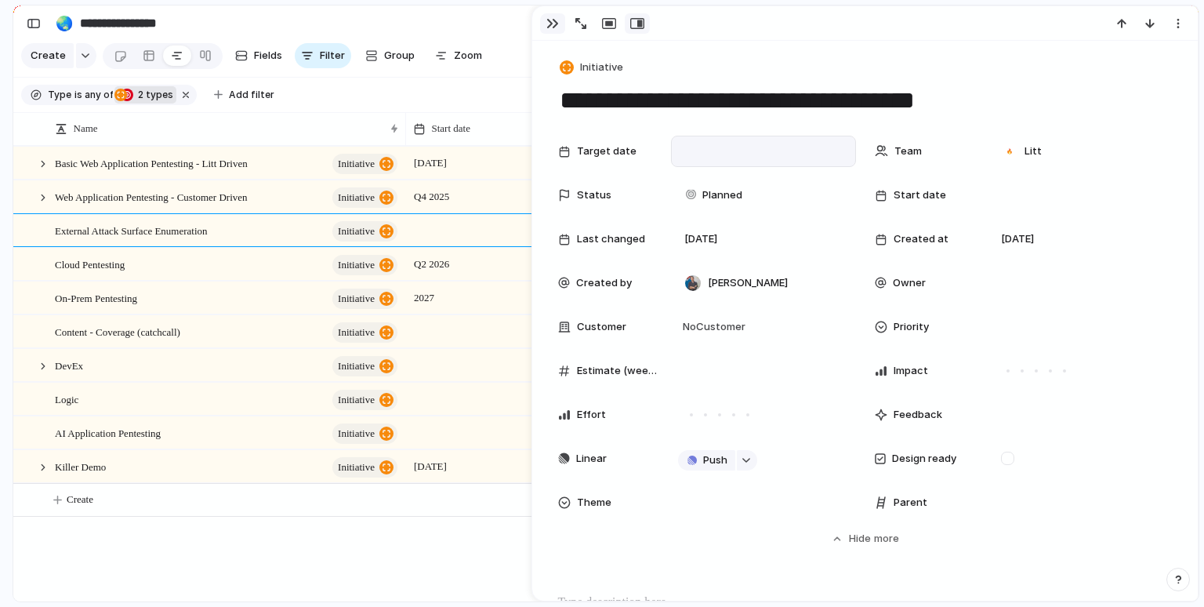
click at [549, 25] on div "button" at bounding box center [552, 23] width 13 height 13
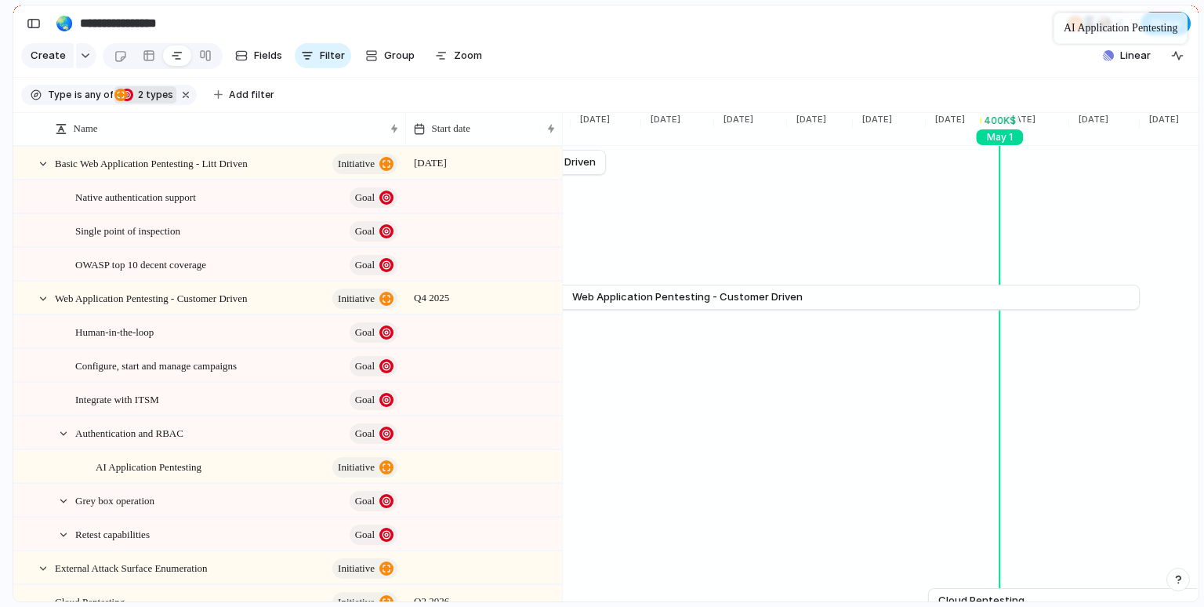
drag, startPoint x: 219, startPoint y: 431, endPoint x: 1153, endPoint y: 15, distance: 1022.9
drag, startPoint x: 90, startPoint y: 470, endPoint x: 0, endPoint y: 537, distance: 112.1
click at [0, 537] on div "**********" at bounding box center [602, 303] width 1204 height 607
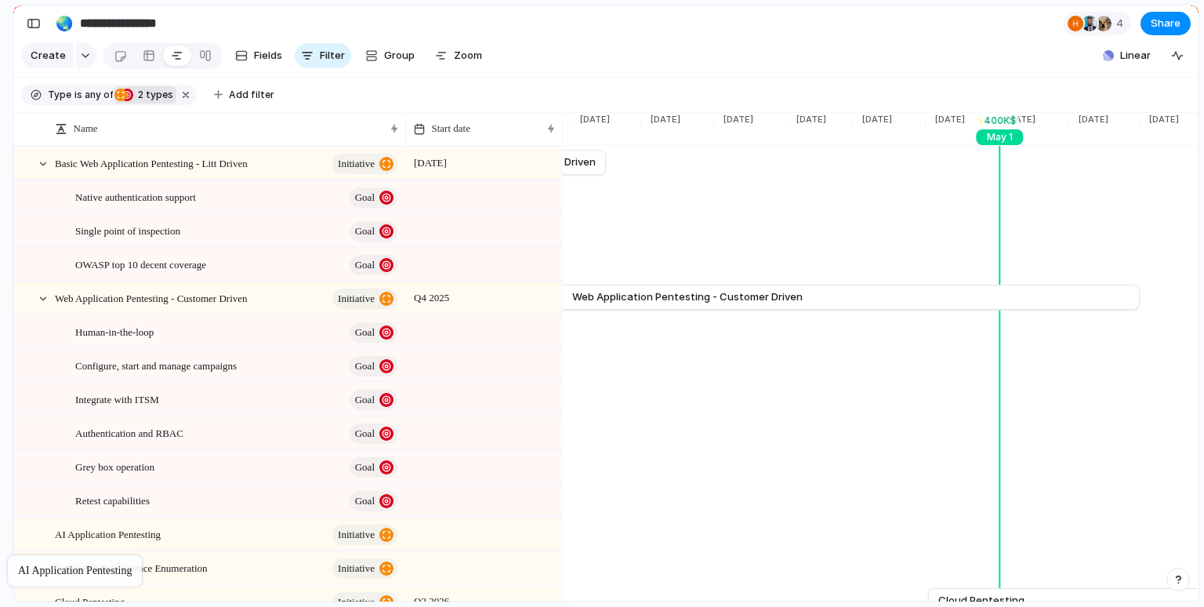
drag, startPoint x: 101, startPoint y: 461, endPoint x: 16, endPoint y: 558, distance: 129.4
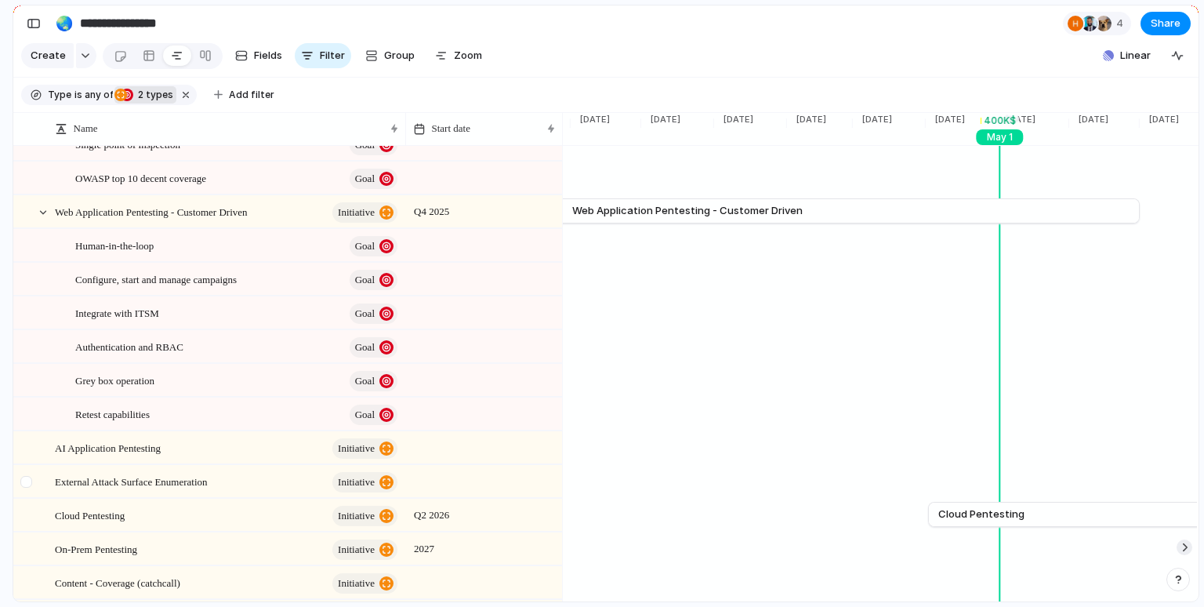
scroll to position [84, 0]
click at [36, 211] on div at bounding box center [43, 215] width 14 height 14
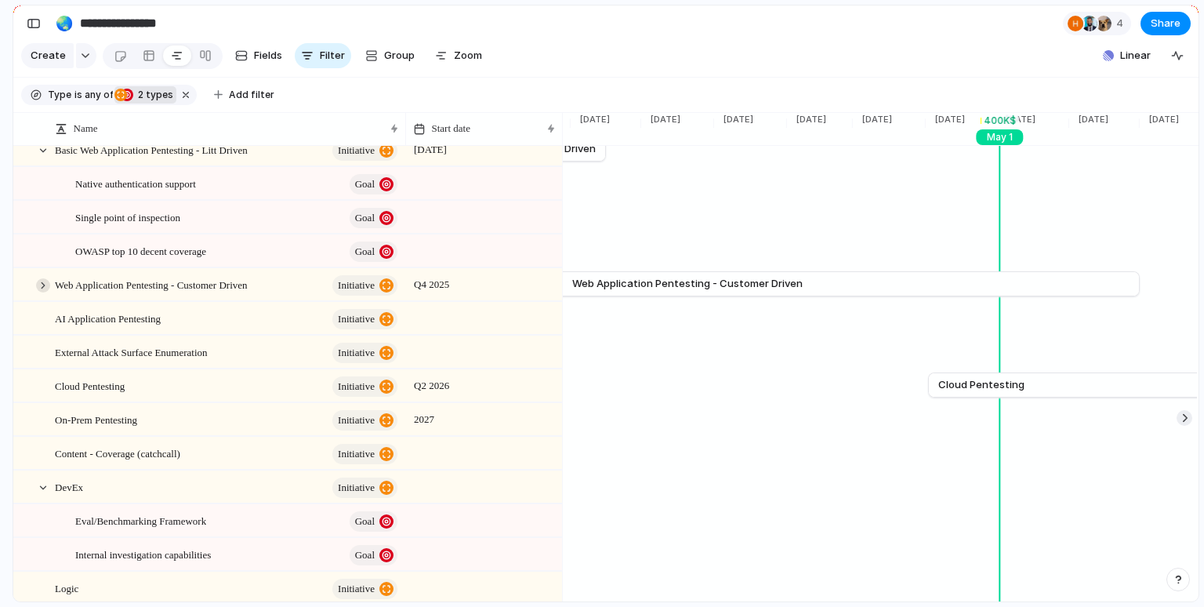
scroll to position [0, 0]
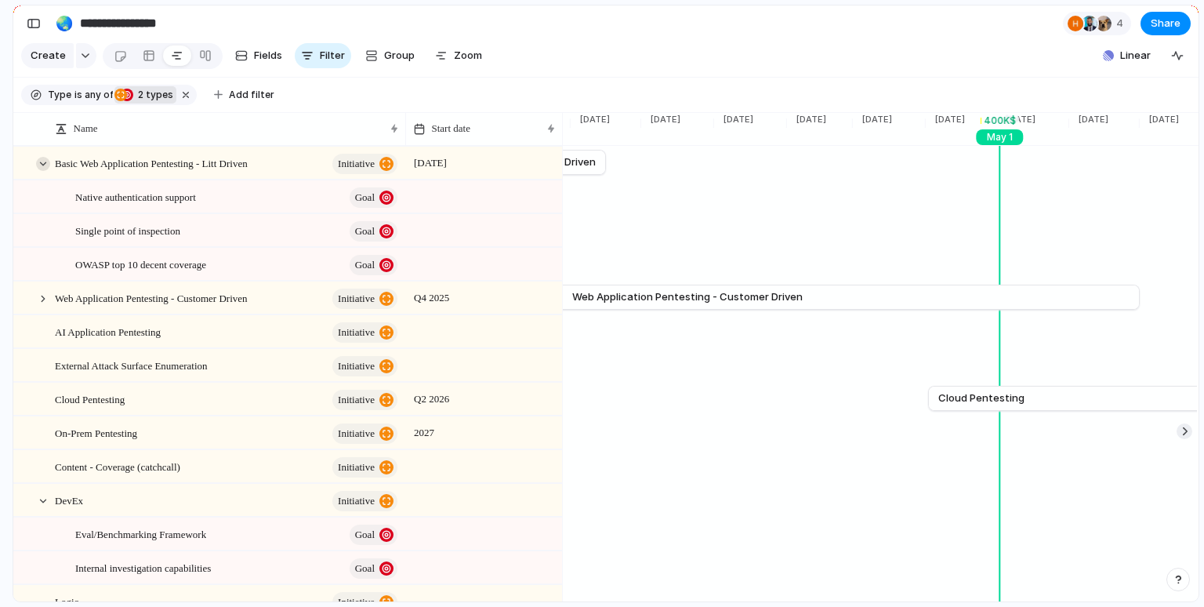
click at [42, 160] on div at bounding box center [43, 164] width 14 height 14
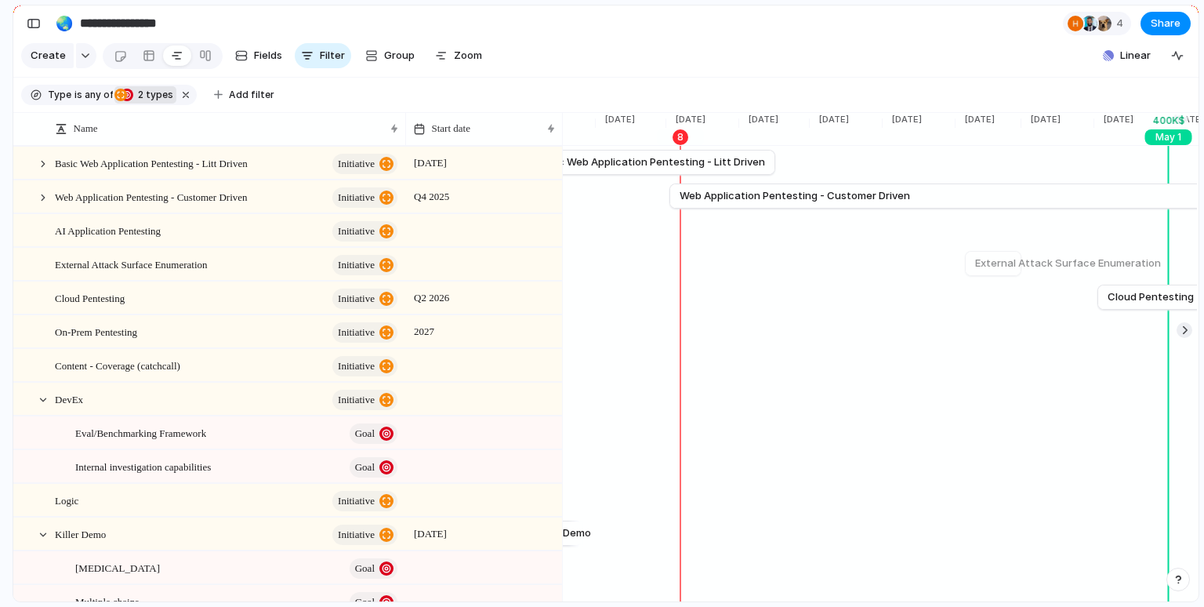
scroll to position [0, 2474]
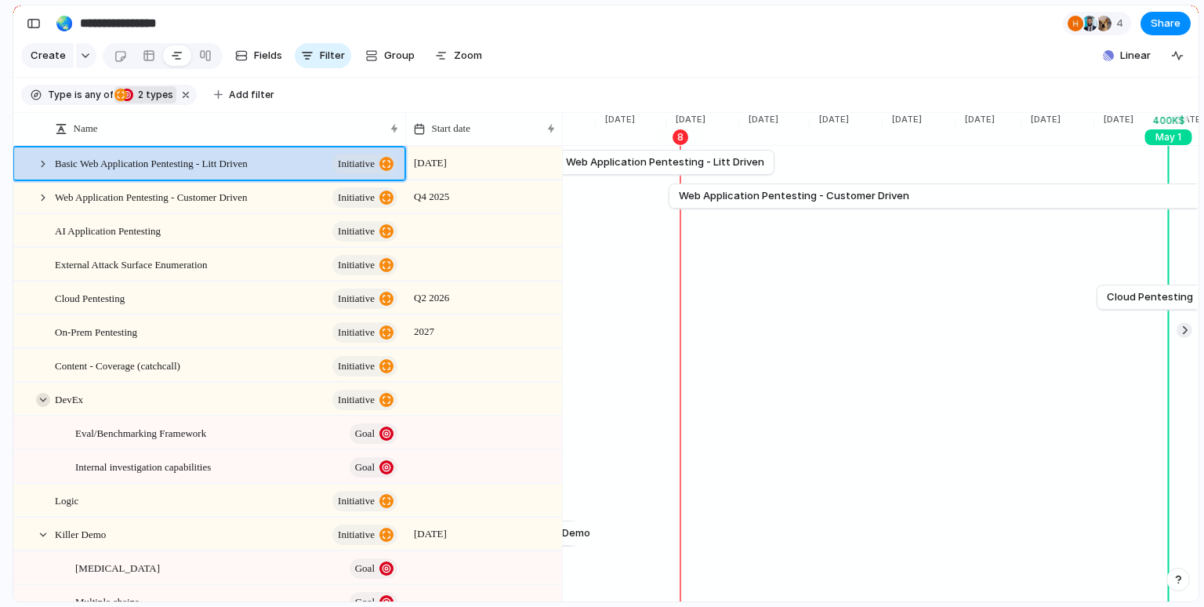
click at [40, 400] on div at bounding box center [43, 400] width 14 height 14
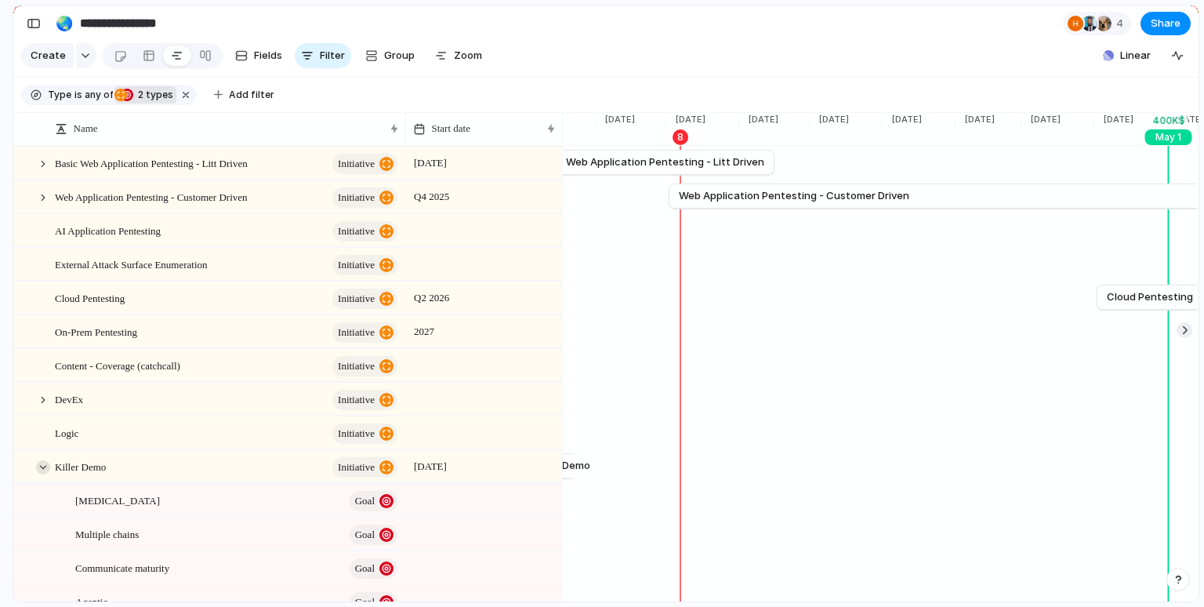
click at [44, 470] on div at bounding box center [43, 467] width 14 height 14
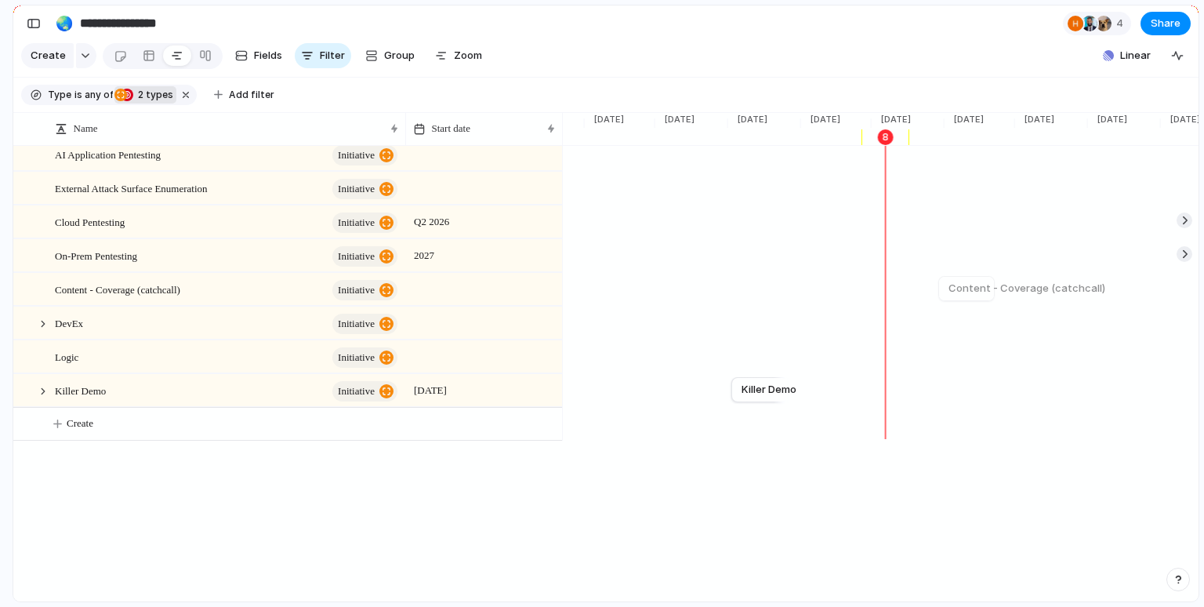
scroll to position [0, 2266]
click at [116, 394] on div "Killer Demo initiative" at bounding box center [227, 391] width 345 height 32
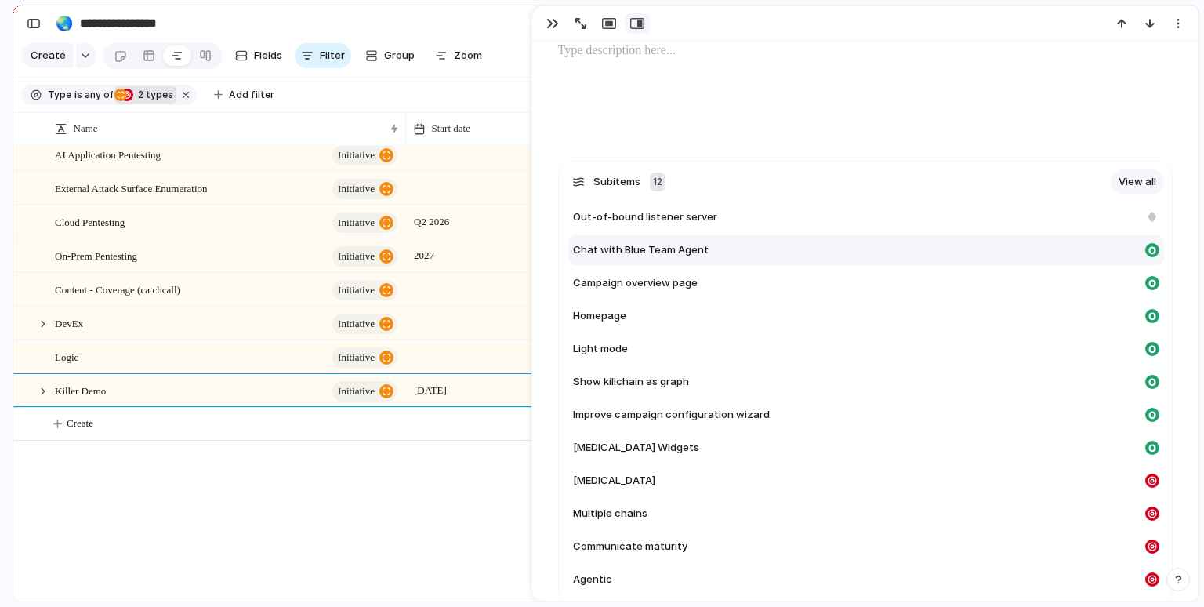
scroll to position [247, 0]
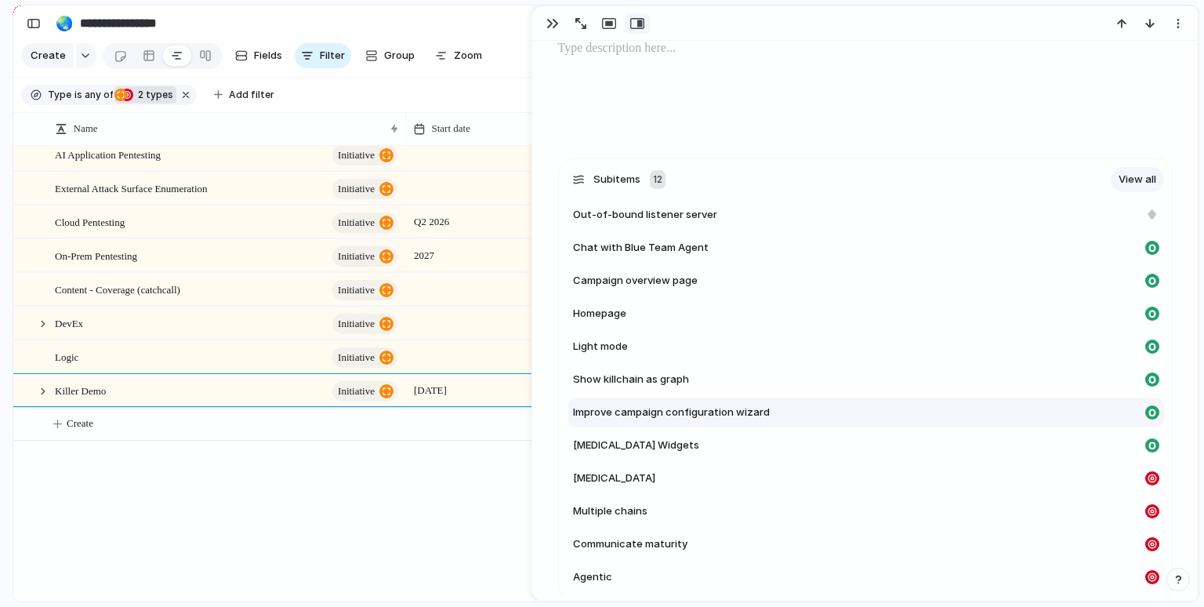
click at [855, 419] on div "Improve campaign configuration wizard" at bounding box center [856, 412] width 566 height 16
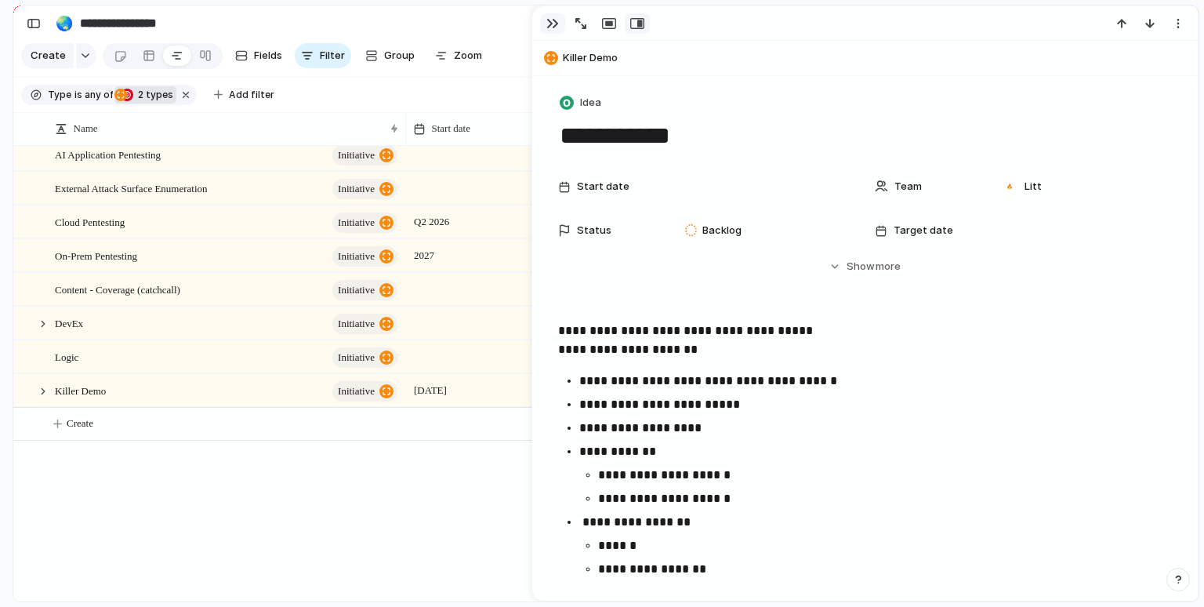
click at [549, 26] on div "button" at bounding box center [552, 23] width 13 height 13
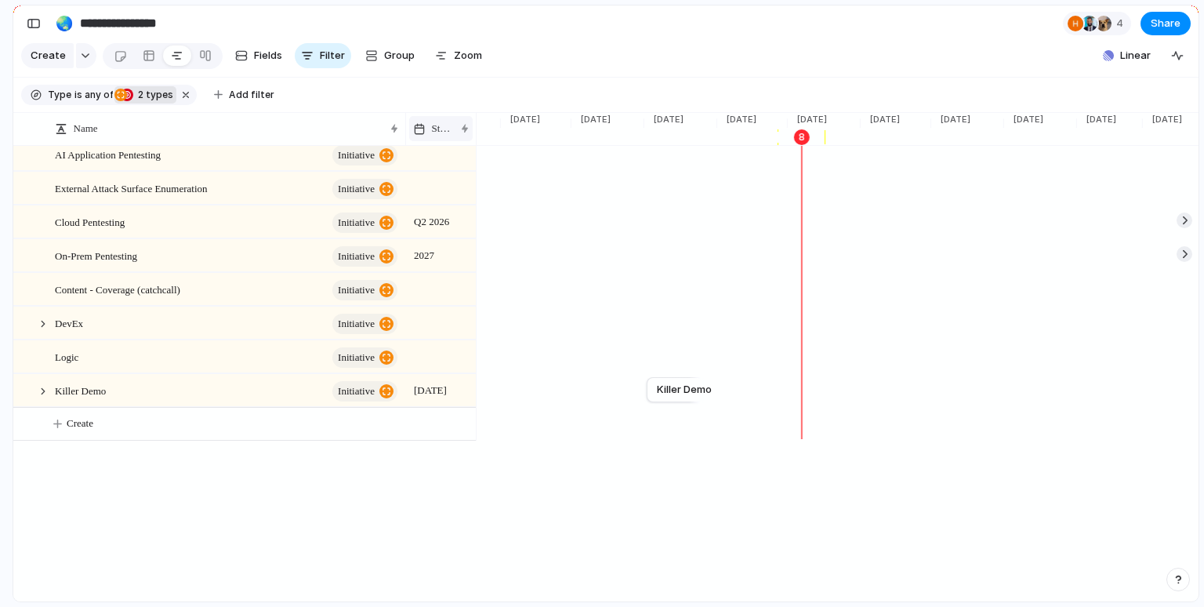
drag, startPoint x: 560, startPoint y: 119, endPoint x: 469, endPoint y: 124, distance: 91.8
click at [469, 124] on div "Start date" at bounding box center [441, 128] width 71 height 33
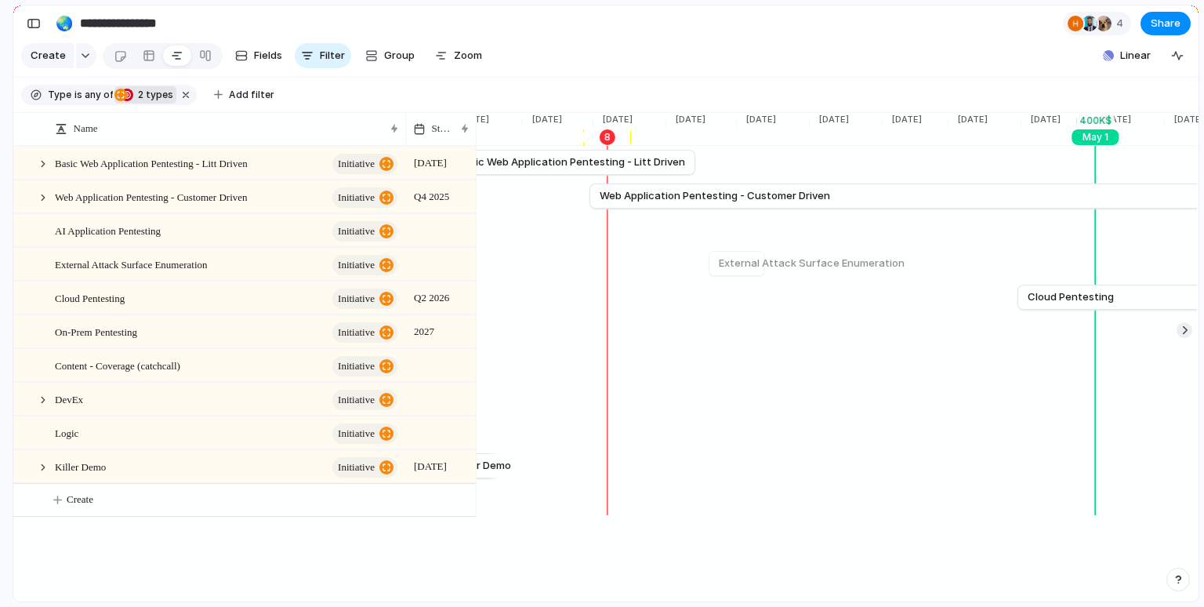
scroll to position [0, 2468]
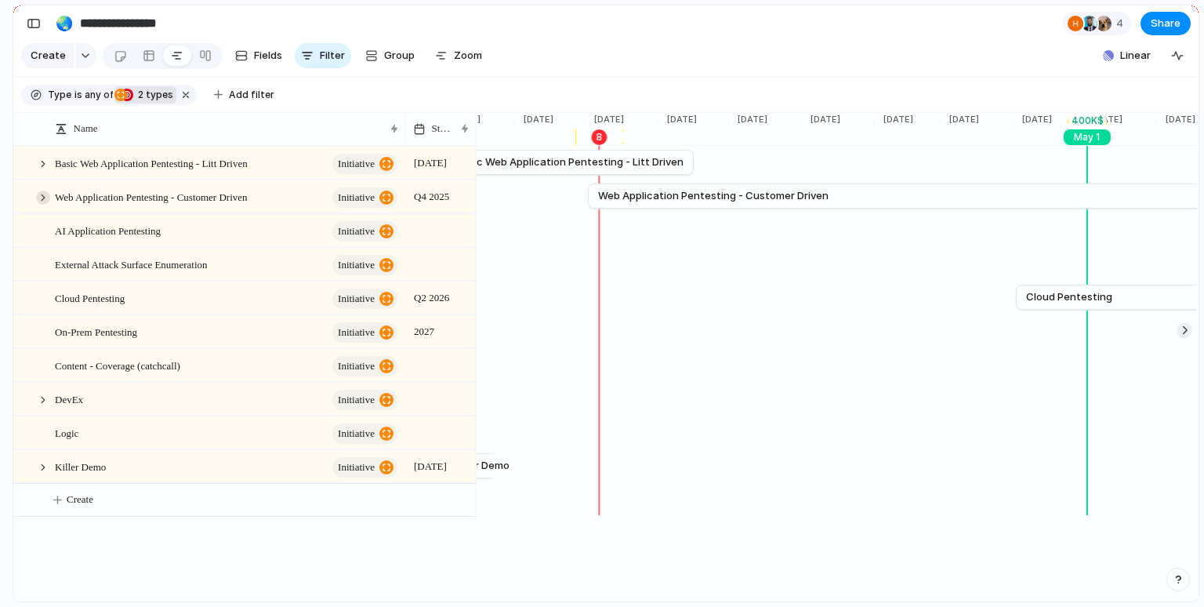
click at [47, 195] on div at bounding box center [43, 197] width 14 height 14
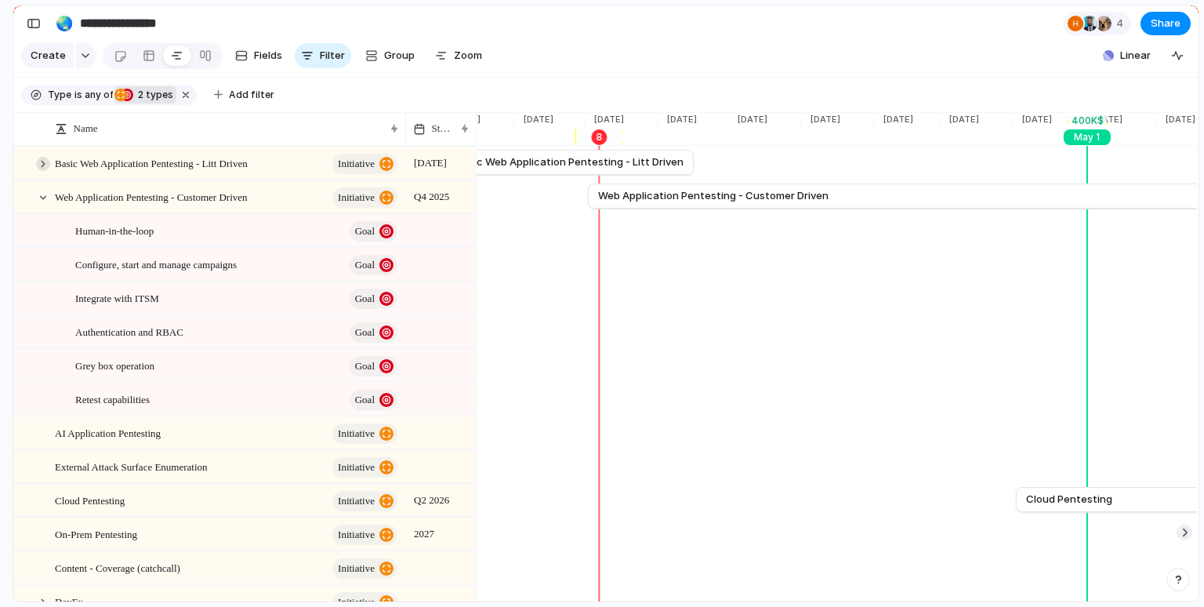
click at [42, 162] on div at bounding box center [43, 164] width 14 height 14
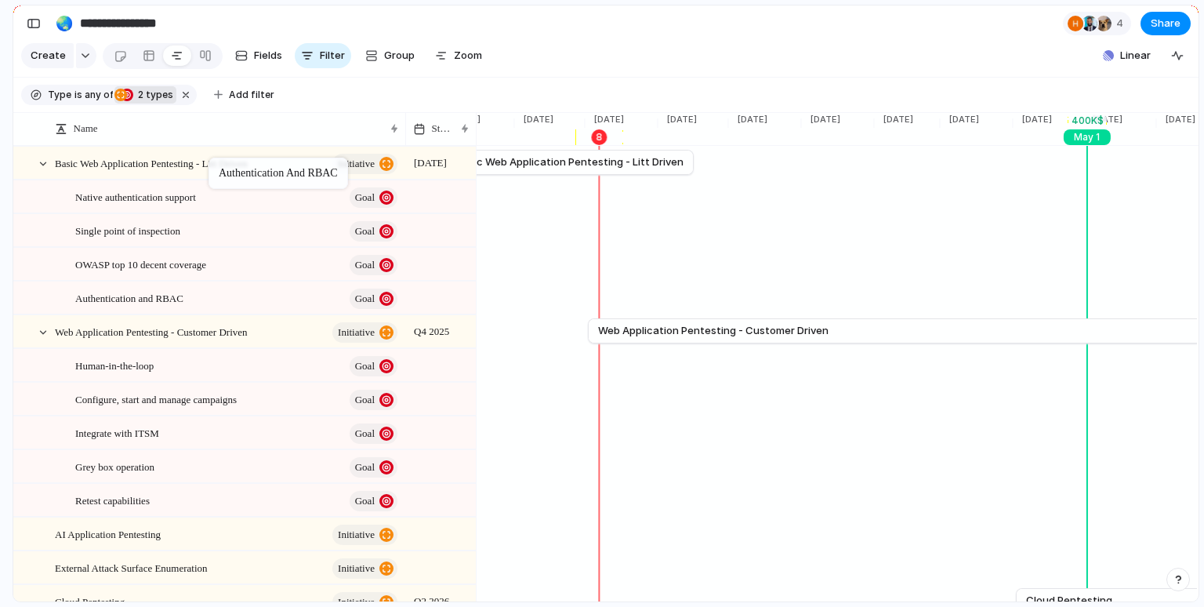
drag, startPoint x: 223, startPoint y: 429, endPoint x: 216, endPoint y: 161, distance: 267.4
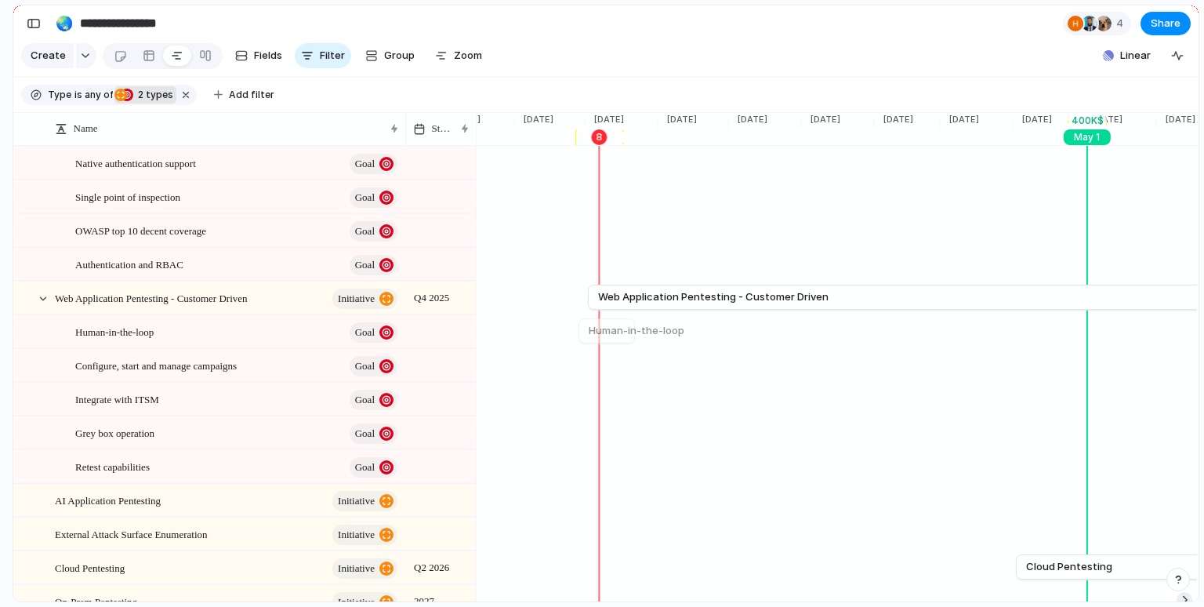
scroll to position [0, 0]
